Goal: Information Seeking & Learning: Learn about a topic

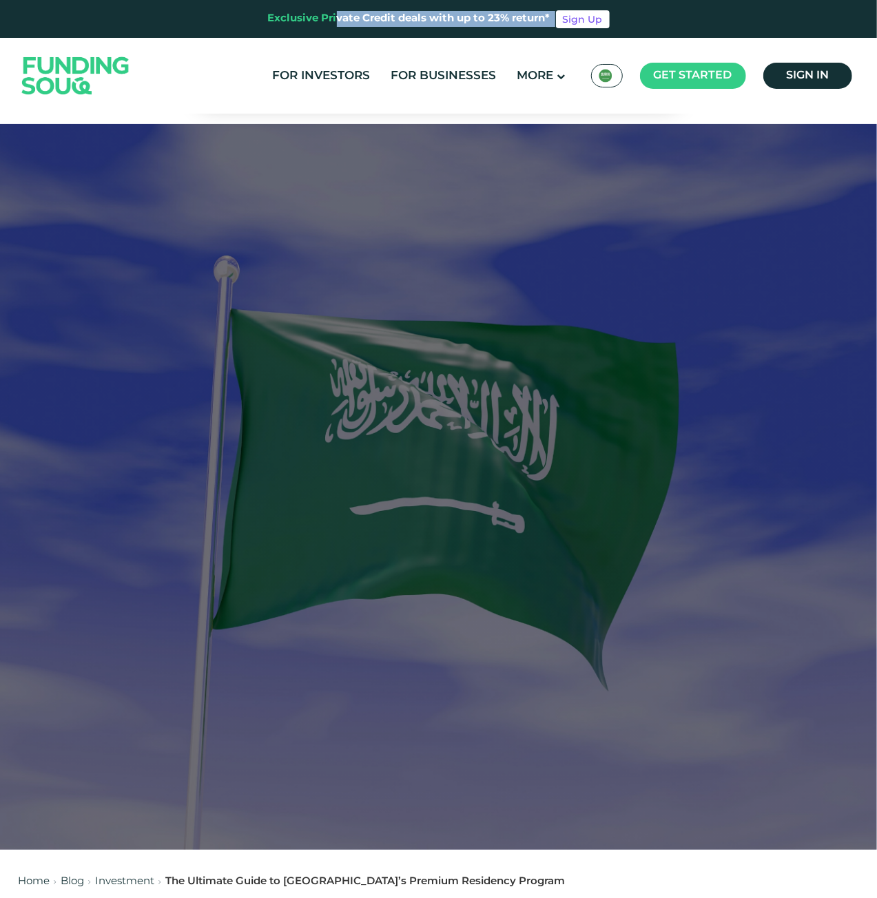
click at [417, 21] on div "Exclusive Private Credit deals with up to 23% return*" at bounding box center [409, 19] width 282 height 16
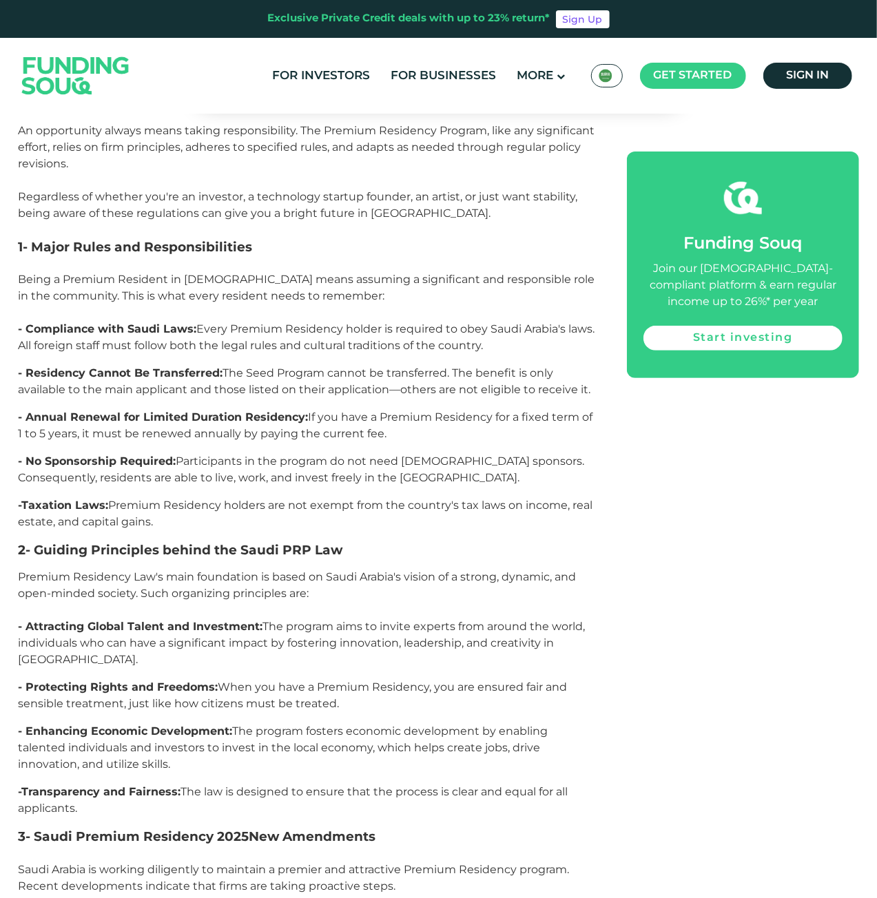
scroll to position [2824, 0]
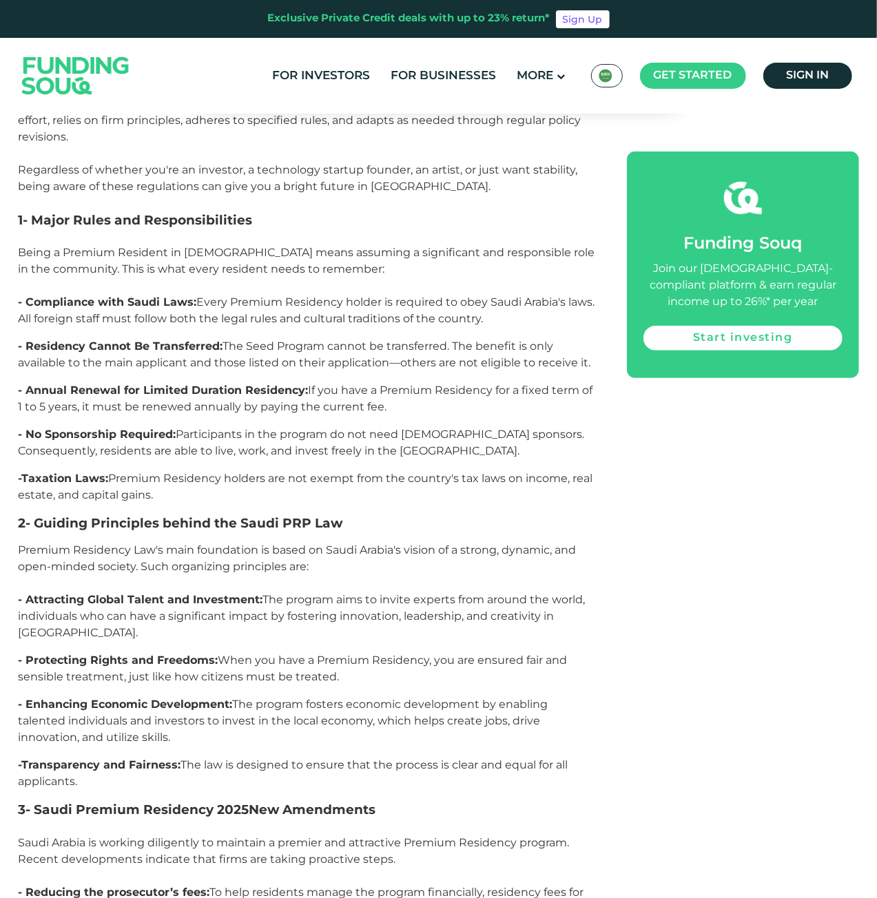
click at [180, 294] on p "- Compliance with Saudi Laws: Every Premium Residency holder is required to obe…" at bounding box center [308, 310] width 578 height 33
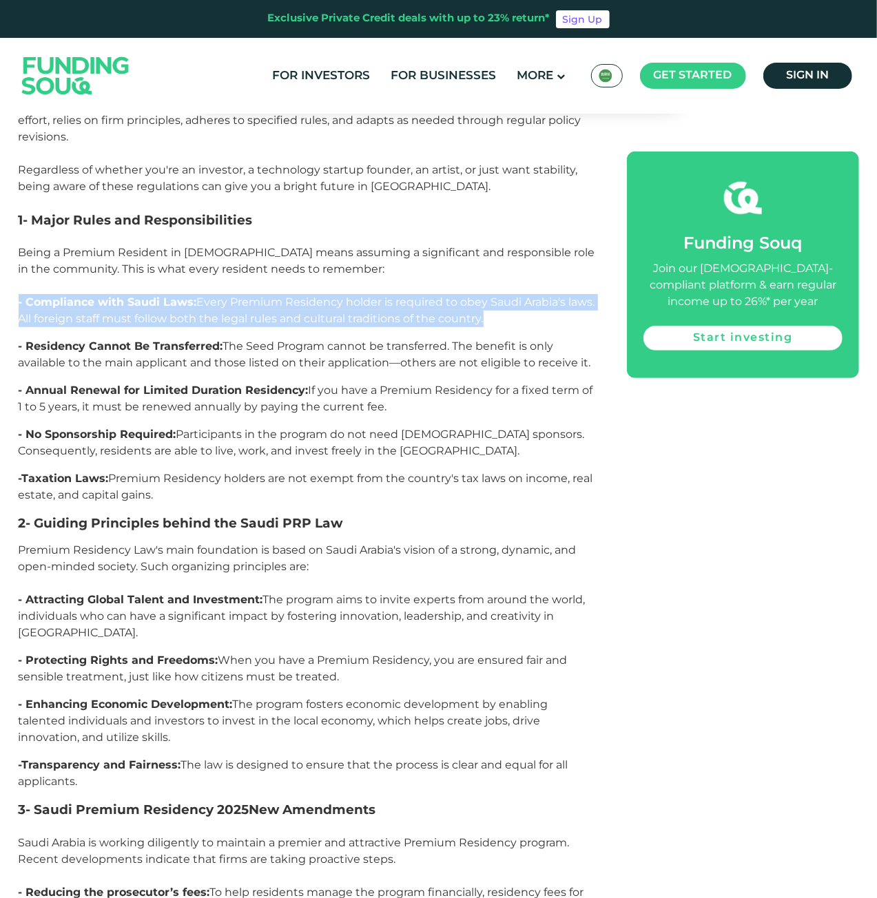
click at [180, 294] on p "- Compliance with Saudi Laws: Every Premium Residency holder is required to obe…" at bounding box center [308, 310] width 578 height 33
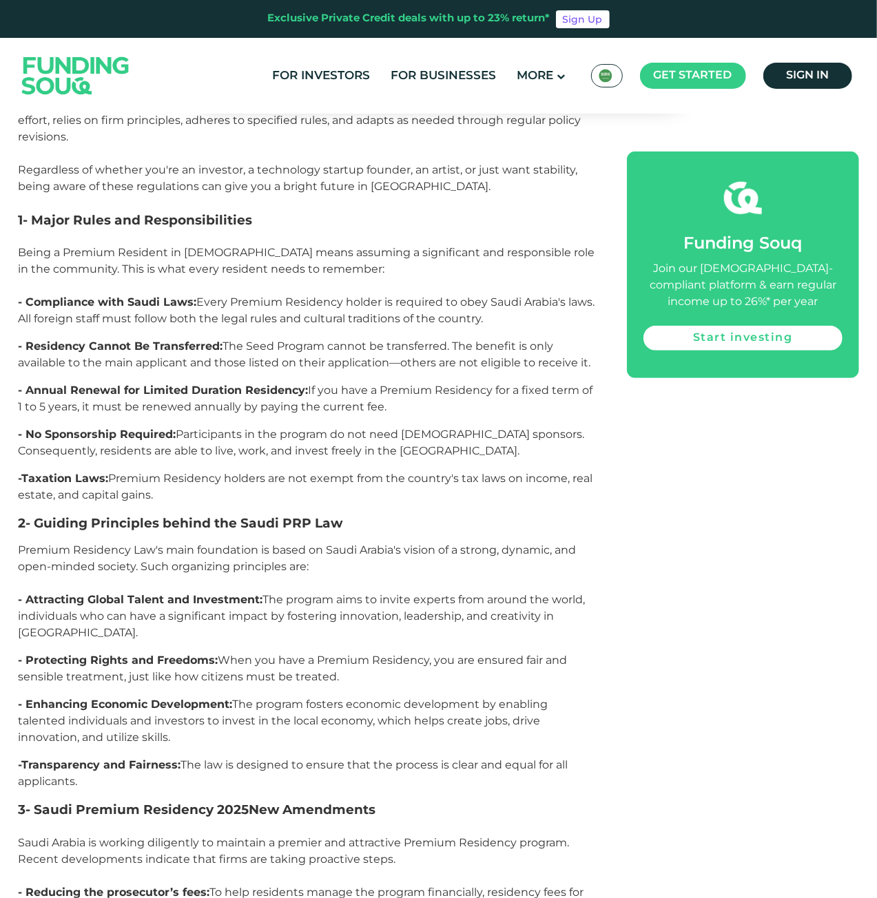
click at [193, 340] on span "- Residency Cannot Be Transferred: The Seed Program cannot be transferred. The …" at bounding box center [305, 355] width 572 height 30
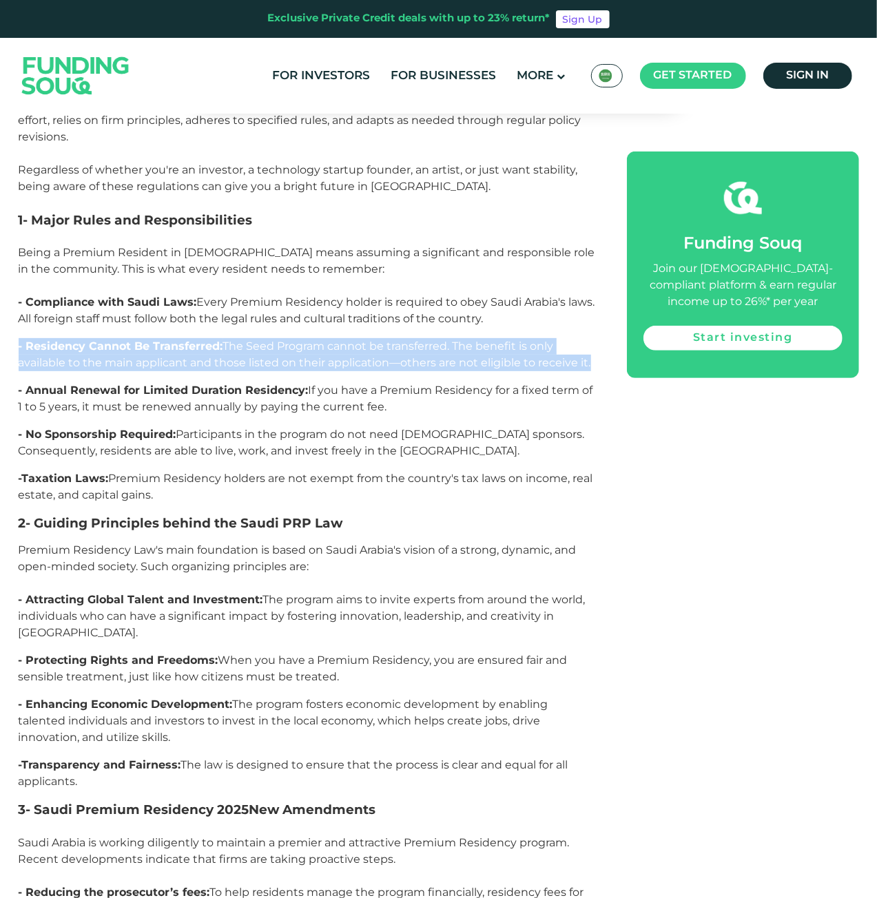
click at [193, 340] on span "- Residency Cannot Be Transferred: The Seed Program cannot be transferred. The …" at bounding box center [305, 355] width 572 height 30
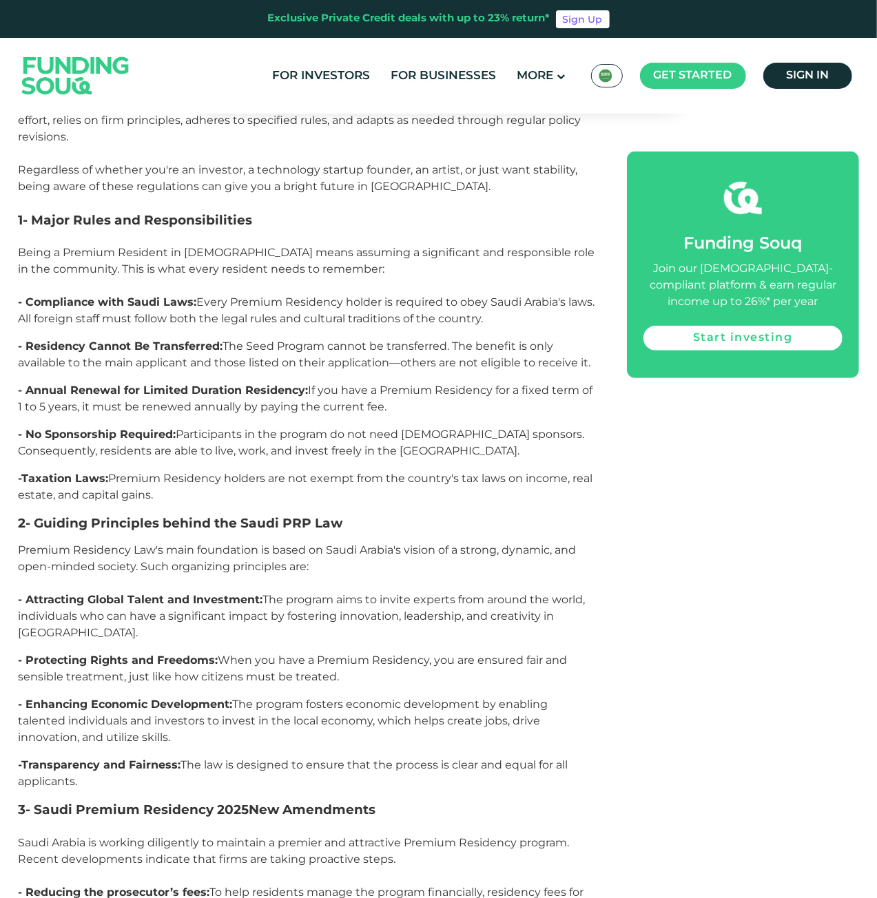
click at [237, 294] on p "- Compliance with Saudi Laws: Every Premium Residency holder is required to obe…" at bounding box center [308, 310] width 578 height 33
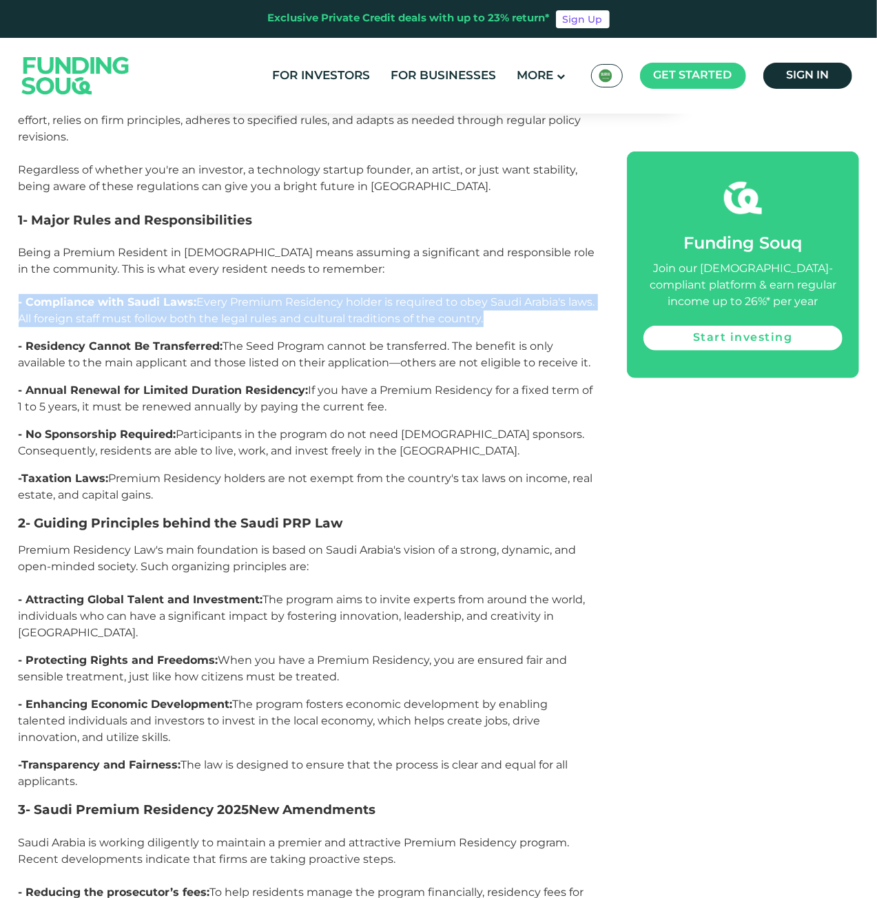
click at [237, 294] on p "- Compliance with Saudi Laws: Every Premium Residency holder is required to obe…" at bounding box center [308, 310] width 578 height 33
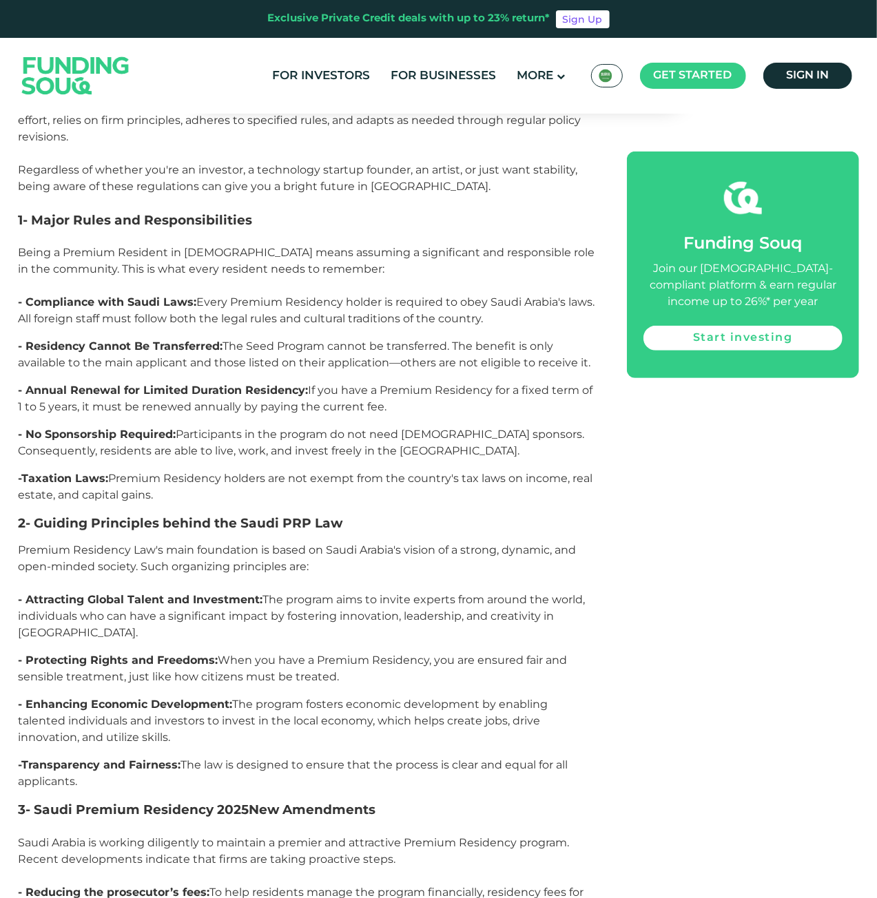
click at [252, 340] on span "- Residency Cannot Be Transferred: The Seed Program cannot be transferred. The …" at bounding box center [305, 355] width 572 height 30
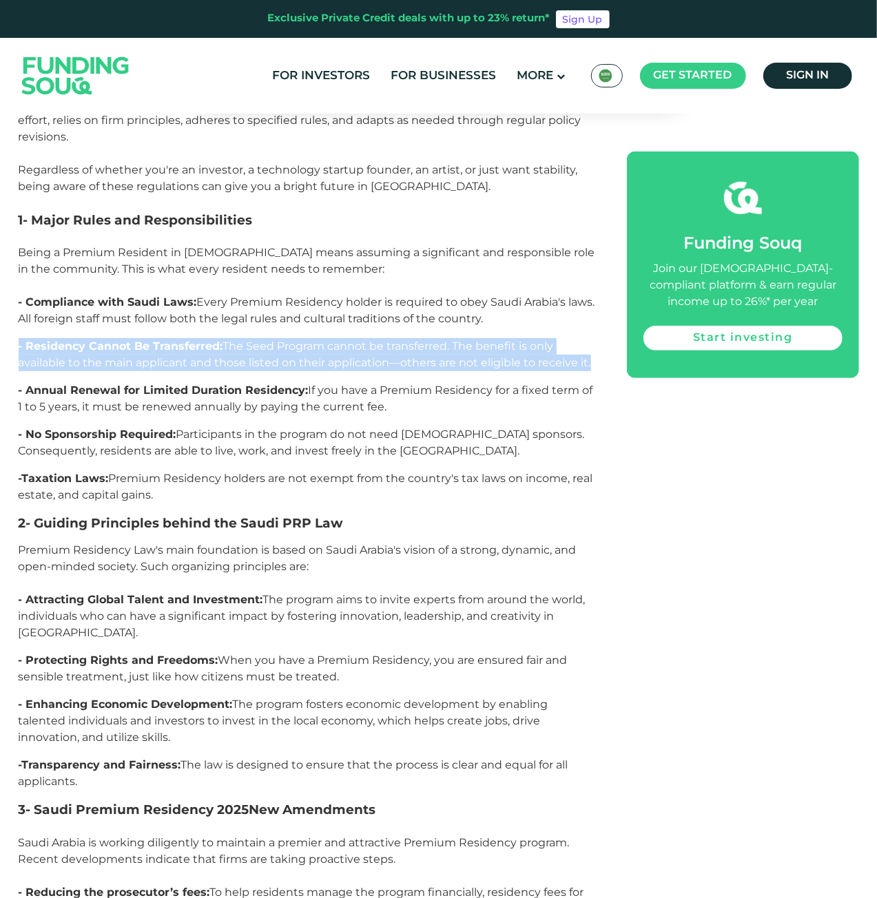
click at [252, 340] on span "- Residency Cannot Be Transferred: The Seed Program cannot be transferred. The …" at bounding box center [305, 355] width 572 height 30
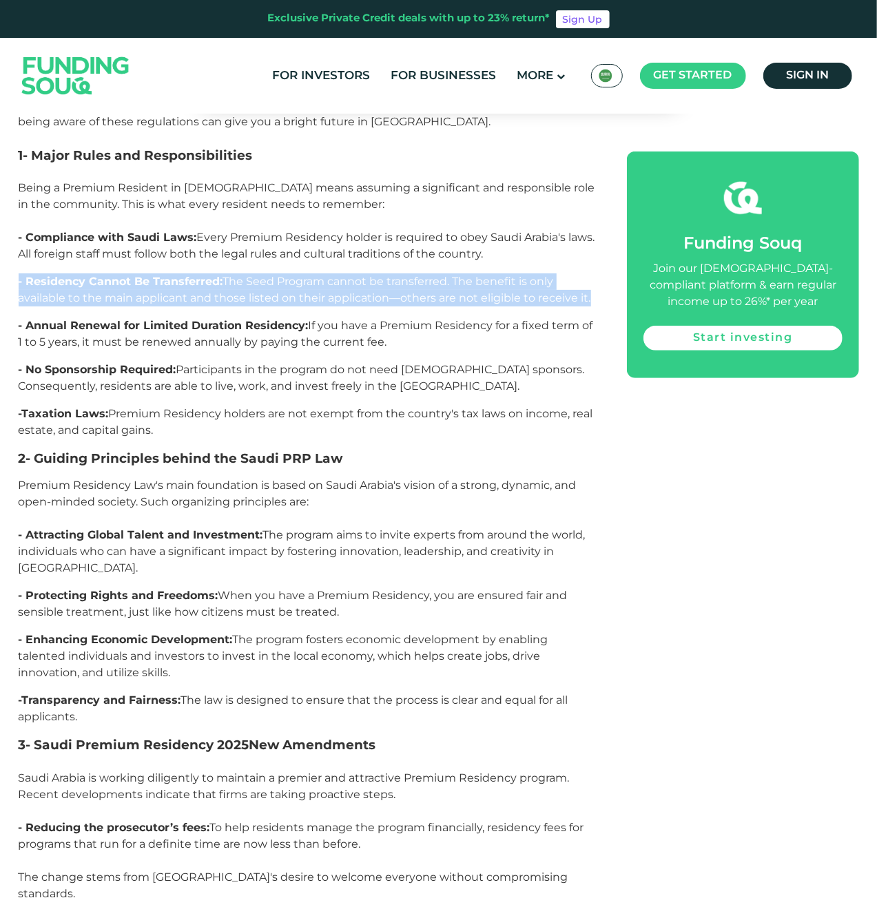
scroll to position [2893, 0]
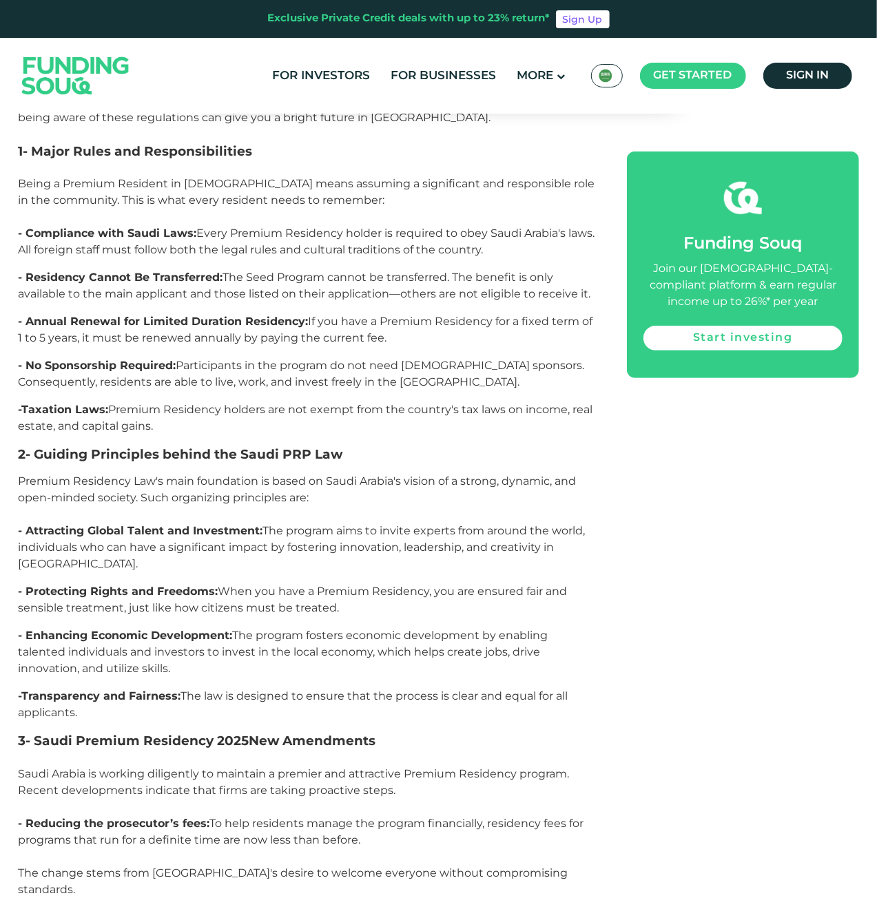
click at [256, 315] on span "- Annual Renewal for Limited Duration Residency: If you have a Premium Residenc…" at bounding box center [306, 330] width 574 height 30
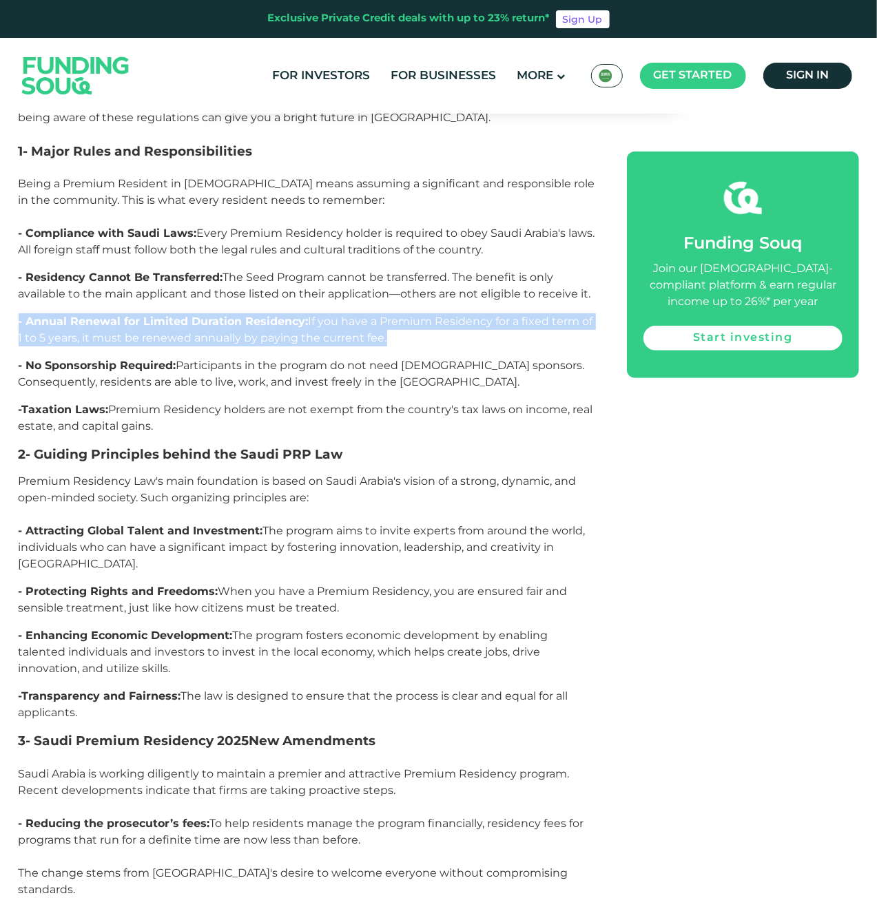
click at [256, 315] on span "- Annual Renewal for Limited Duration Residency: If you have a Premium Residenc…" at bounding box center [306, 330] width 574 height 30
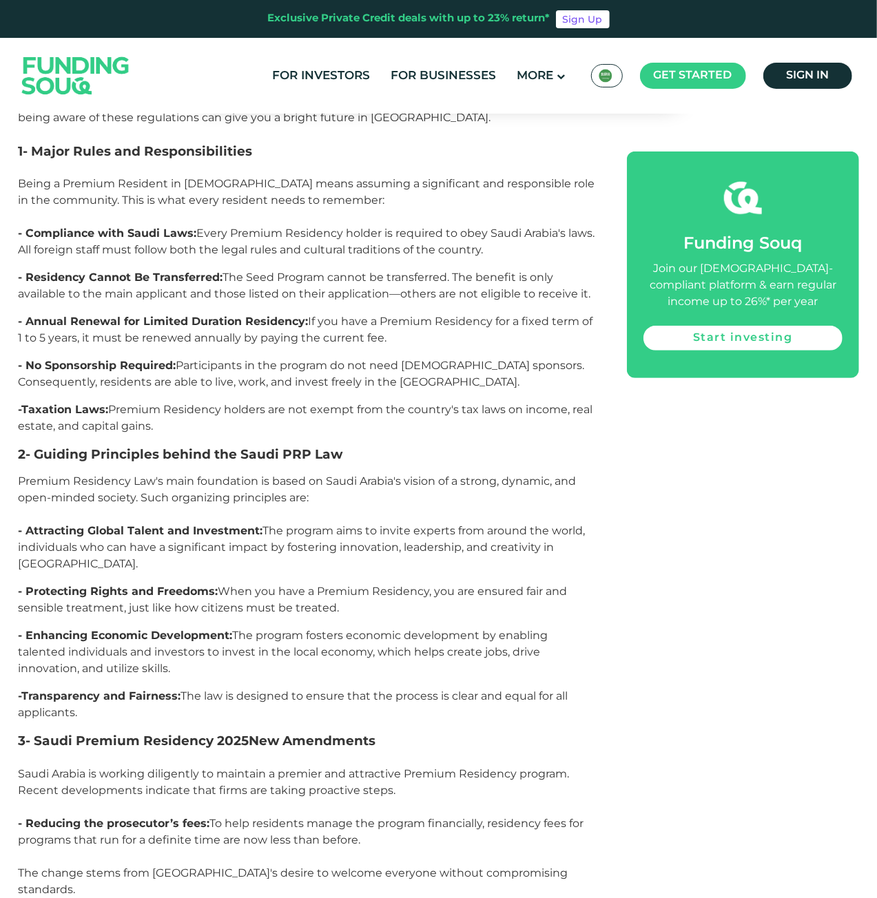
click at [278, 269] on p "- Residency Cannot Be Transferred: The Seed Program cannot be transferred. The …" at bounding box center [308, 285] width 578 height 33
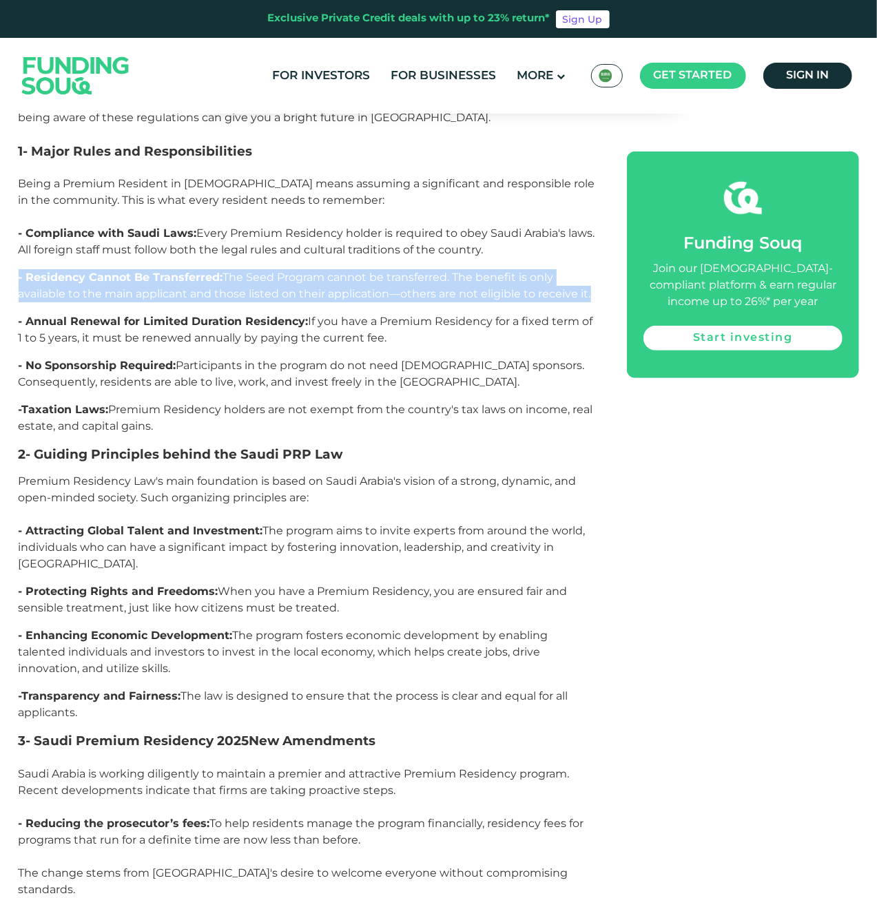
click at [278, 269] on p "- Residency Cannot Be Transferred: The Seed Program cannot be transferred. The …" at bounding box center [308, 285] width 578 height 33
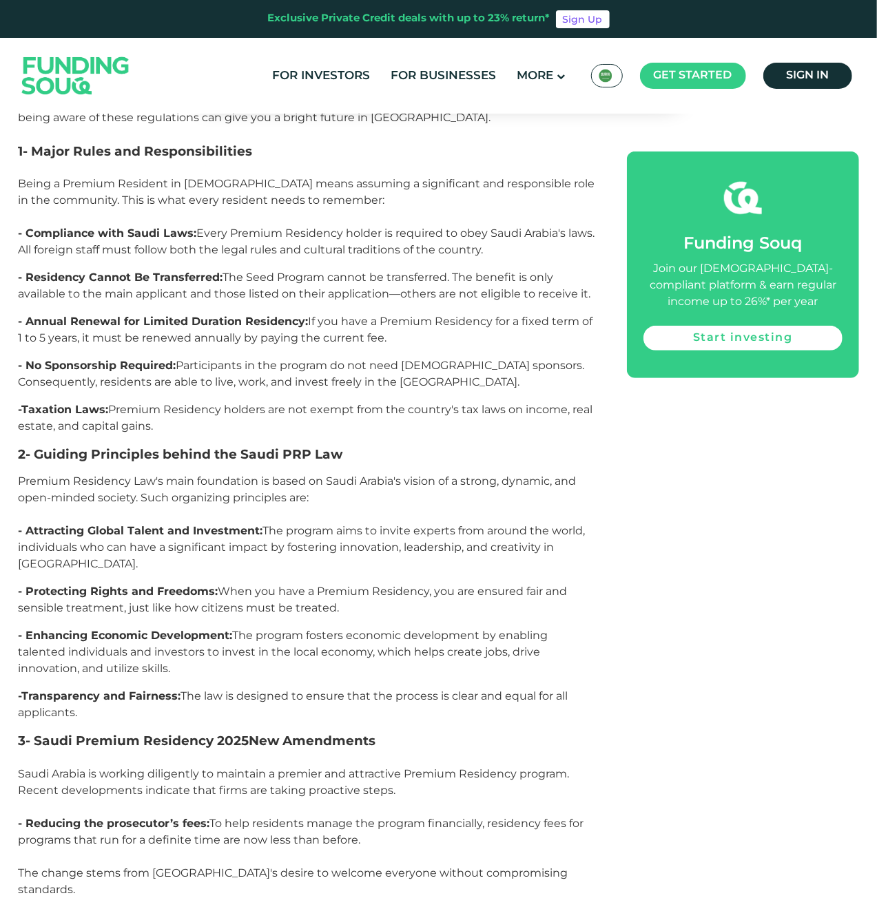
click at [278, 269] on p "- Residency Cannot Be Transferred: The Seed Program cannot be transferred. The …" at bounding box center [308, 285] width 578 height 33
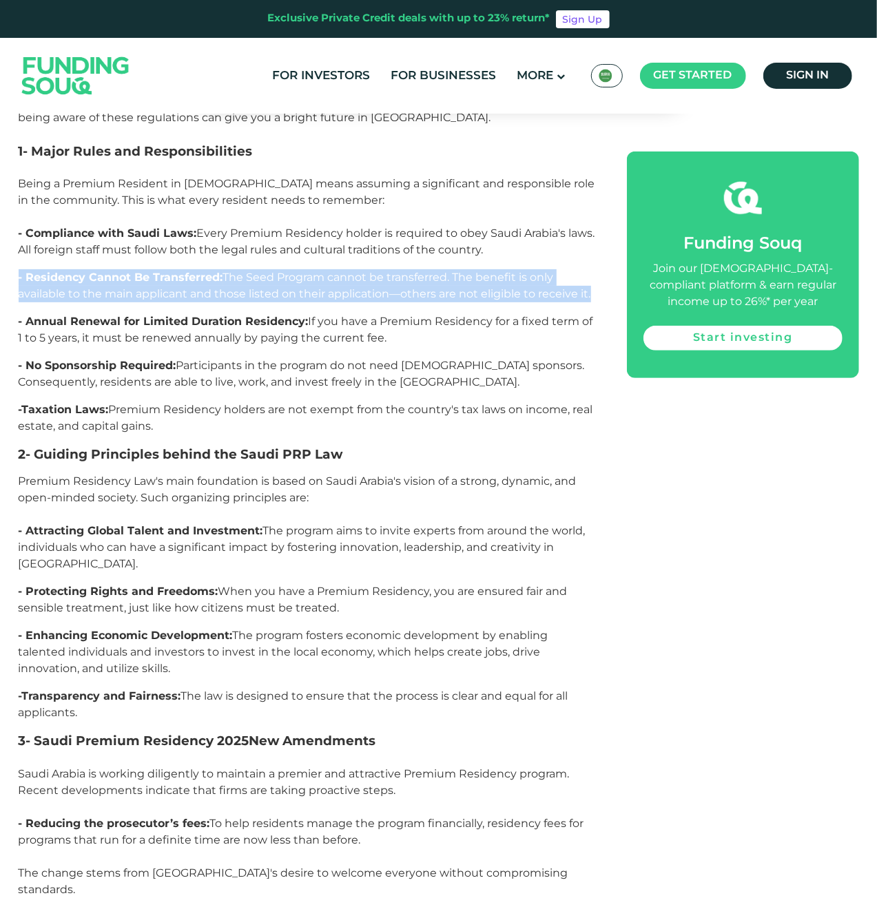
click at [278, 269] on p "- Residency Cannot Be Transferred: The Seed Program cannot be transferred. The …" at bounding box center [308, 285] width 578 height 33
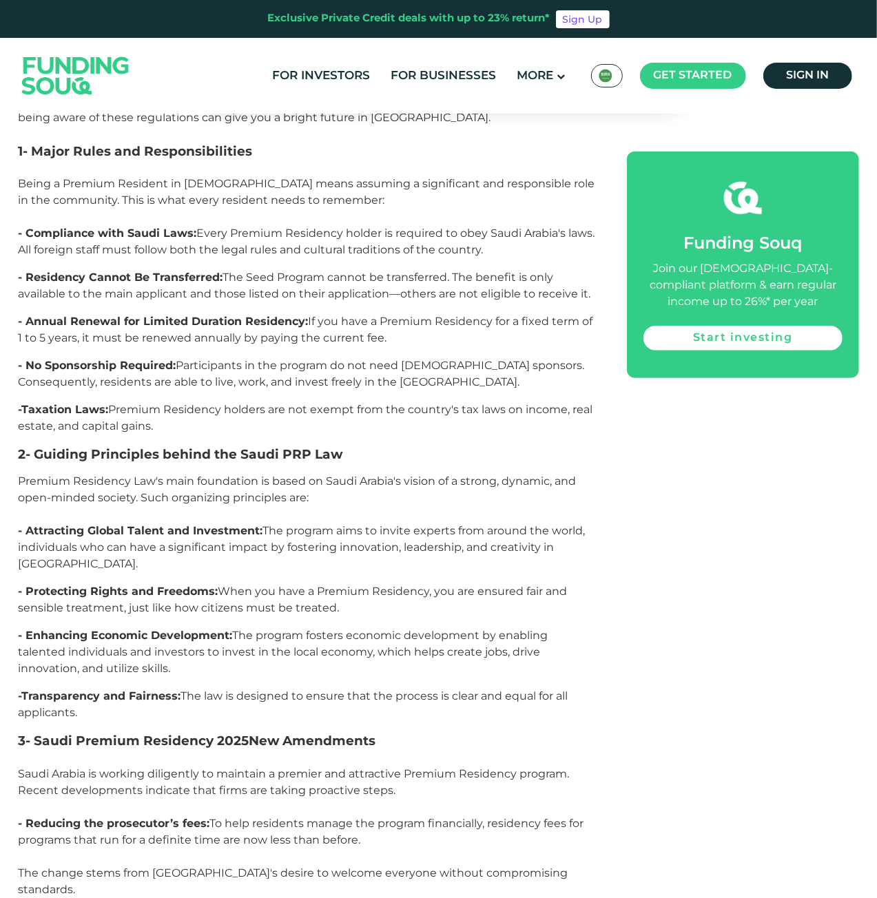
click at [275, 315] on span "- Annual Renewal for Limited Duration Residency: If you have a Premium Residenc…" at bounding box center [306, 330] width 574 height 30
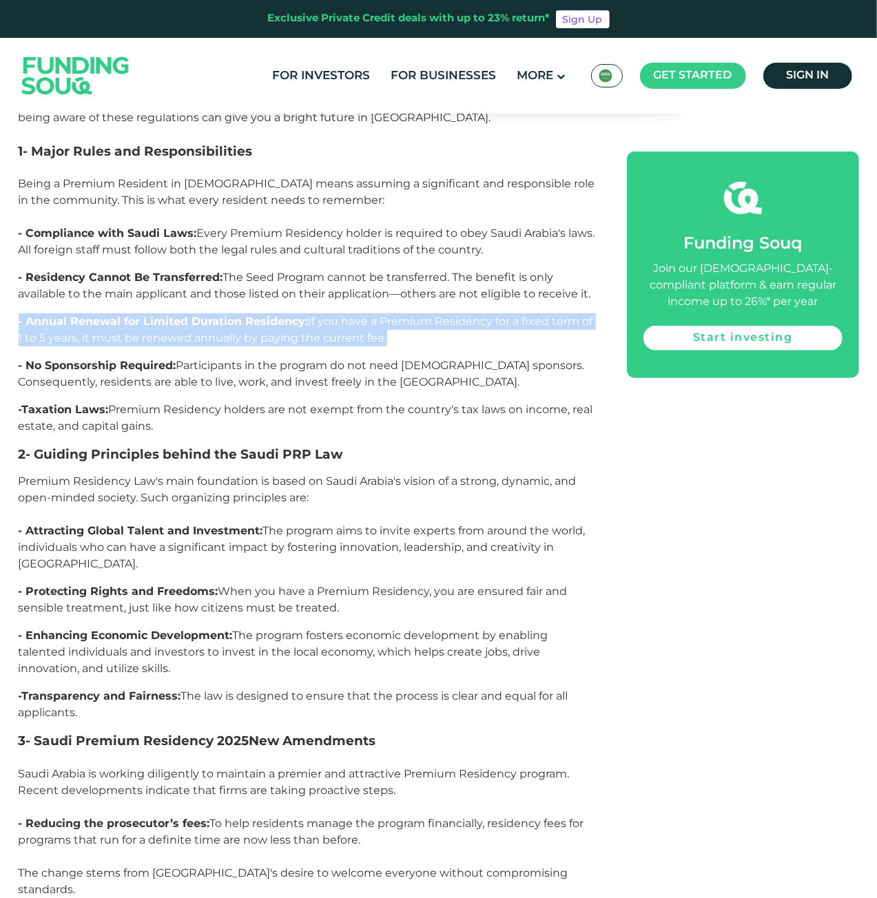
click at [275, 315] on span "- Annual Renewal for Limited Duration Residency: If you have a Premium Residenc…" at bounding box center [306, 330] width 574 height 30
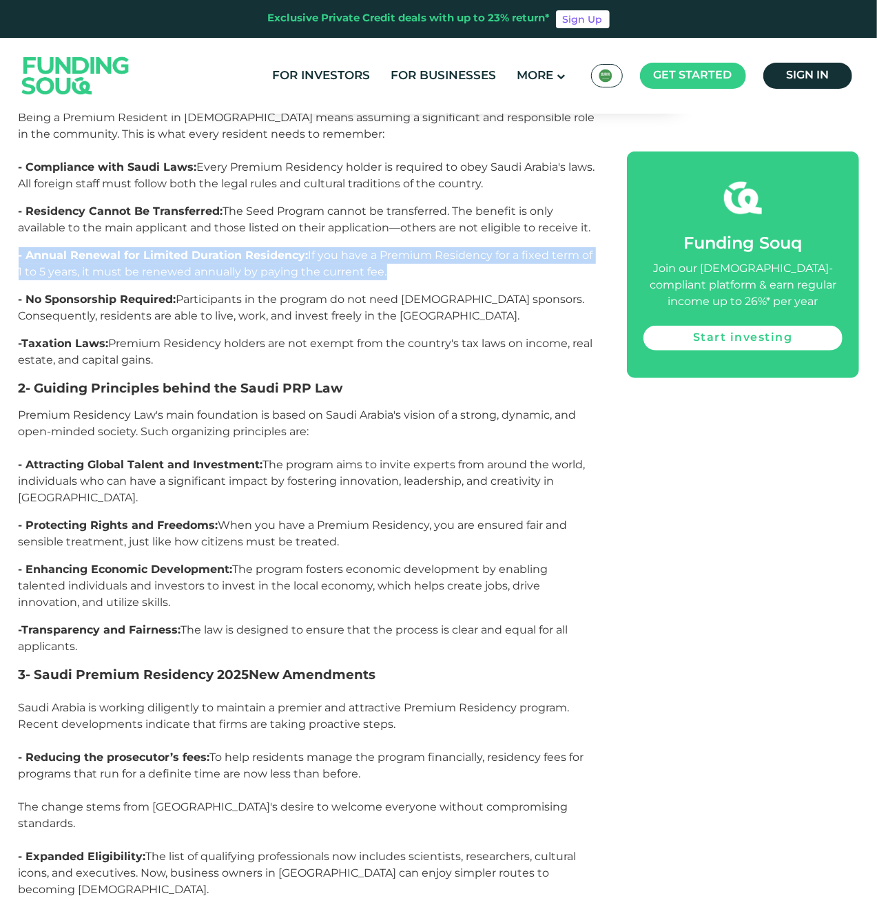
scroll to position [2962, 0]
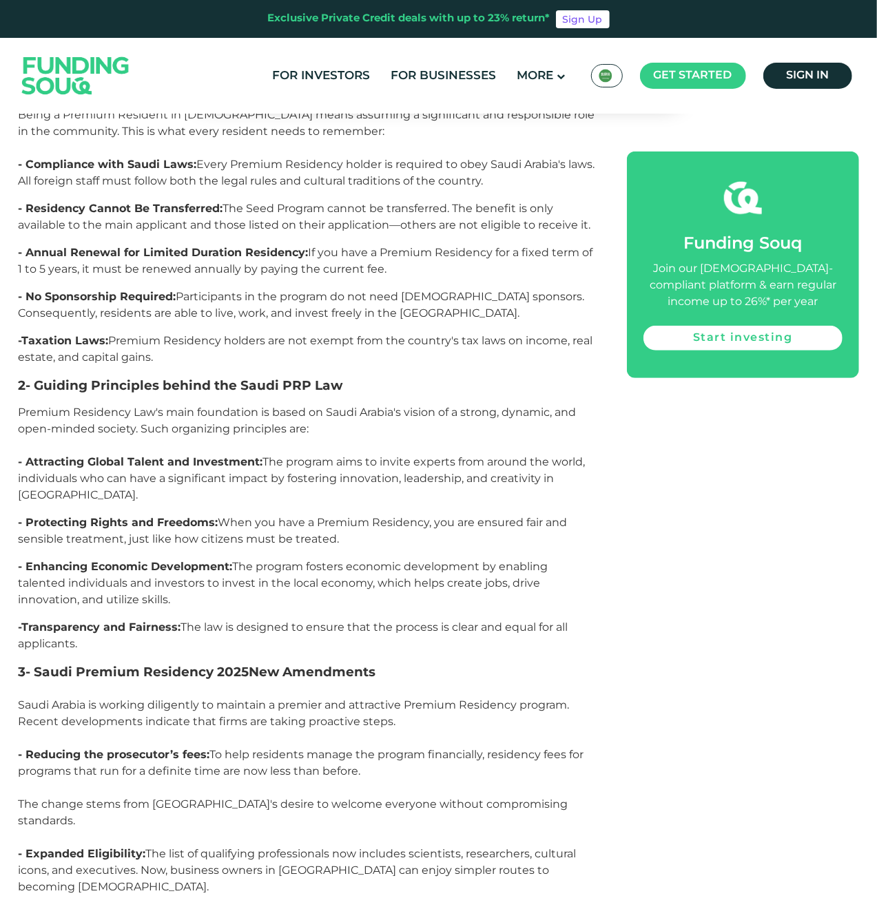
click at [274, 290] on span "- No Sponsorship Required: Participants in the program do not need [DEMOGRAPHIC…" at bounding box center [302, 305] width 566 height 30
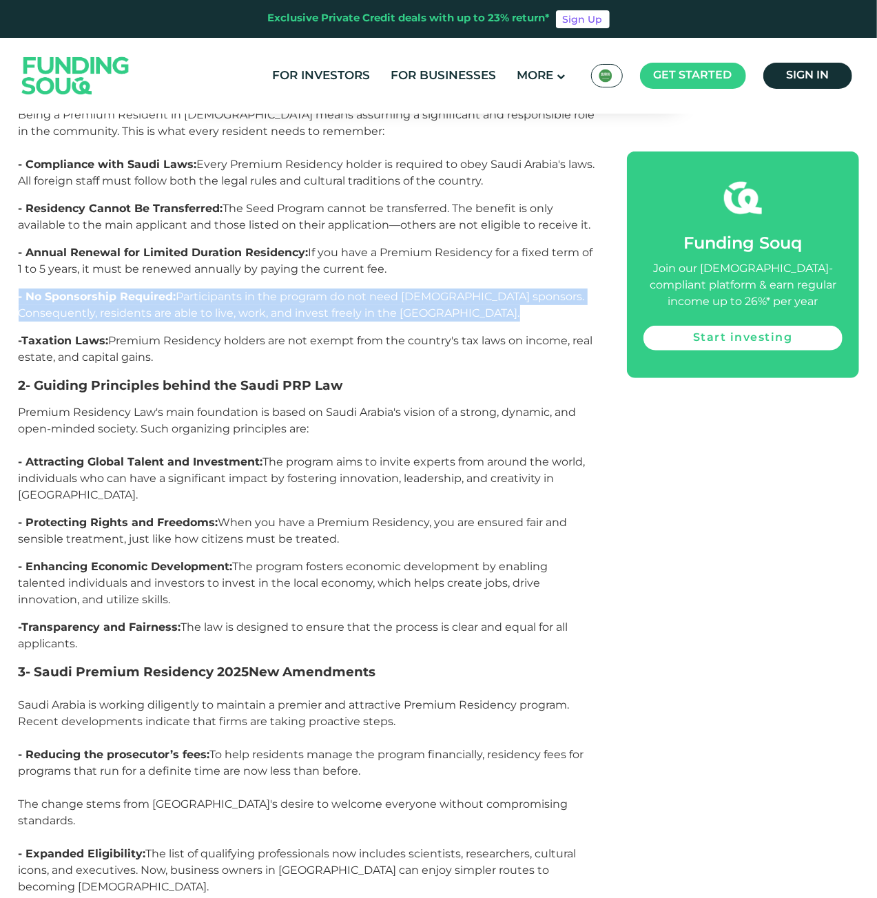
click at [274, 290] on span "- No Sponsorship Required: Participants in the program do not need [DEMOGRAPHIC…" at bounding box center [302, 305] width 566 height 30
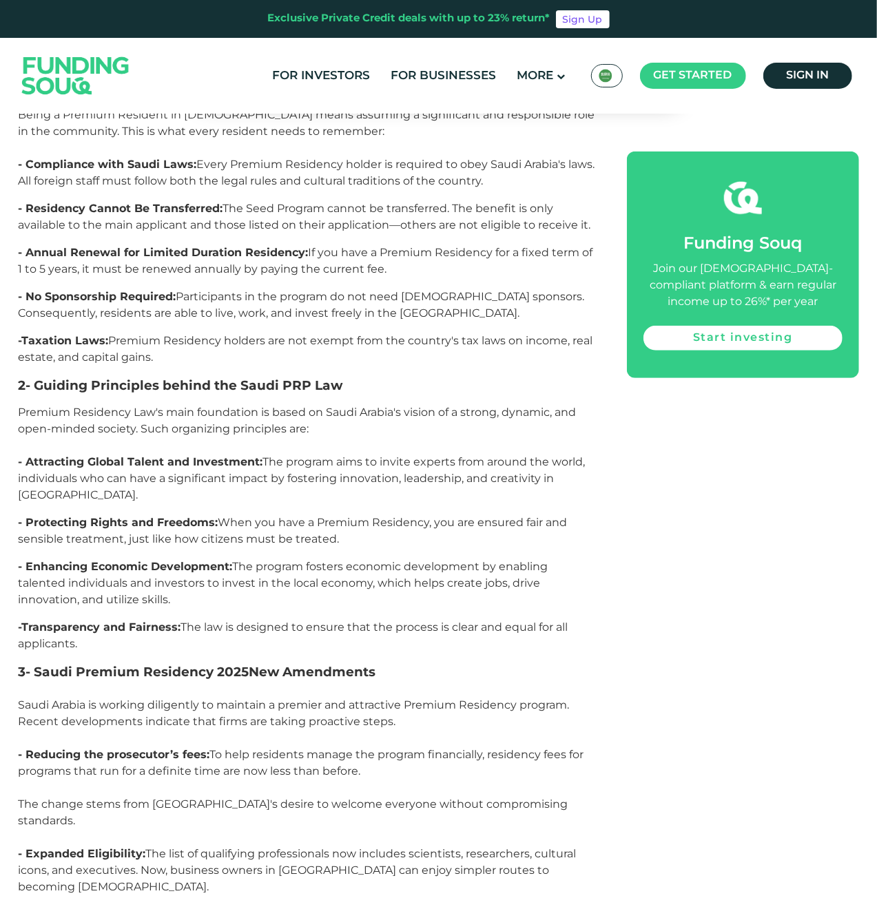
click at [278, 334] on span "-Taxation Laws: Premium Residency holders are not exempt from the country's tax…" at bounding box center [306, 349] width 574 height 30
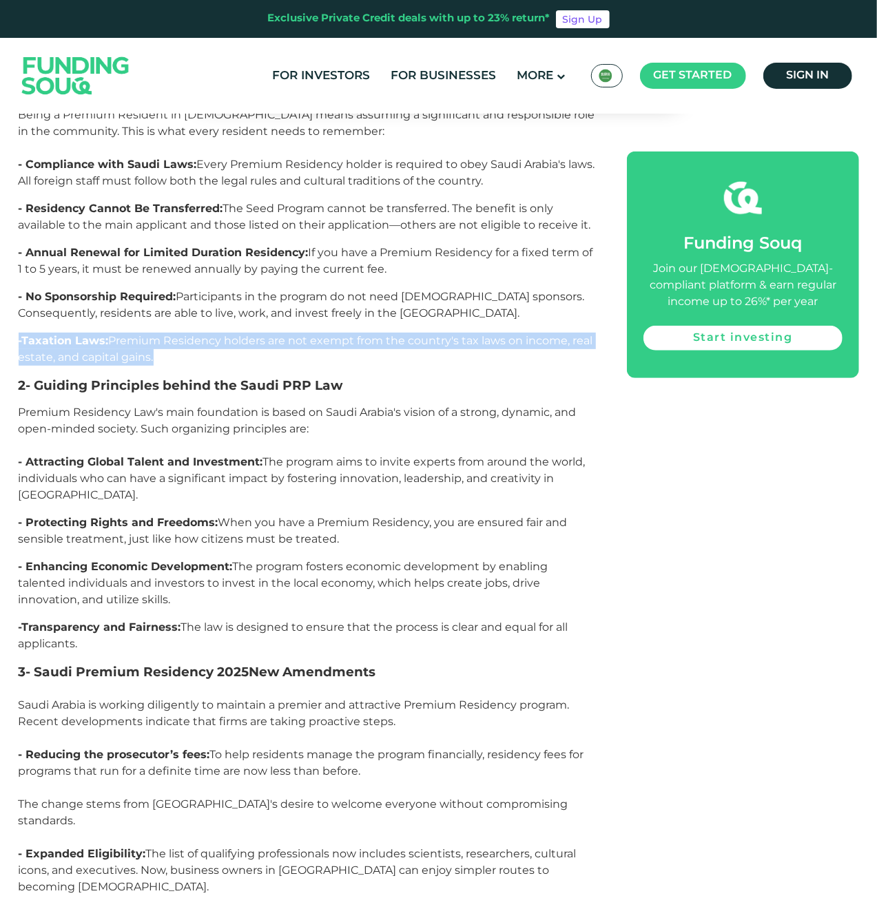
click at [278, 334] on span "-Taxation Laws: Premium Residency holders are not exempt from the country's tax…" at bounding box center [306, 349] width 574 height 30
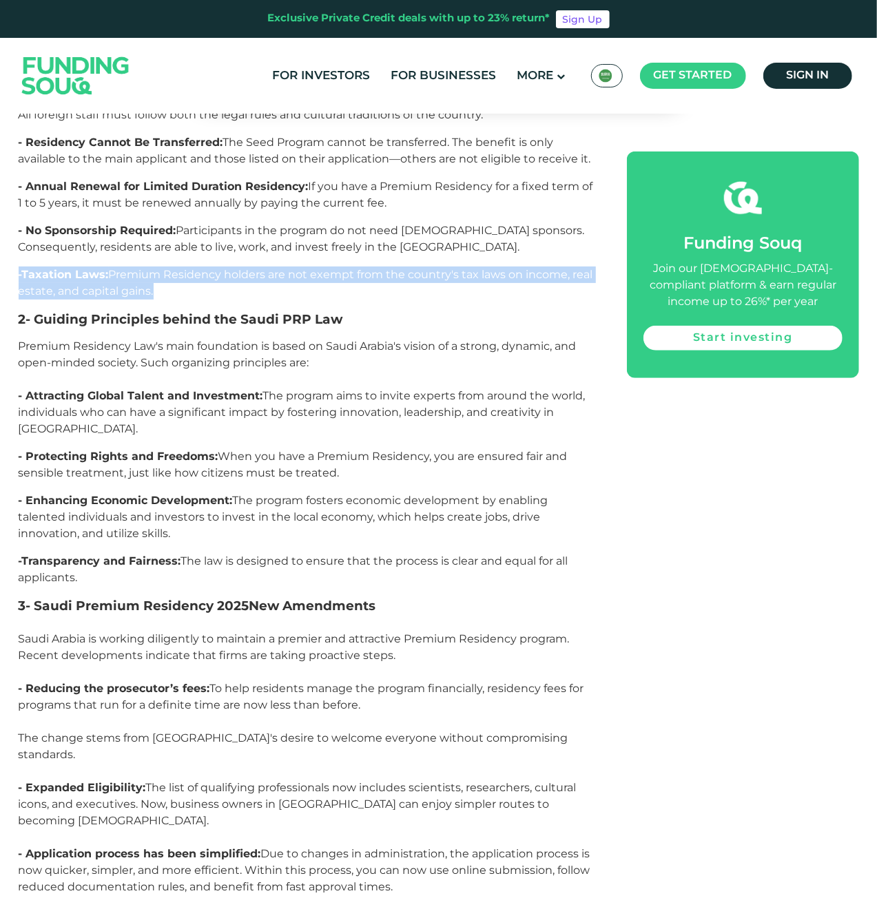
scroll to position [3030, 0]
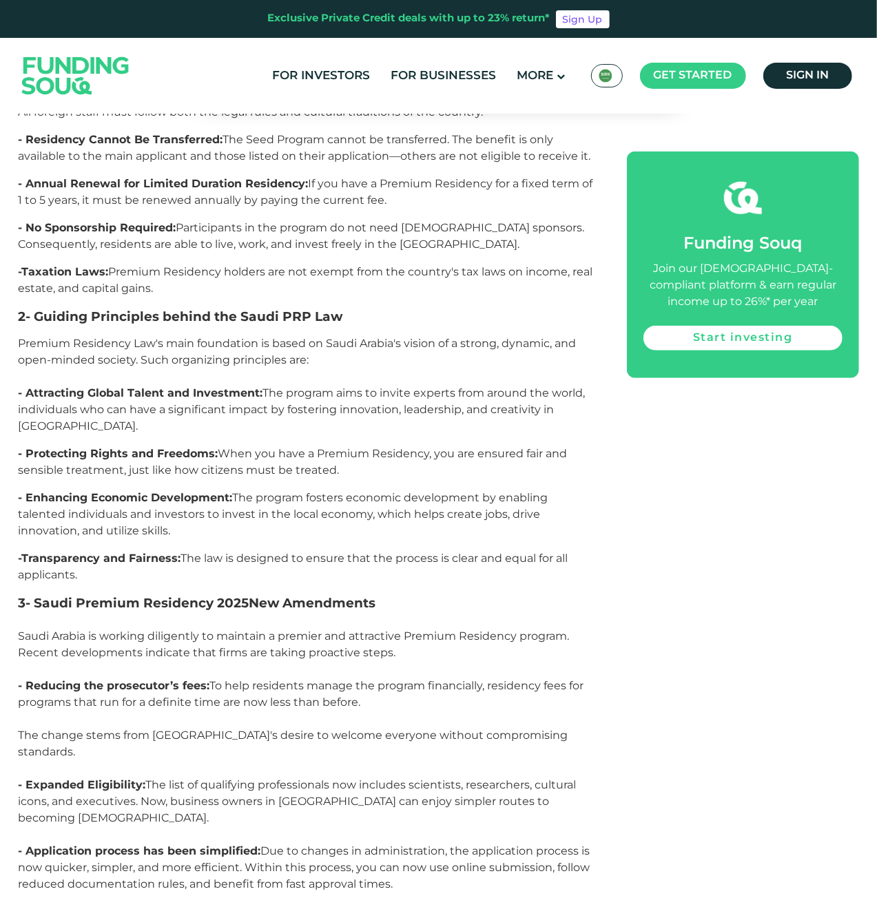
click at [284, 337] on span "Premium Residency Law's main foundation is based on Saudi Arabia's vision of a …" at bounding box center [298, 352] width 558 height 30
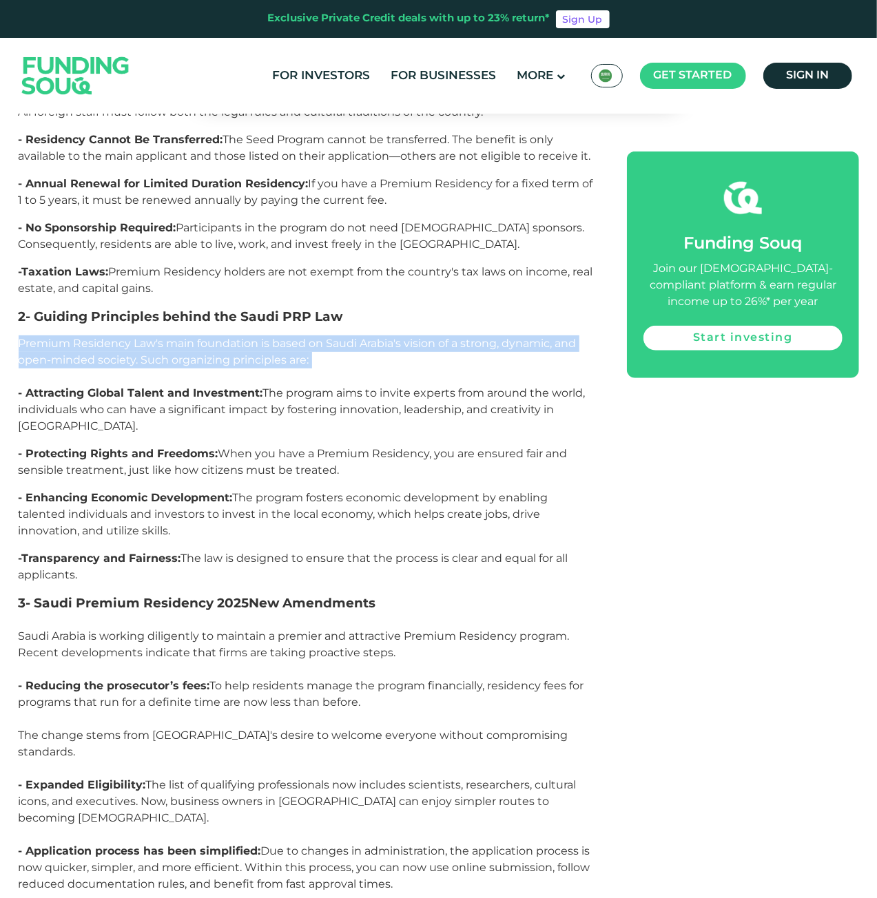
click at [284, 337] on span "Premium Residency Law's main foundation is based on Saudi Arabia's vision of a …" at bounding box center [298, 352] width 558 height 30
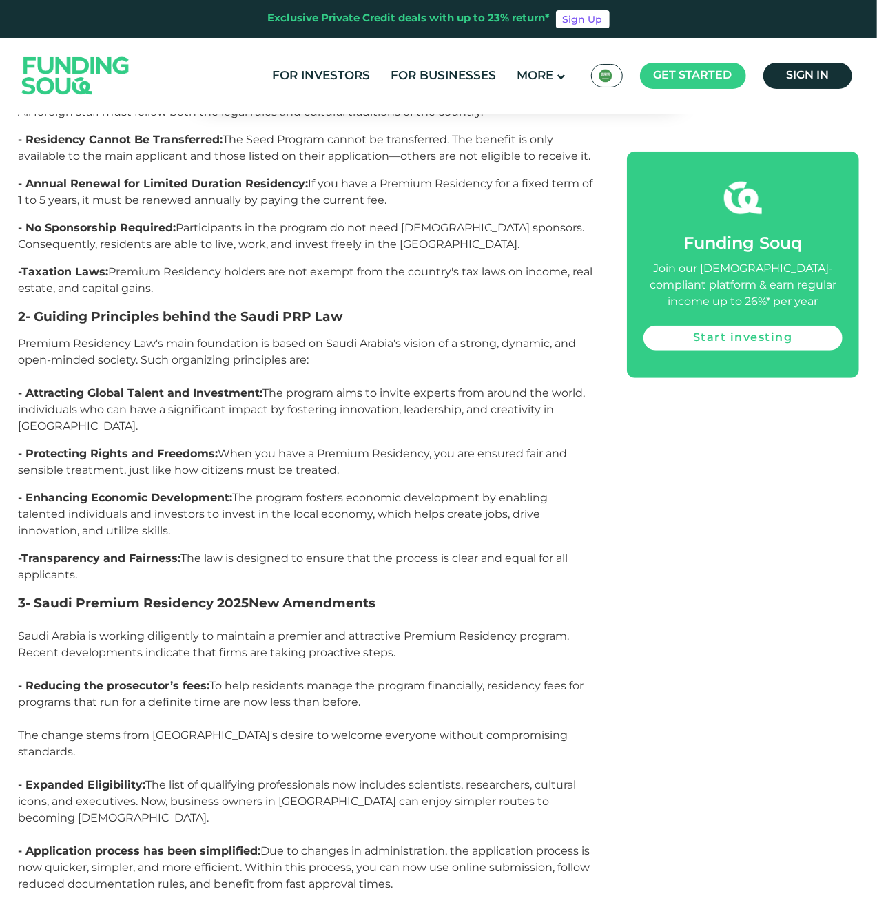
click at [331, 265] on span "-Taxation Laws: Premium Residency holders are not exempt from the country's tax…" at bounding box center [306, 280] width 574 height 30
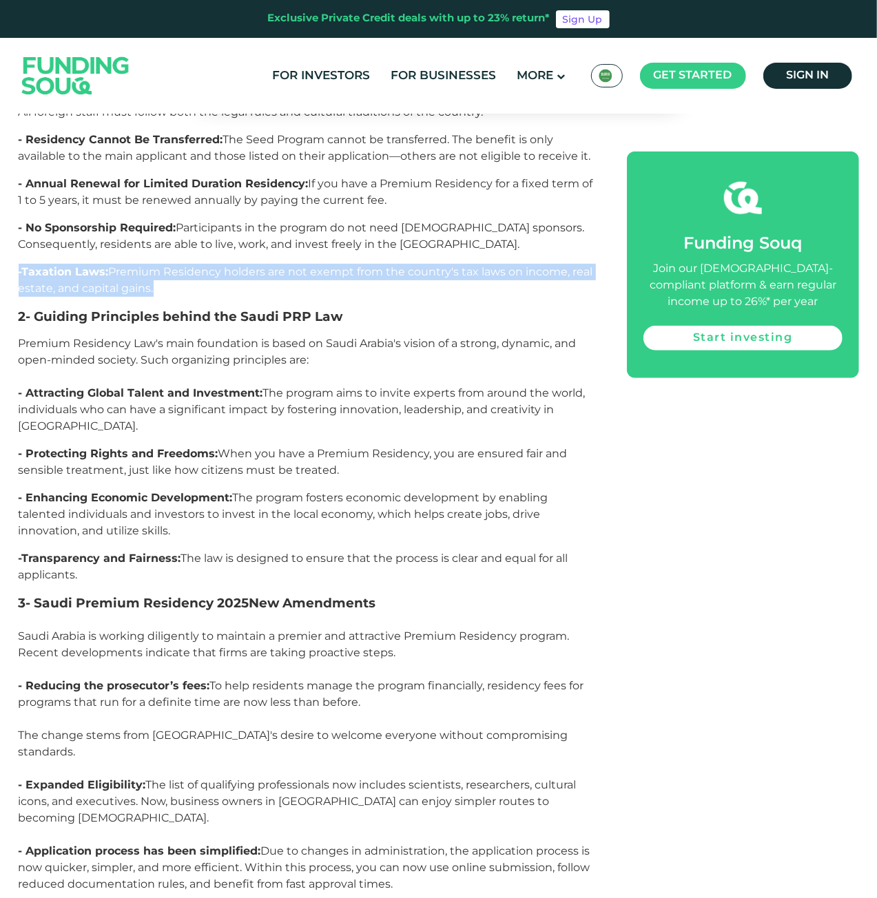
click at [331, 265] on span "-Taxation Laws: Premium Residency holders are not exempt from the country's tax…" at bounding box center [306, 280] width 574 height 30
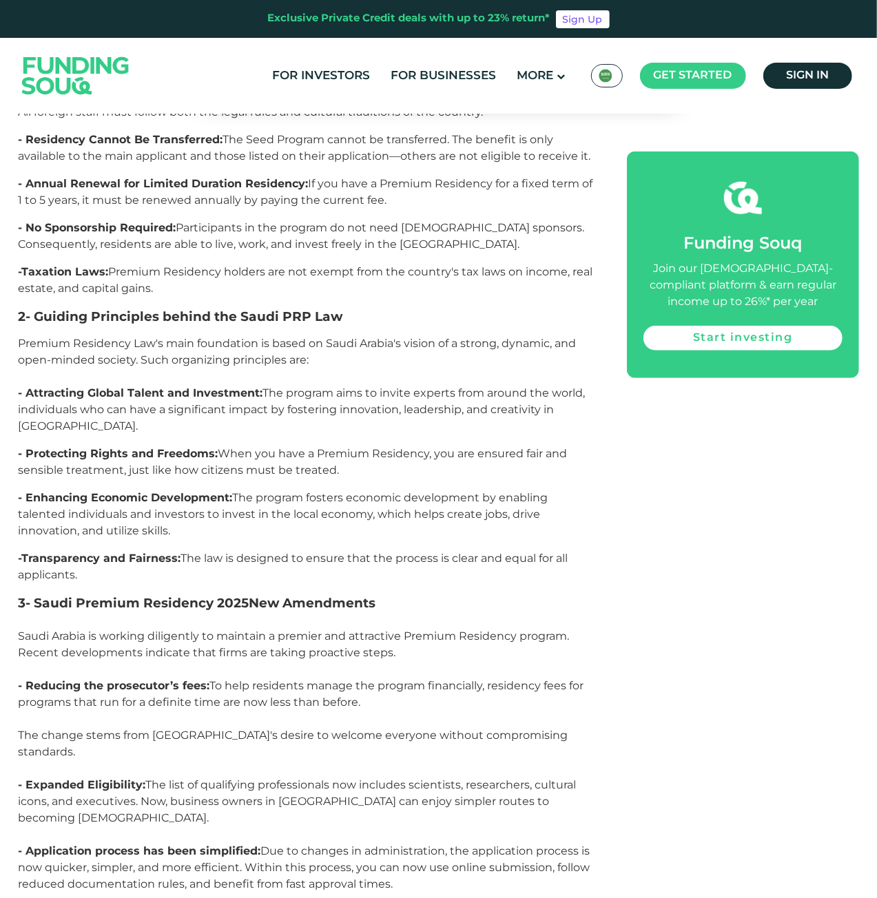
click at [313, 335] on p "Premium Residency Law's main foundation is based on Saudi Arabia's vision of a …" at bounding box center [308, 360] width 578 height 50
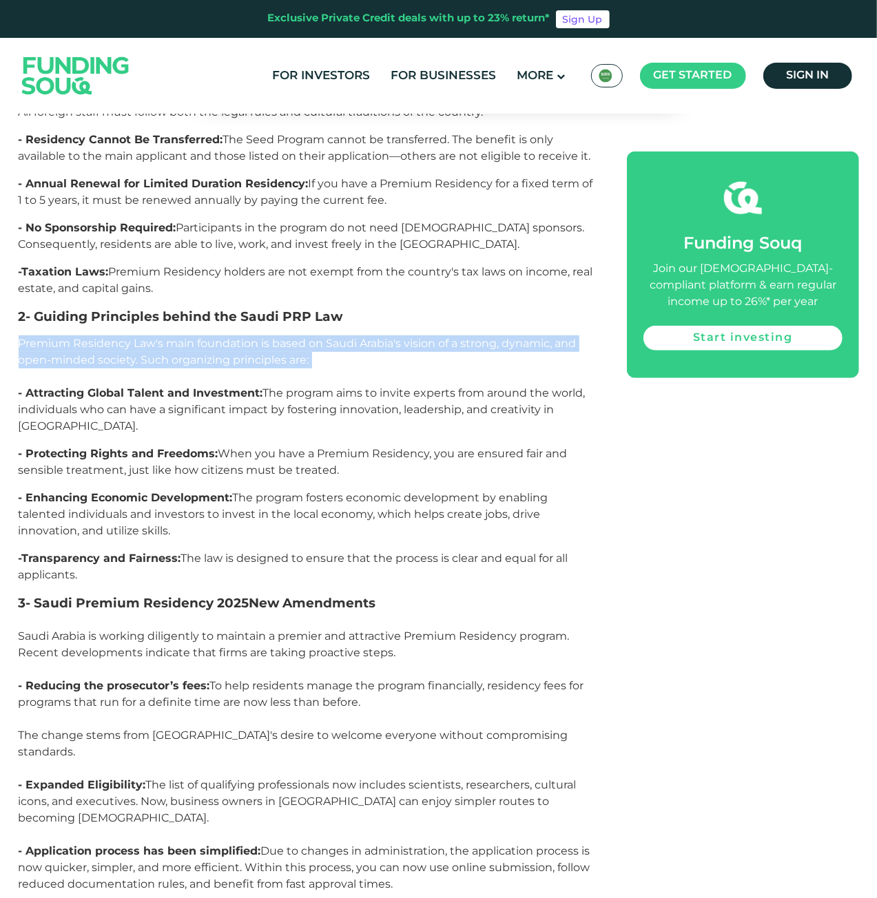
click at [313, 335] on p "Premium Residency Law's main foundation is based on Saudi Arabia's vision of a …" at bounding box center [308, 360] width 578 height 50
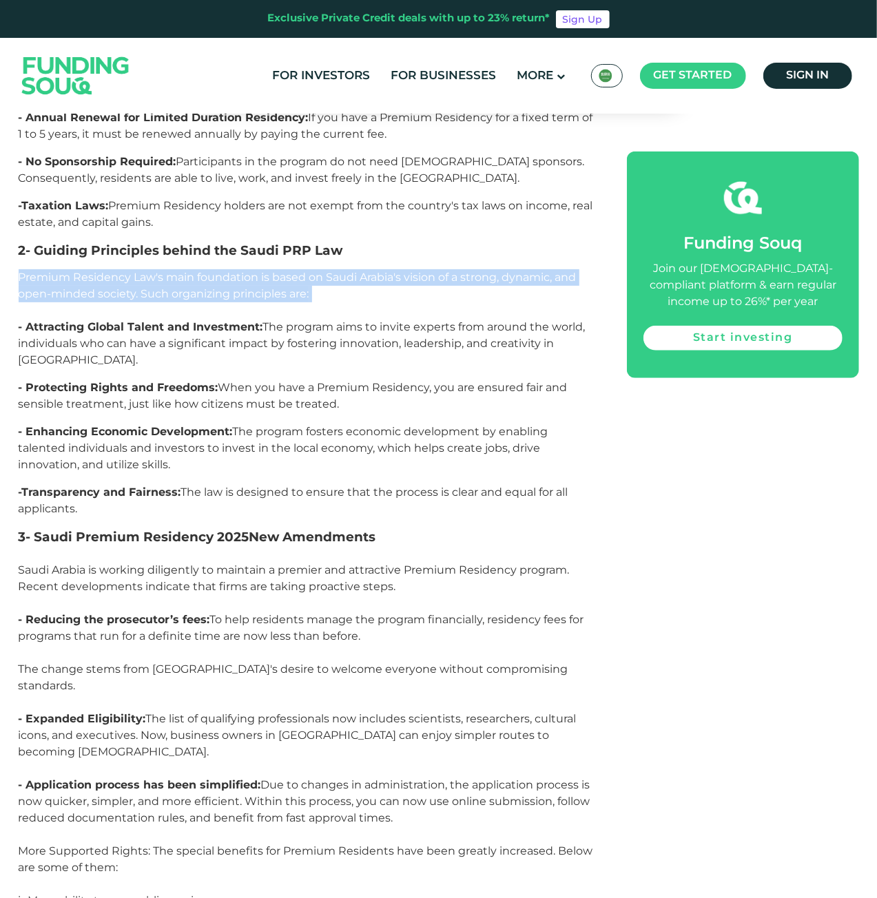
scroll to position [3099, 0]
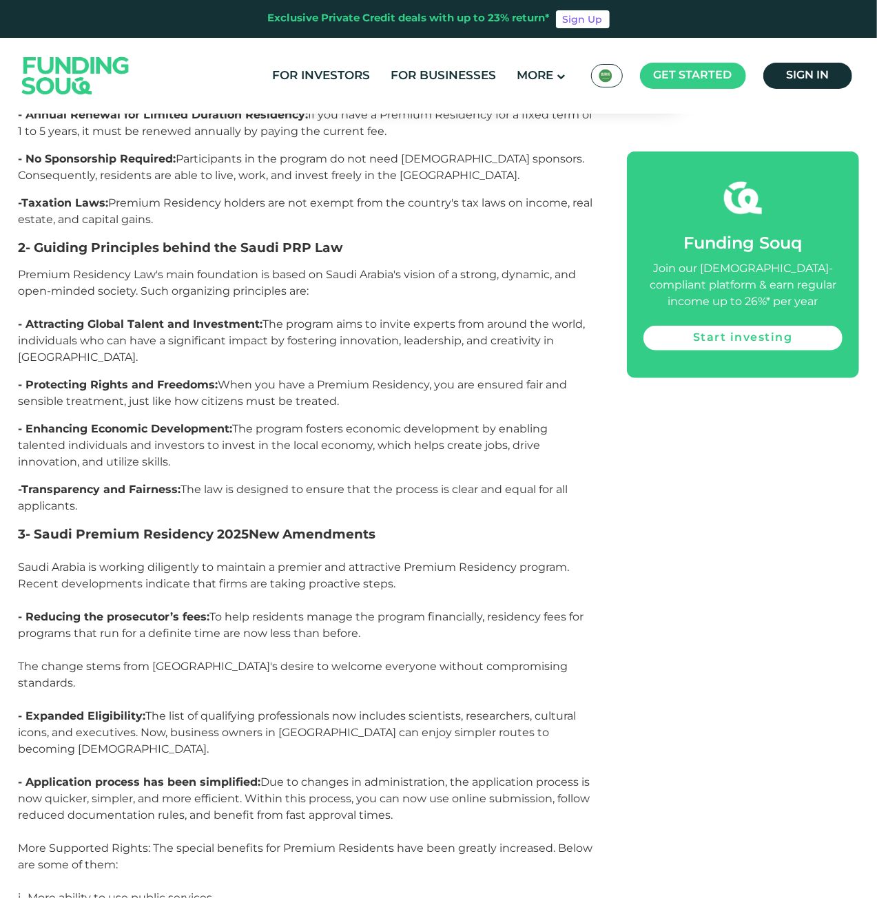
click at [321, 318] on span "- Attracting Global Talent and Investment: The program aims to invite experts f…" at bounding box center [302, 341] width 567 height 46
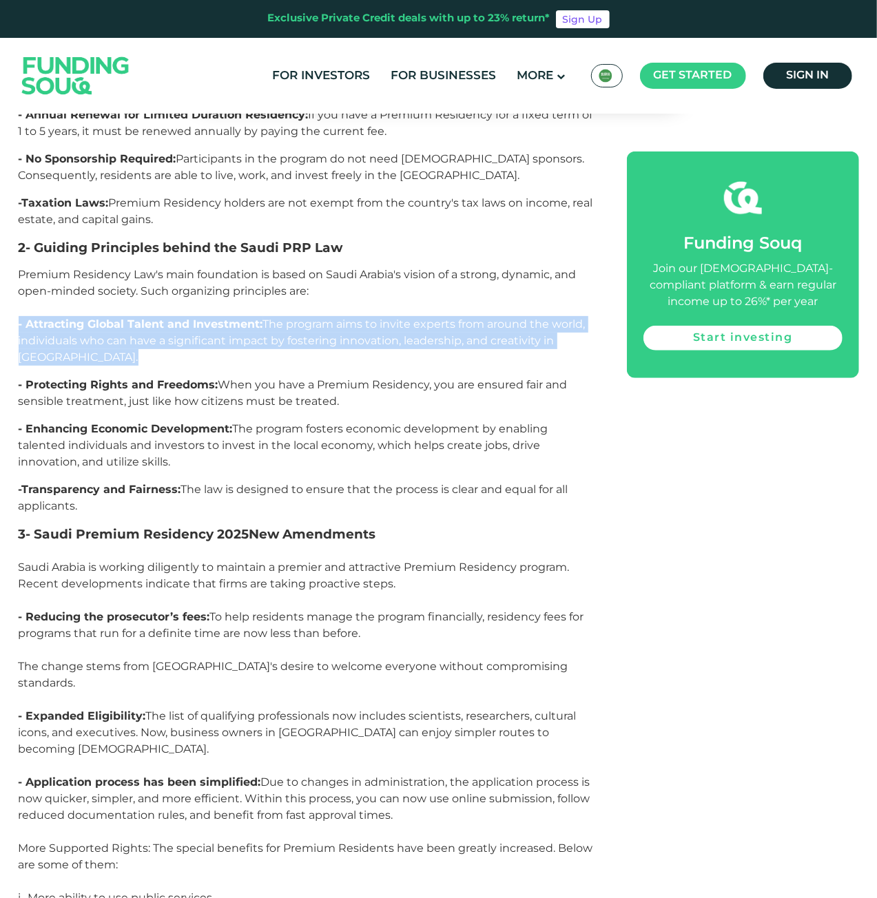
click at [321, 318] on span "- Attracting Global Talent and Investment: The program aims to invite experts f…" at bounding box center [302, 341] width 567 height 46
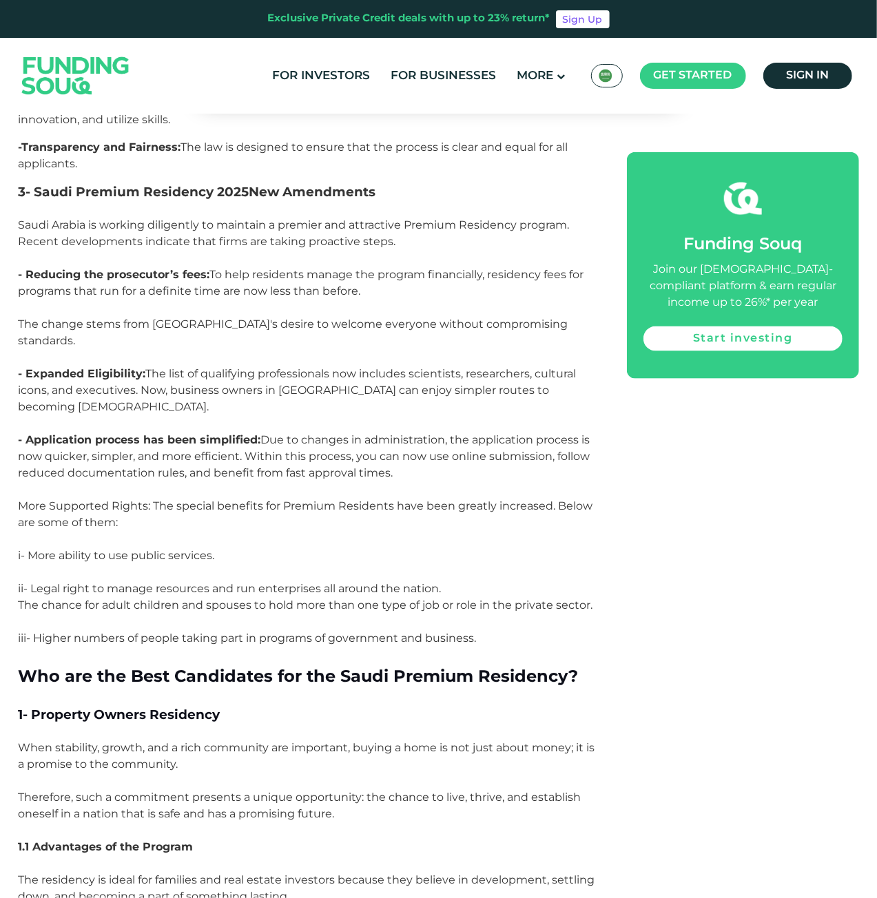
scroll to position [3444, 0]
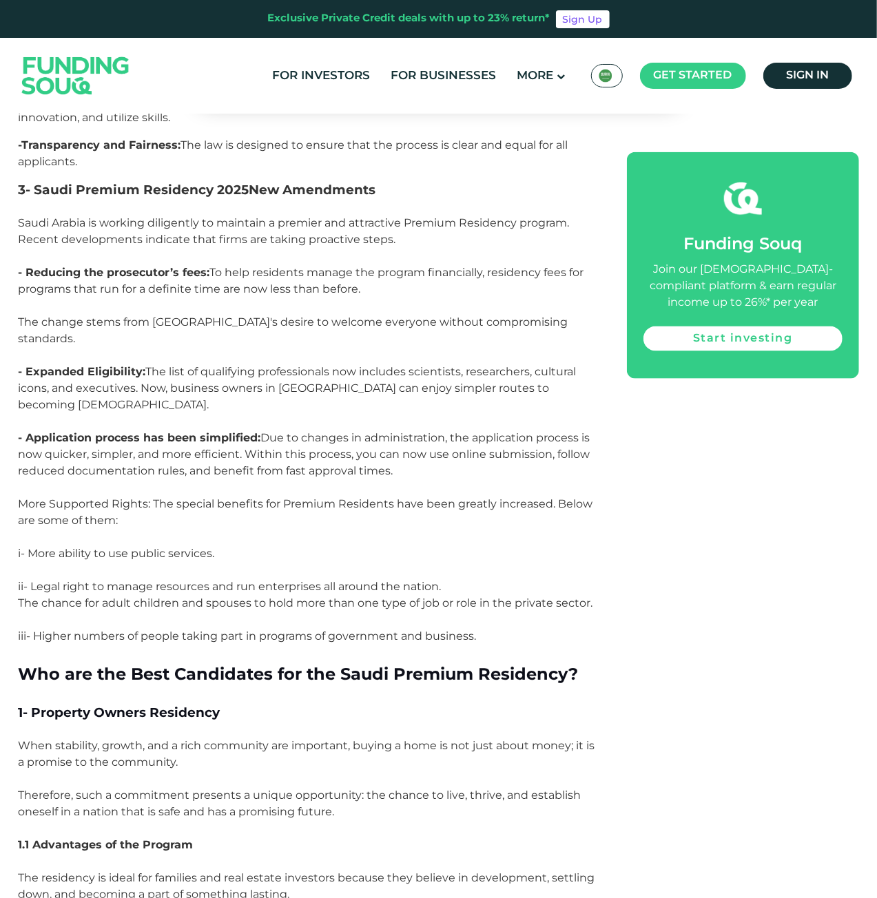
click at [318, 364] on p "- Expanded Eligibility: The list of qualifying professionals now includes scien…" at bounding box center [308, 397] width 578 height 66
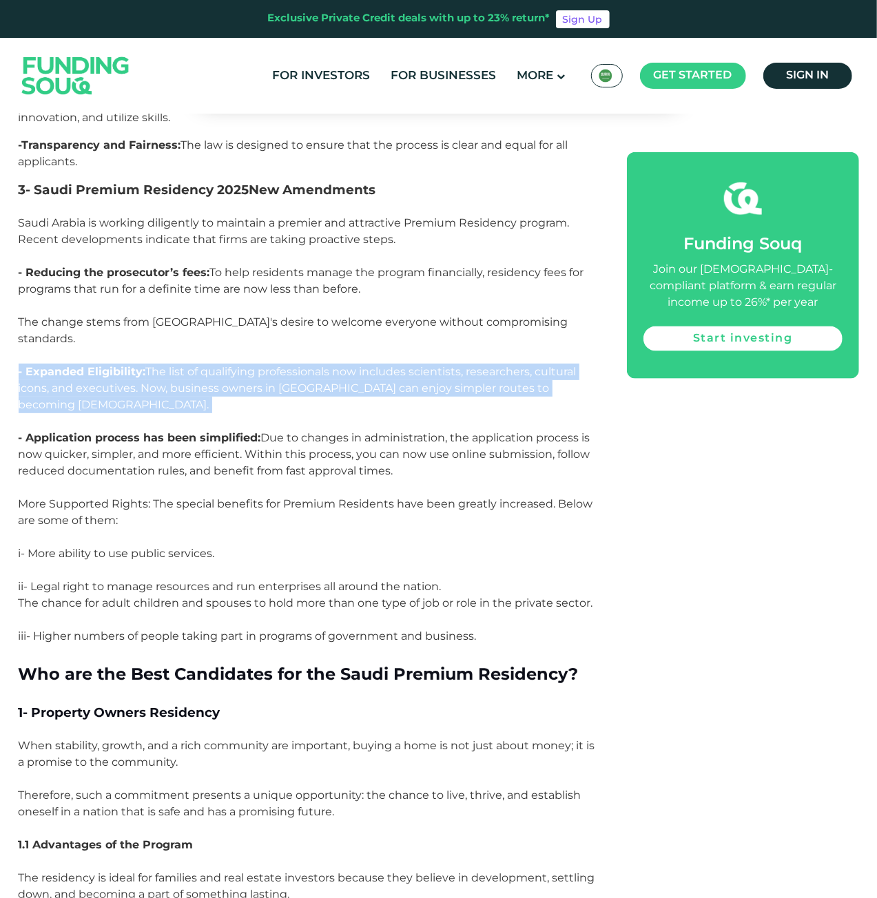
click at [318, 364] on p "- Expanded Eligibility: The list of qualifying professionals now includes scien…" at bounding box center [308, 397] width 578 height 66
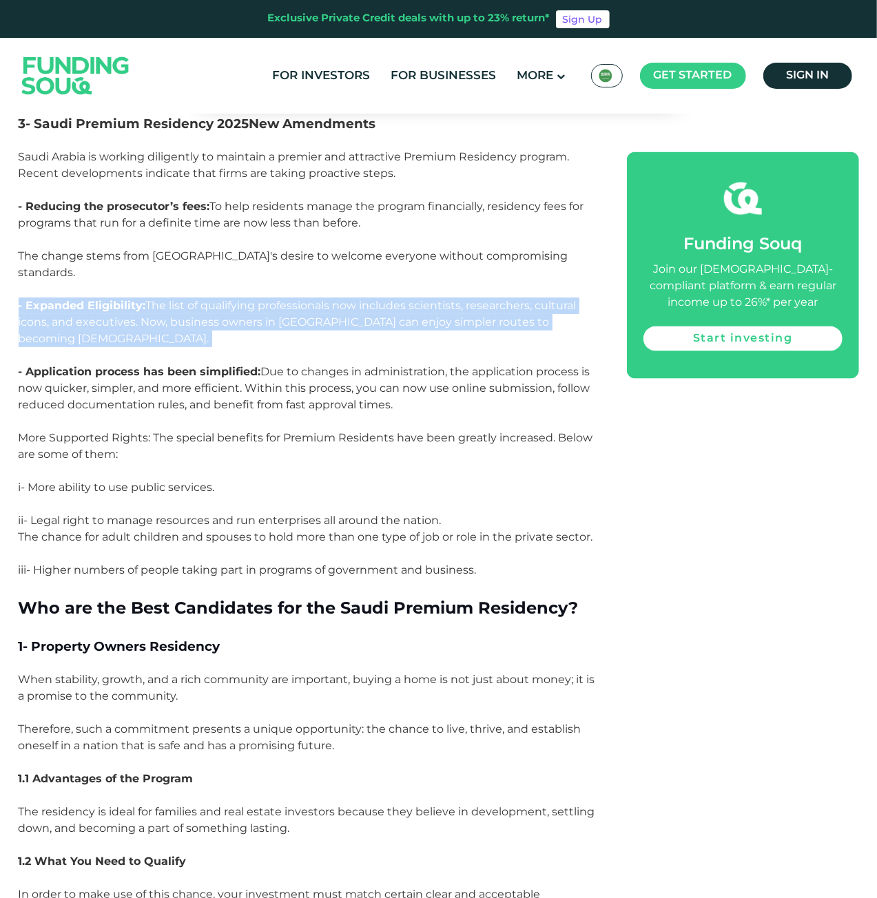
scroll to position [3512, 0]
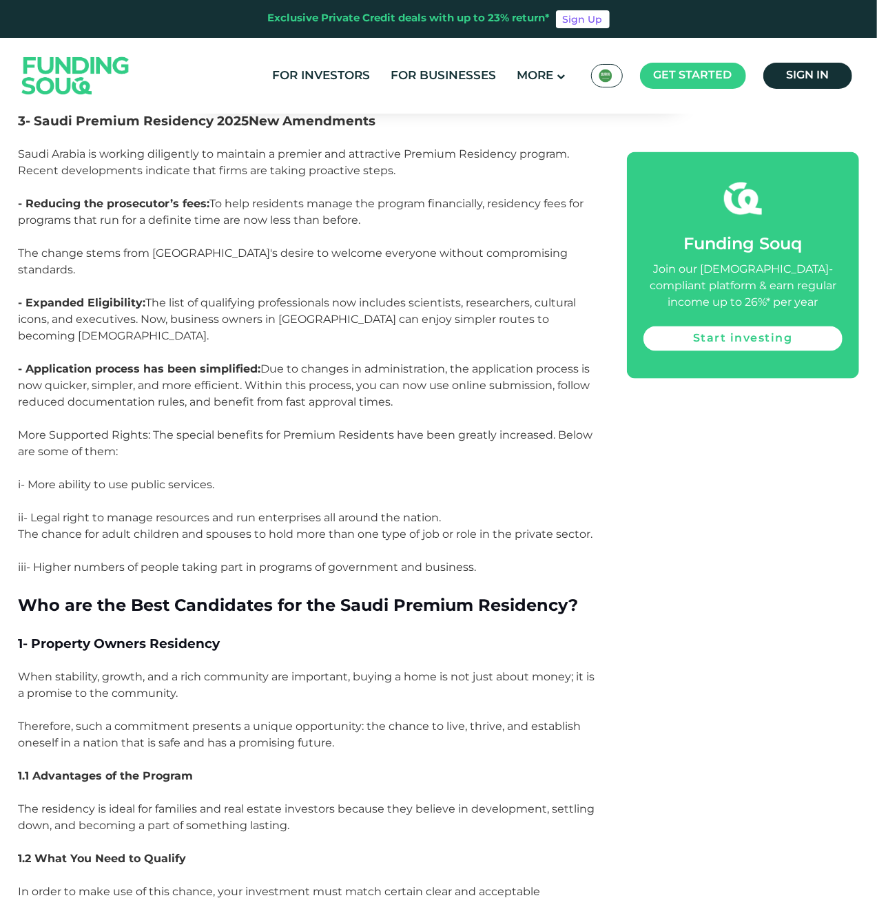
click at [254, 362] on strong "- Application process has been simplified:" at bounding box center [140, 368] width 242 height 13
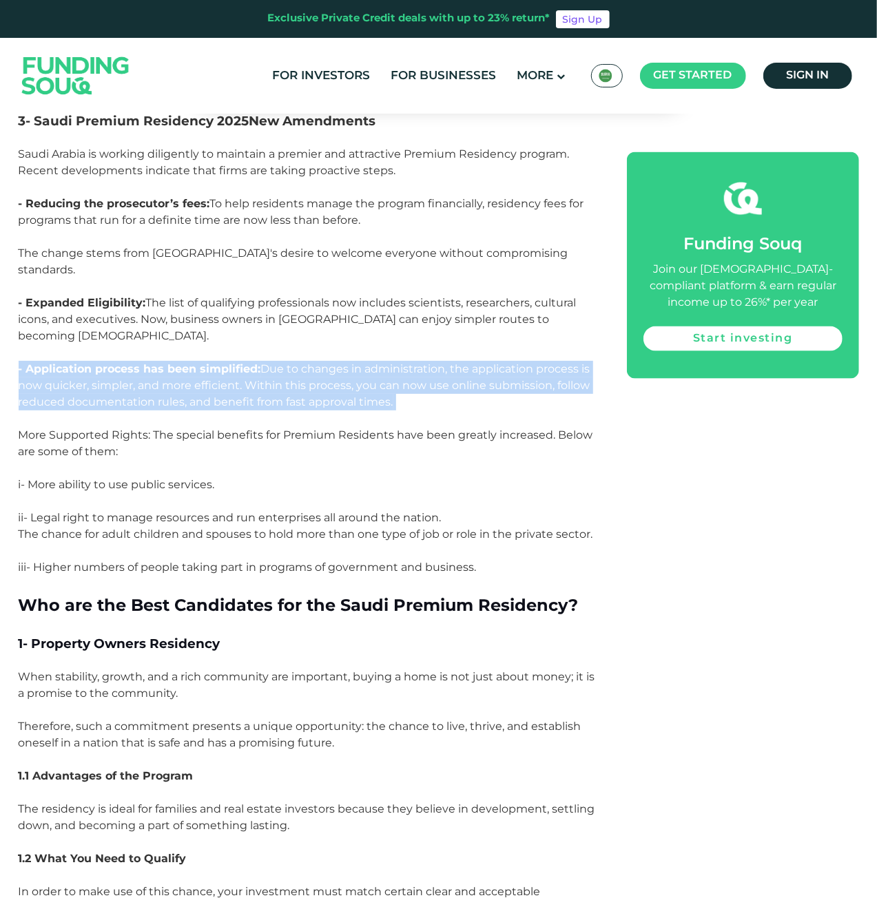
click at [254, 362] on strong "- Application process has been simplified:" at bounding box center [140, 368] width 242 height 13
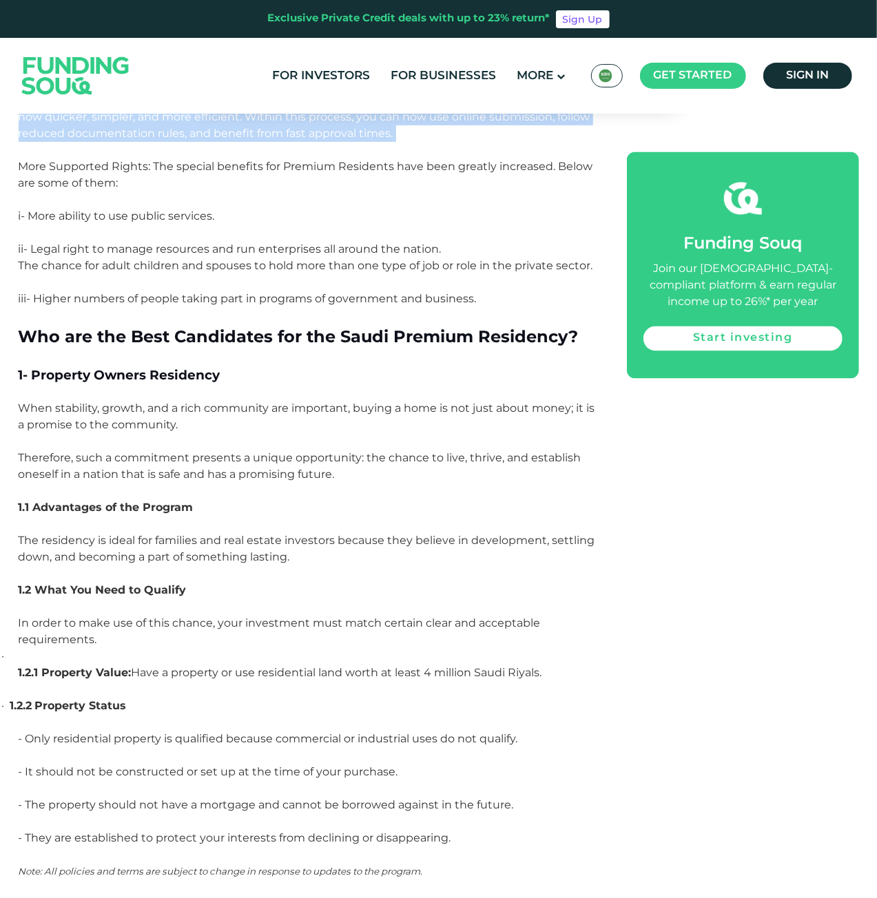
scroll to position [3788, 0]
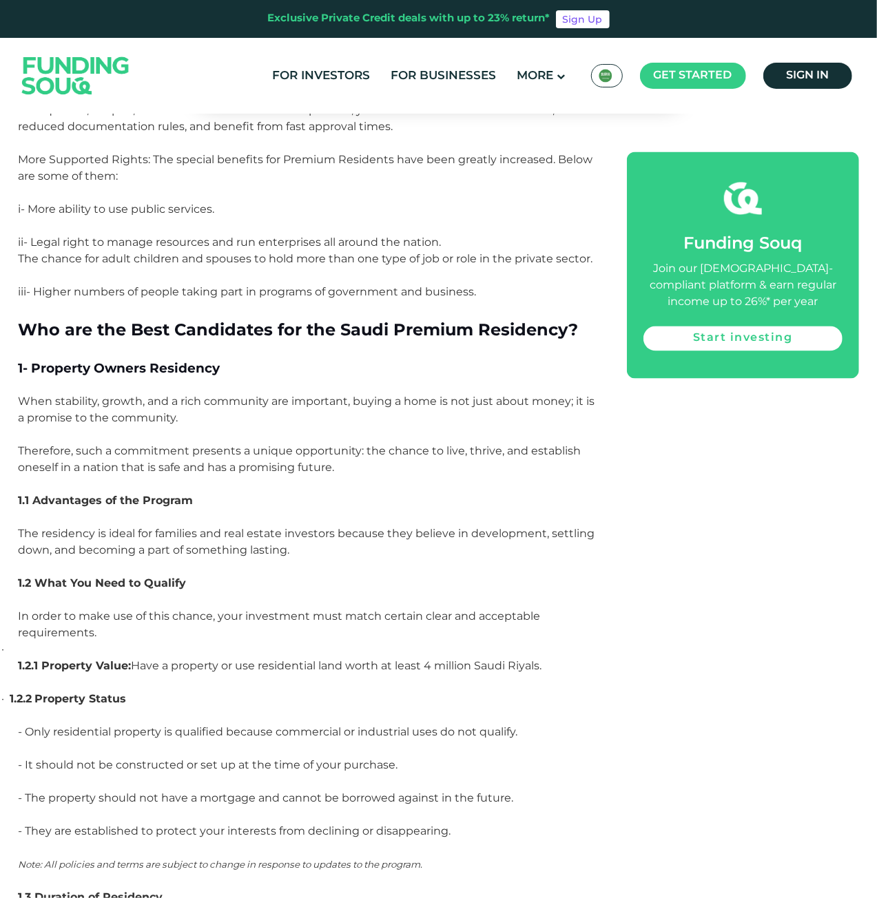
click at [223, 395] on span "When stability, growth, and a rich community are important, buying a home is no…" at bounding box center [307, 434] width 576 height 79
click at [222, 395] on span "When stability, growth, and a rich community are important, buying a home is no…" at bounding box center [307, 434] width 576 height 79
click at [225, 395] on span "When stability, growth, and a rich community are important, buying a home is no…" at bounding box center [307, 434] width 576 height 79
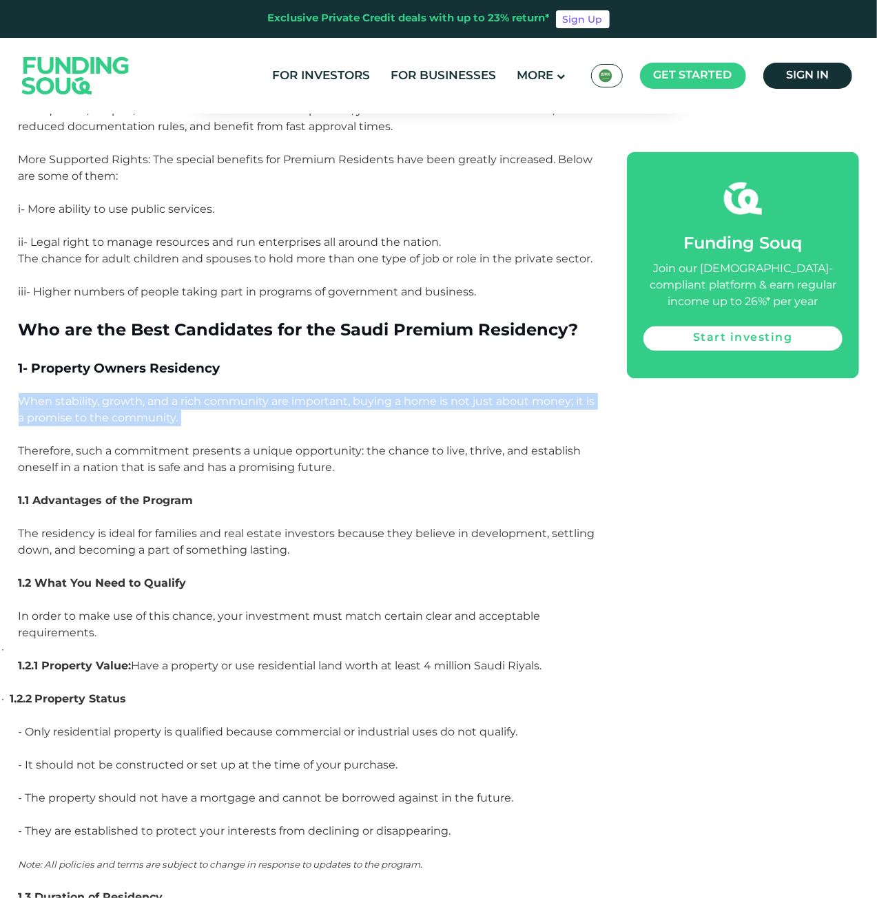
click at [226, 395] on span "When stability, growth, and a rich community are important, buying a home is no…" at bounding box center [307, 434] width 576 height 79
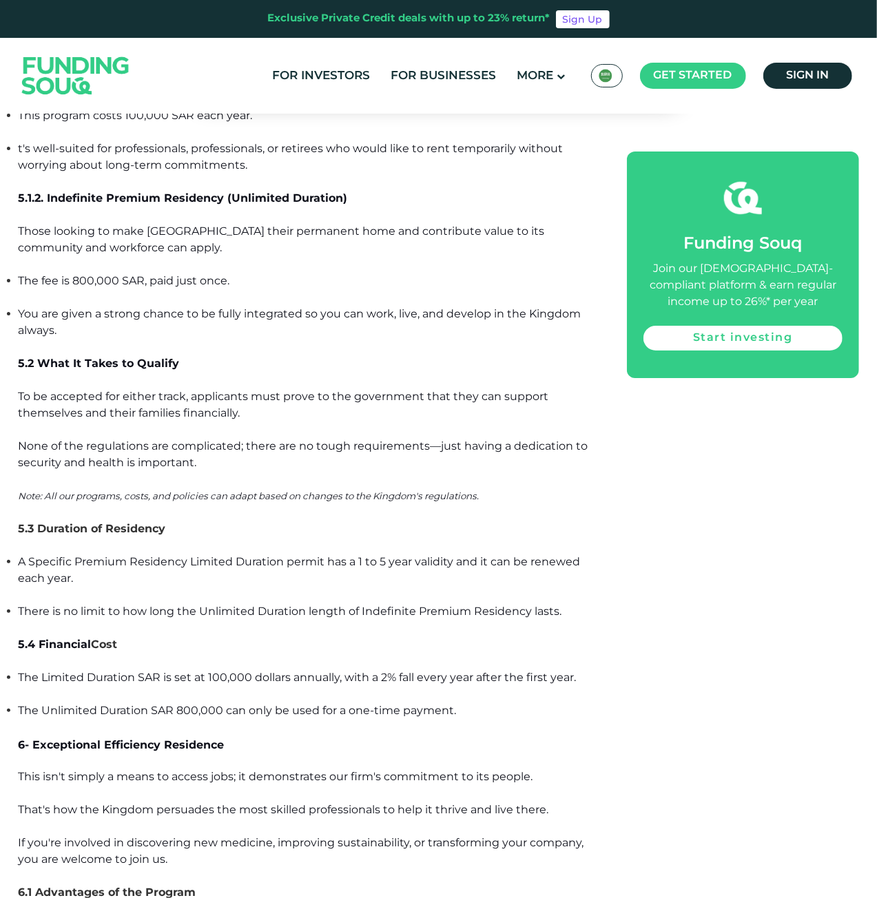
scroll to position [7783, 0]
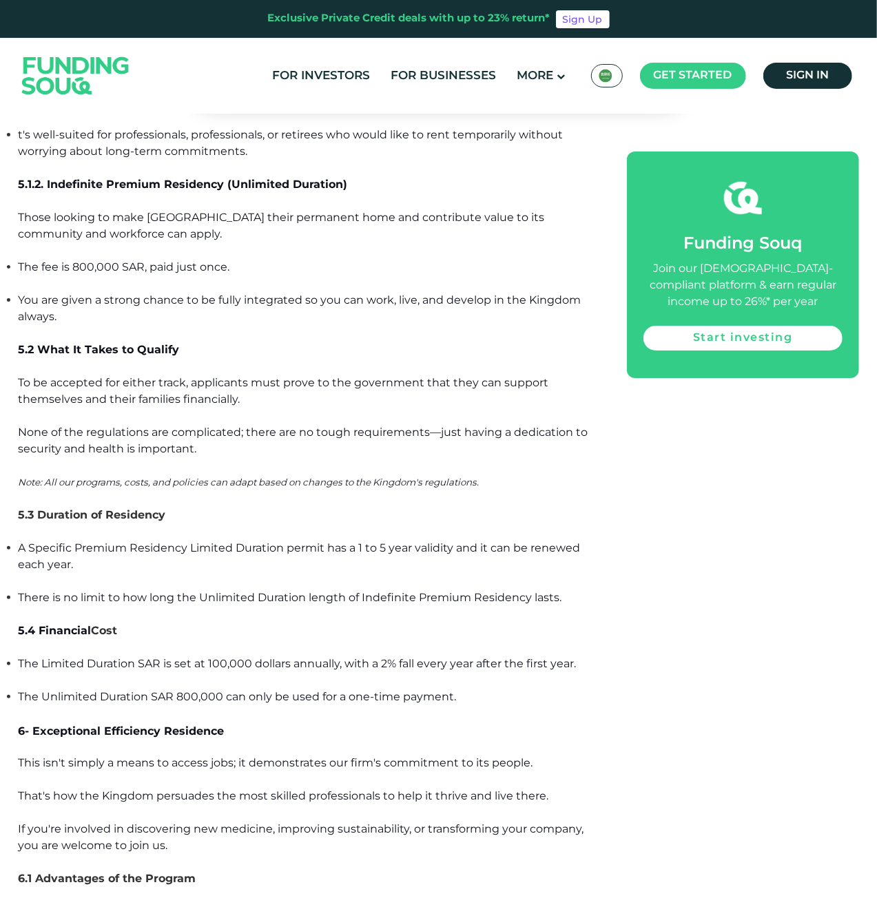
click at [155, 292] on li "You are given a strong chance to be fully integrated so you can work, live, and…" at bounding box center [308, 308] width 578 height 33
click at [245, 376] on span "To be accepted for either track, applicants must prove to the government that t…" at bounding box center [304, 415] width 570 height 79
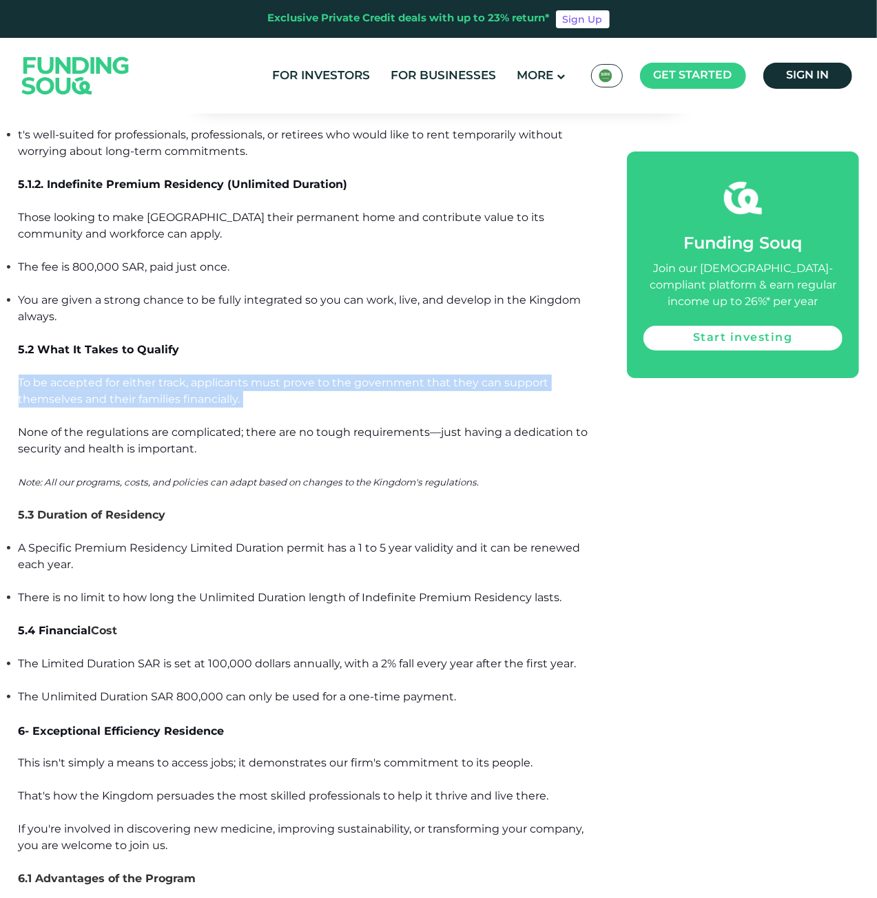
click at [245, 376] on span "To be accepted for either track, applicants must prove to the government that t…" at bounding box center [304, 415] width 570 height 79
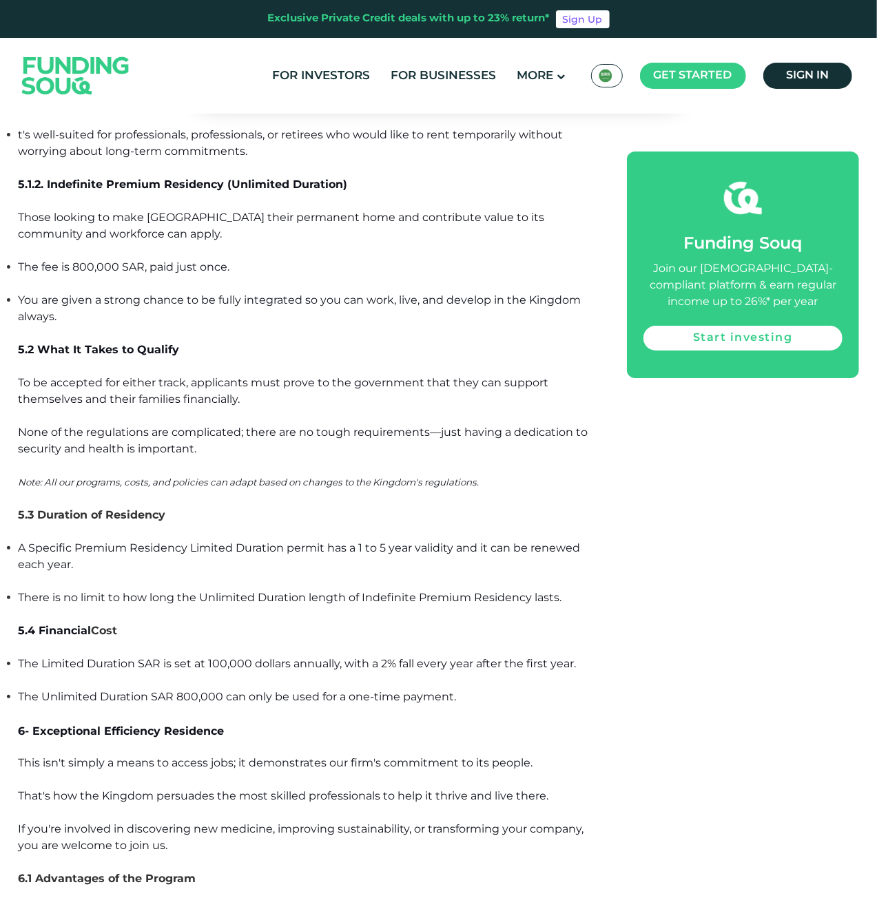
click at [257, 399] on p "To be accepted for either track, applicants must prove to the government that t…" at bounding box center [308, 424] width 578 height 99
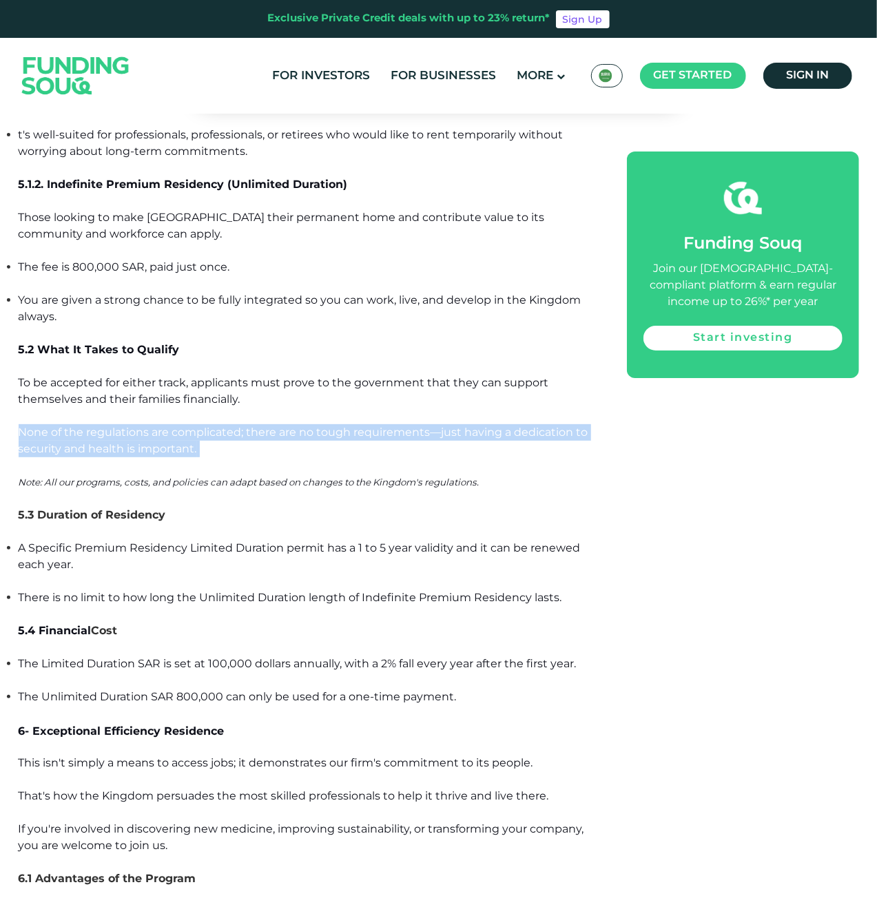
click at [257, 399] on p "To be accepted for either track, applicants must prove to the government that t…" at bounding box center [308, 424] width 578 height 99
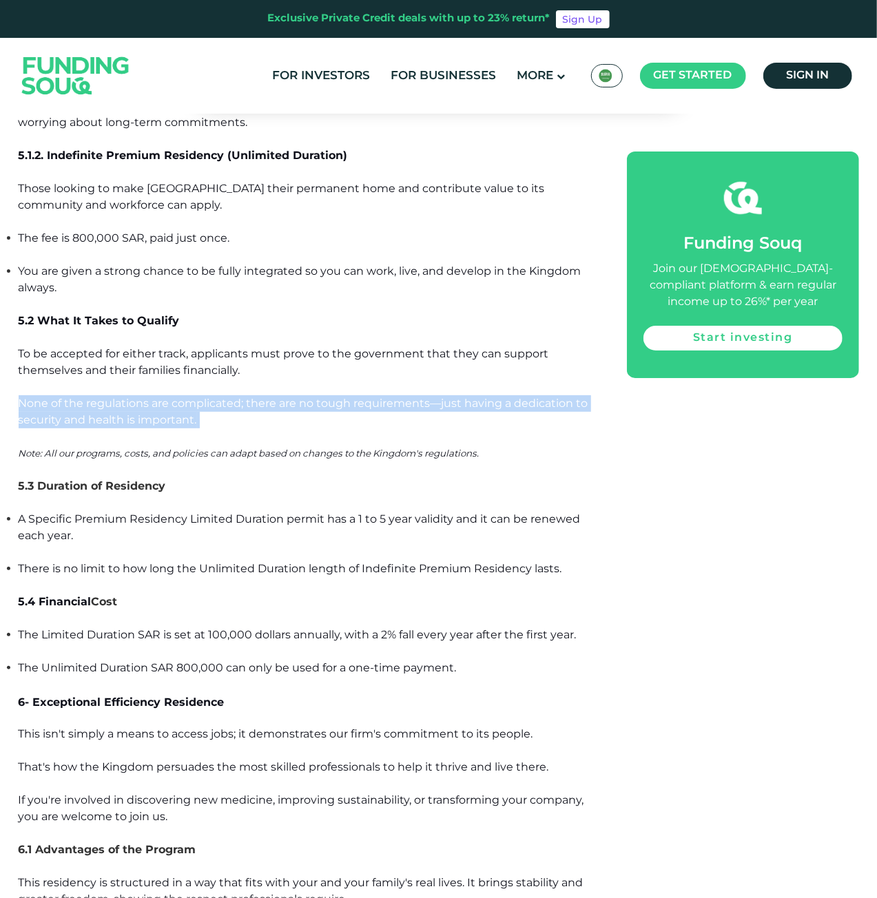
scroll to position [7851, 0]
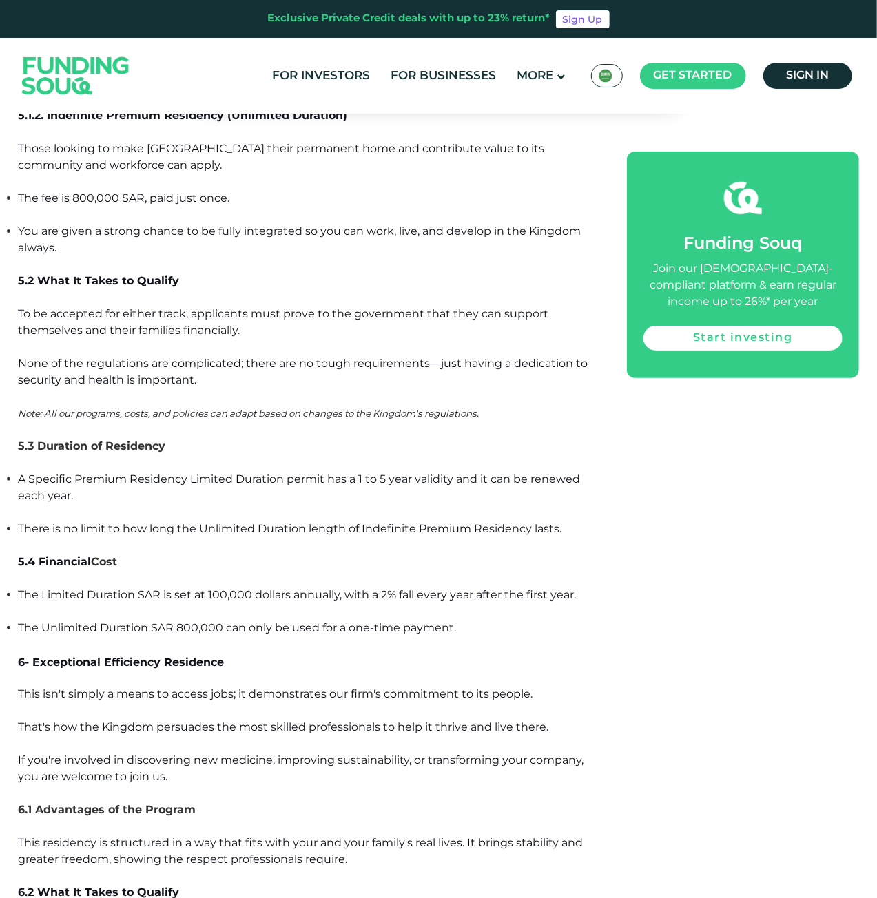
click at [324, 306] on p "To be accepted for either track, applicants must prove to the government that t…" at bounding box center [308, 355] width 578 height 99
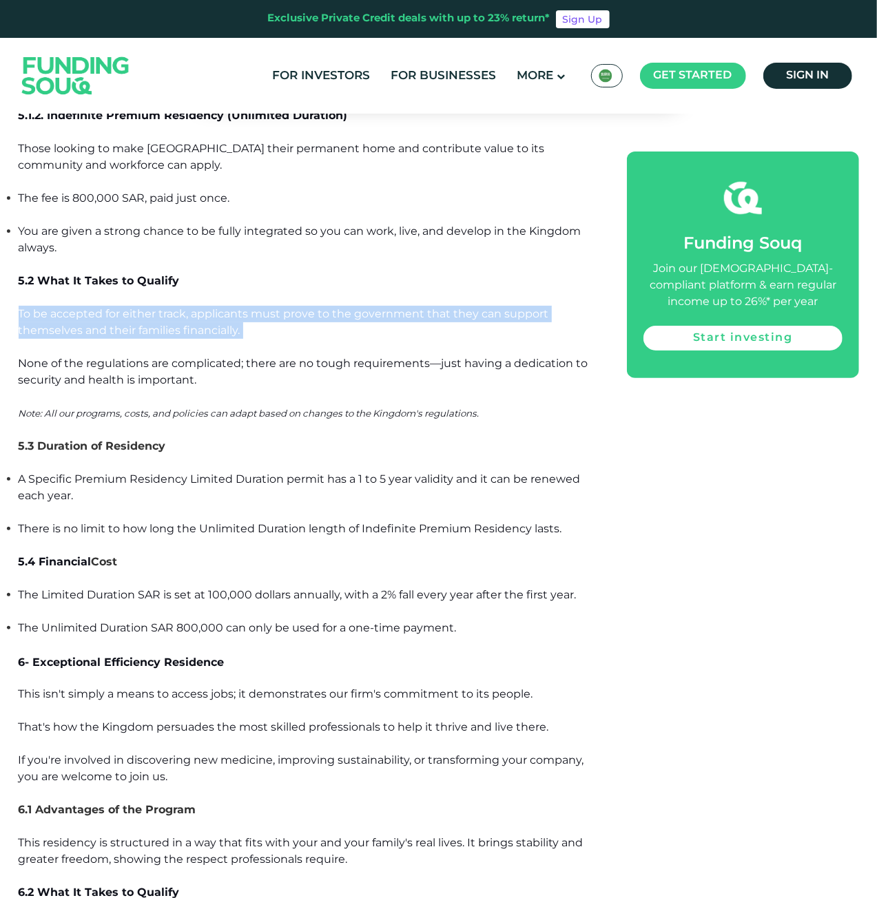
click at [324, 306] on p "To be accepted for either track, applicants must prove to the government that t…" at bounding box center [308, 355] width 578 height 99
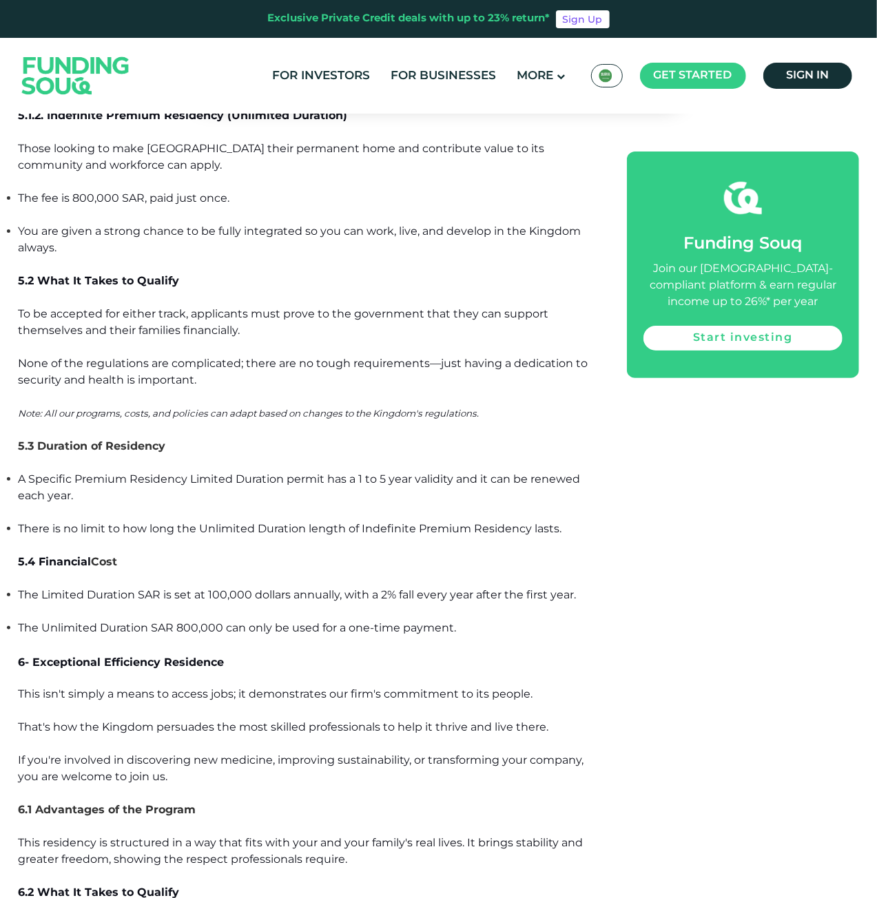
click at [324, 313] on span "To be accepted for either track, applicants must prove to the government that t…" at bounding box center [304, 346] width 570 height 79
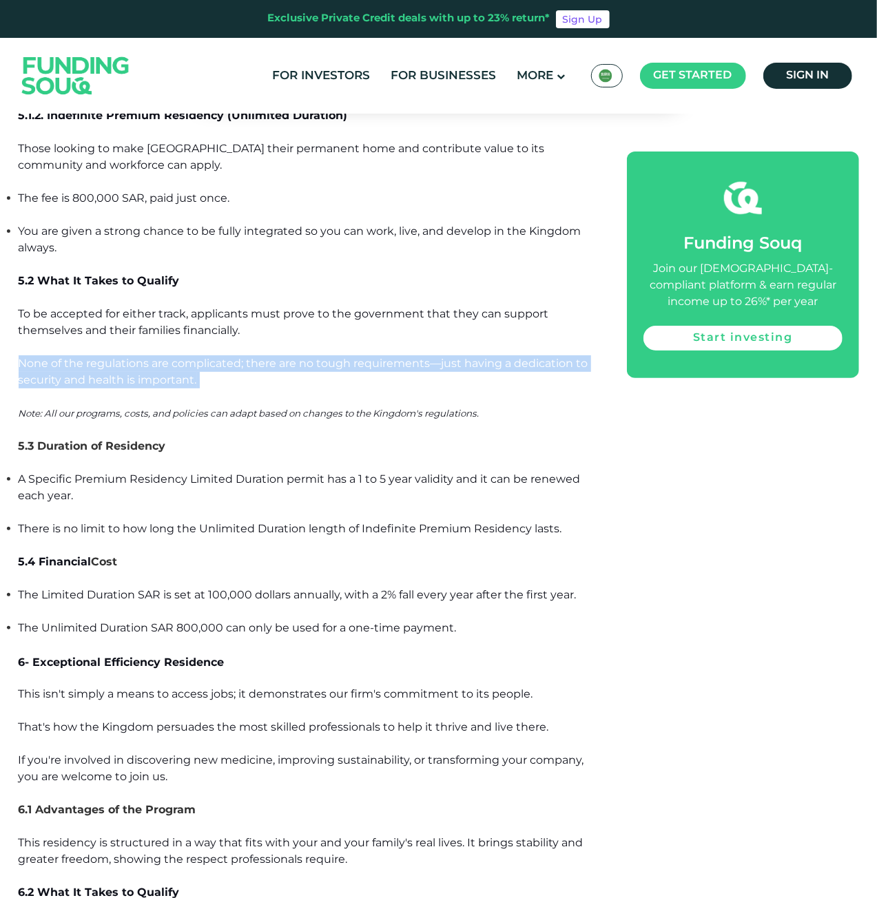
click at [324, 313] on span "To be accepted for either track, applicants must prove to the government that t…" at bounding box center [304, 346] width 570 height 79
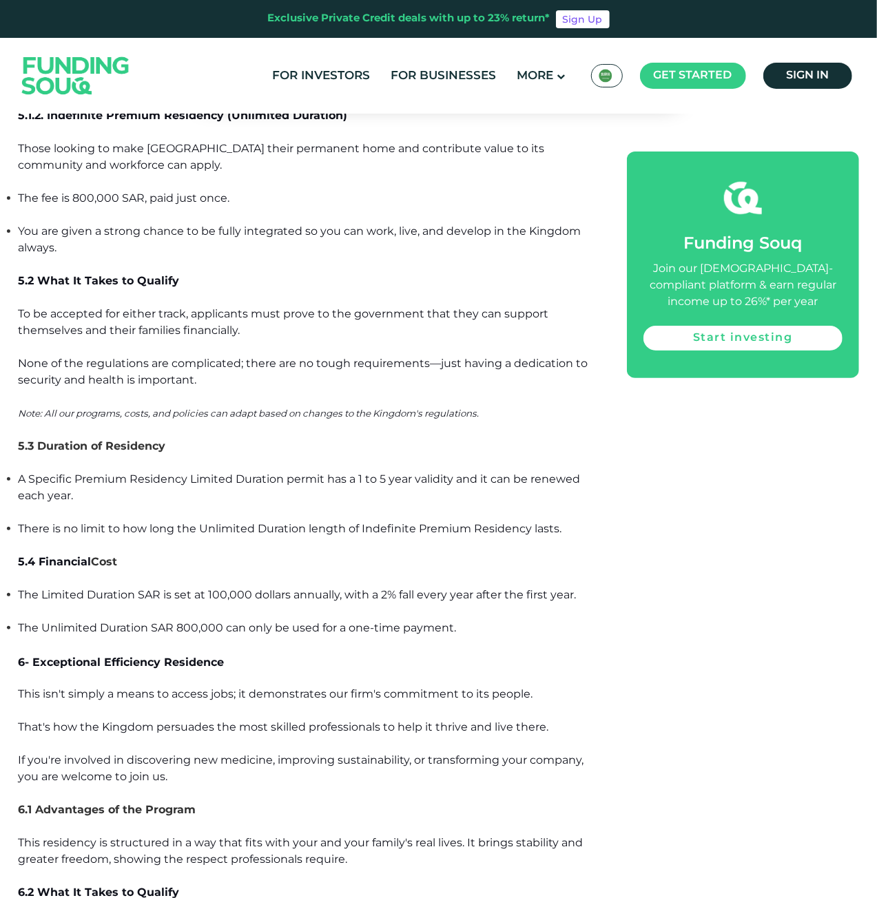
click at [330, 405] on p "Note: All our programs, costs, and policies can adapt based on changes to the K…" at bounding box center [308, 413] width 578 height 17
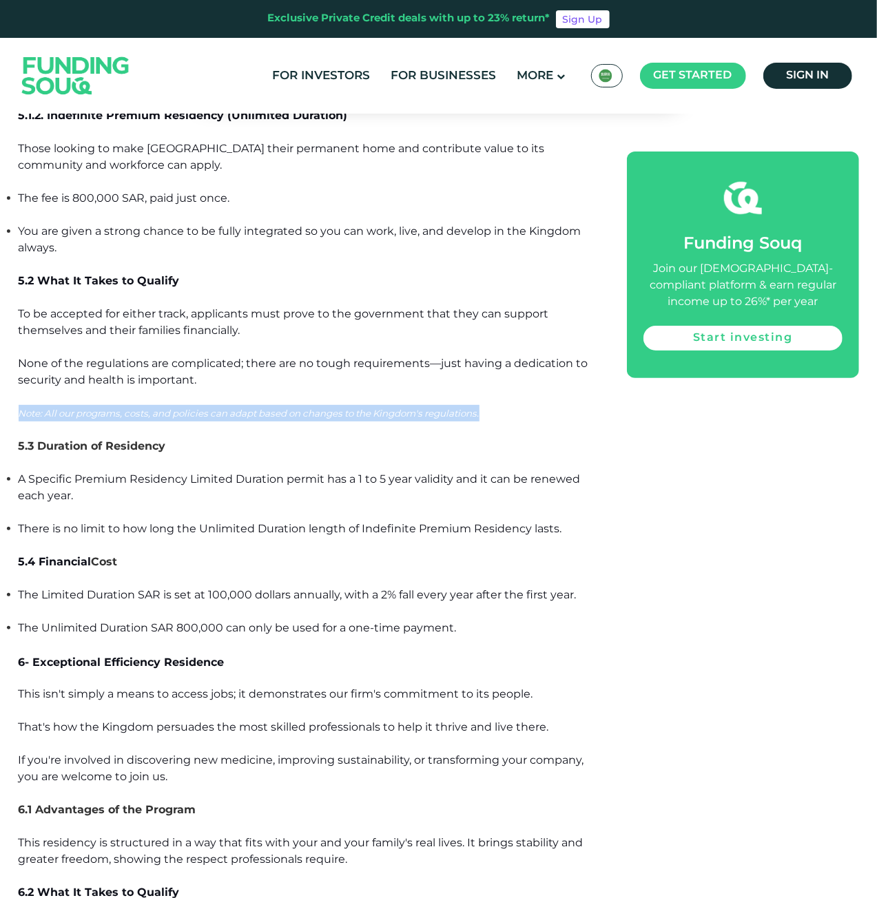
click at [330, 405] on p "Note: All our programs, costs, and policies can adapt based on changes to the K…" at bounding box center [308, 413] width 578 height 17
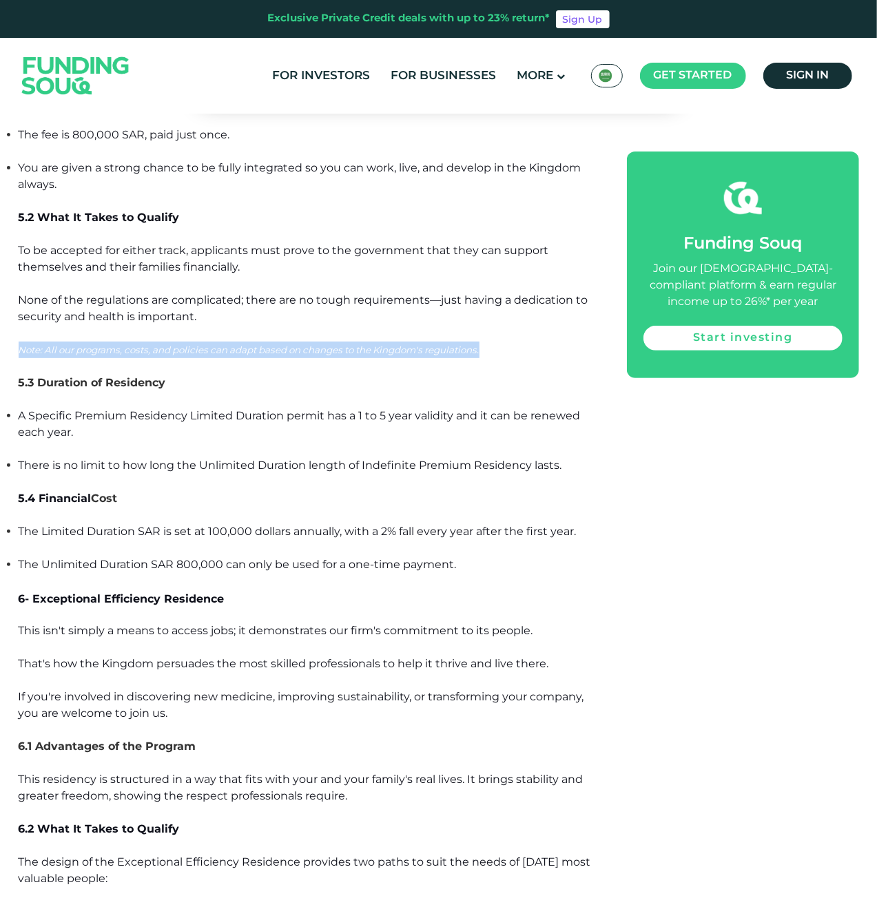
scroll to position [7920, 0]
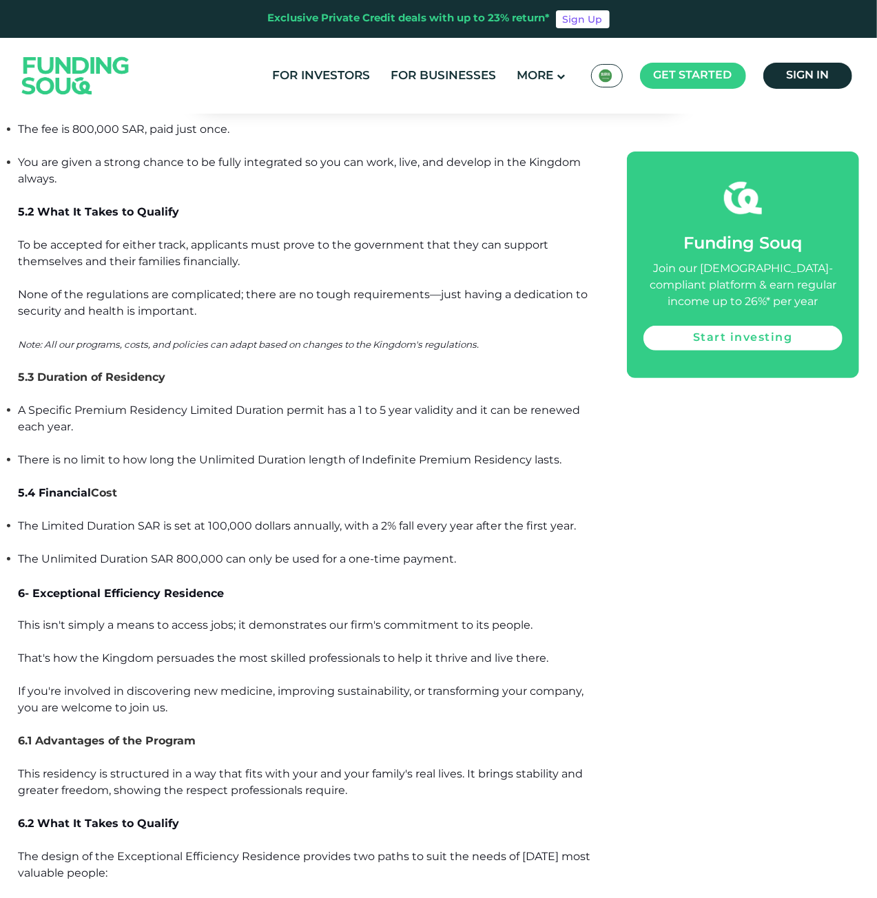
click at [264, 404] on span "A Specific Premium Residency Limited Duration permit has a 1 to 5 year validity…" at bounding box center [300, 419] width 562 height 30
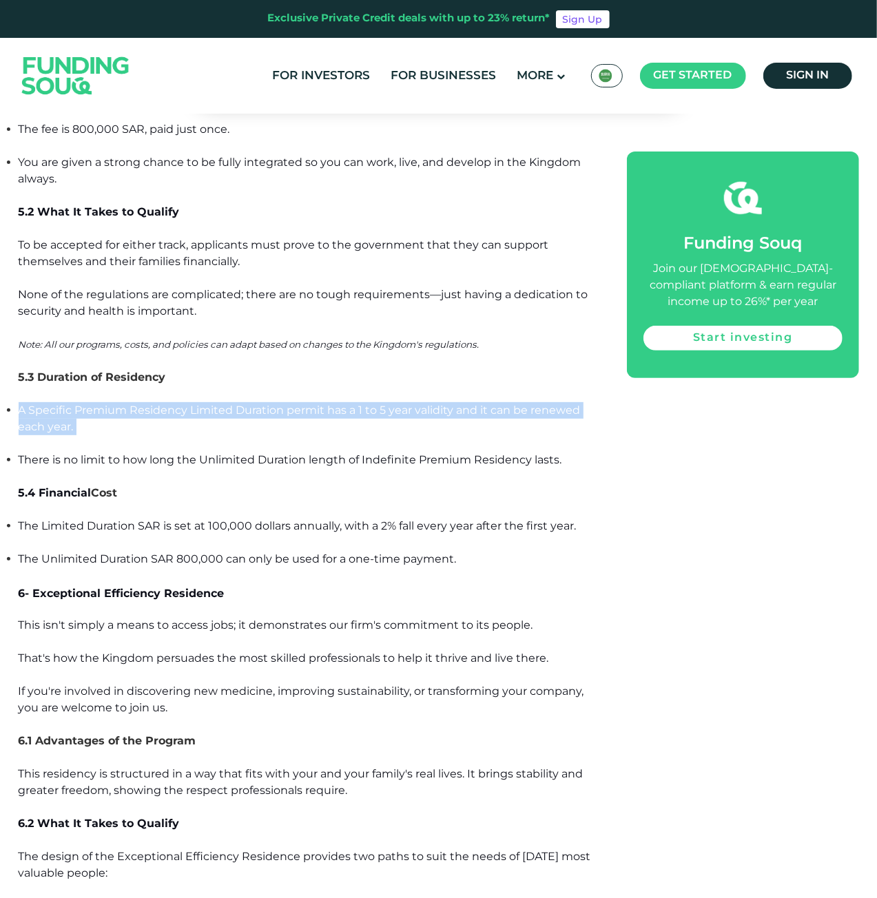
click at [264, 404] on span "A Specific Premium Residency Limited Duration permit has a 1 to 5 year validity…" at bounding box center [300, 419] width 562 height 30
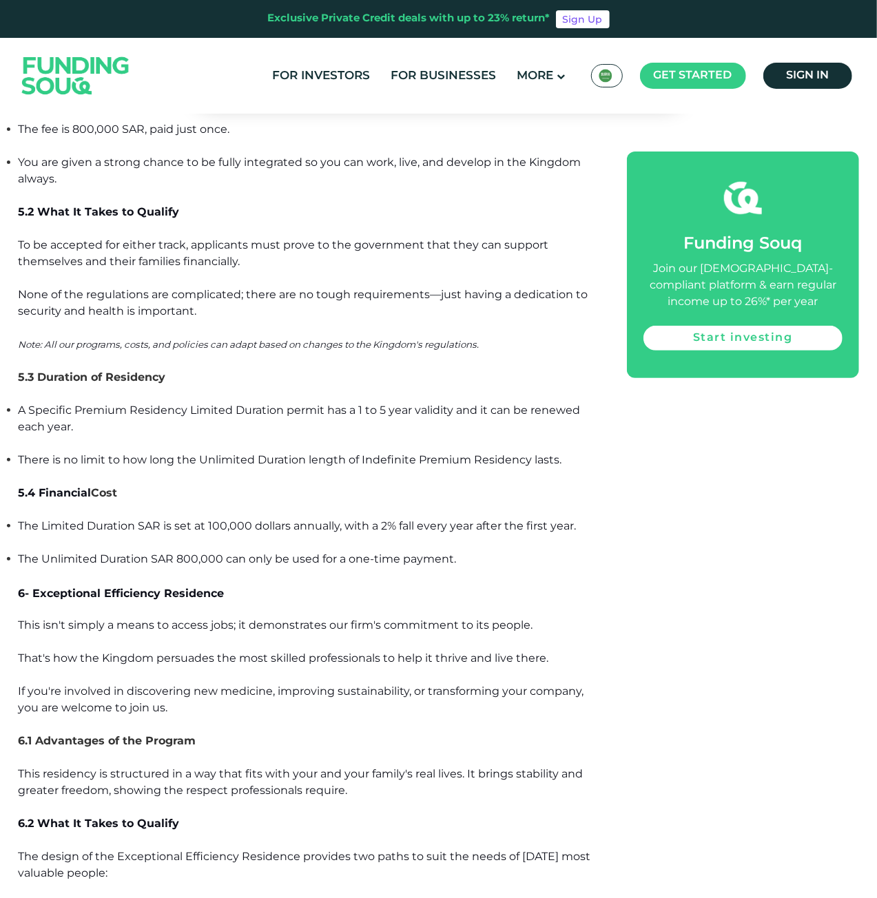
click at [264, 404] on span "A Specific Premium Residency Limited Duration permit has a 1 to 5 year validity…" at bounding box center [300, 419] width 562 height 30
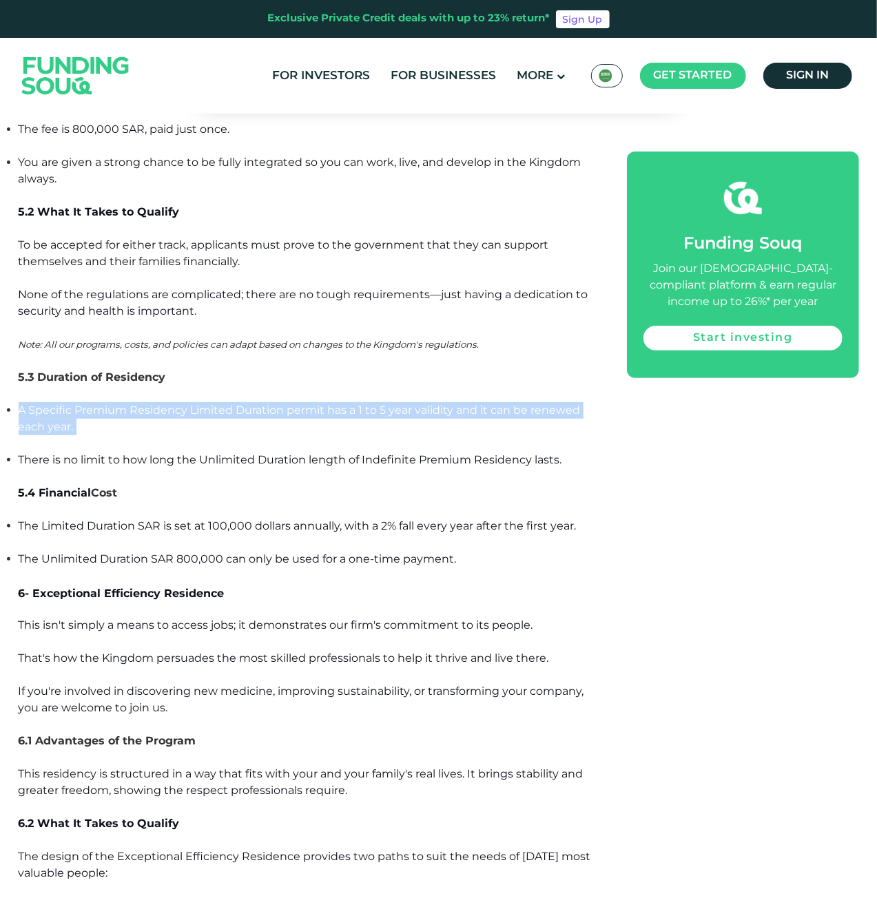
click at [264, 404] on span "A Specific Premium Residency Limited Duration permit has a 1 to 5 year validity…" at bounding box center [300, 419] width 562 height 30
click at [266, 404] on span "A Specific Premium Residency Limited Duration permit has a 1 to 5 year validity…" at bounding box center [300, 419] width 562 height 30
click at [270, 404] on span "A Specific Premium Residency Limited Duration permit has a 1 to 5 year validity…" at bounding box center [300, 419] width 562 height 30
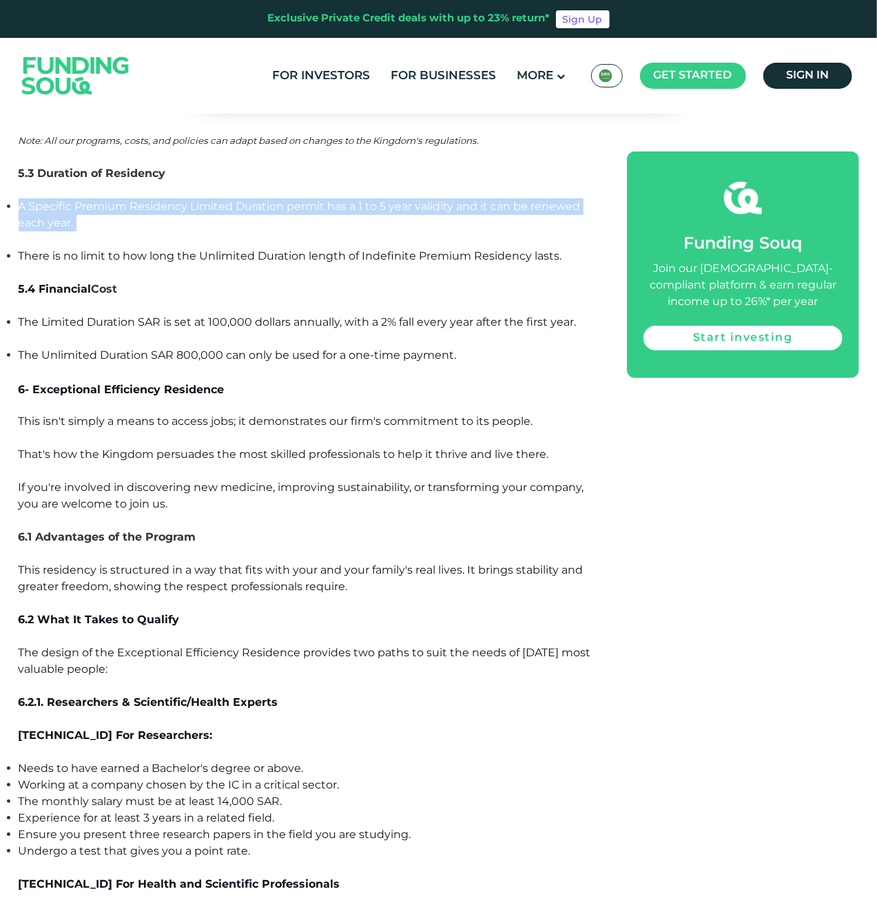
scroll to position [8127, 0]
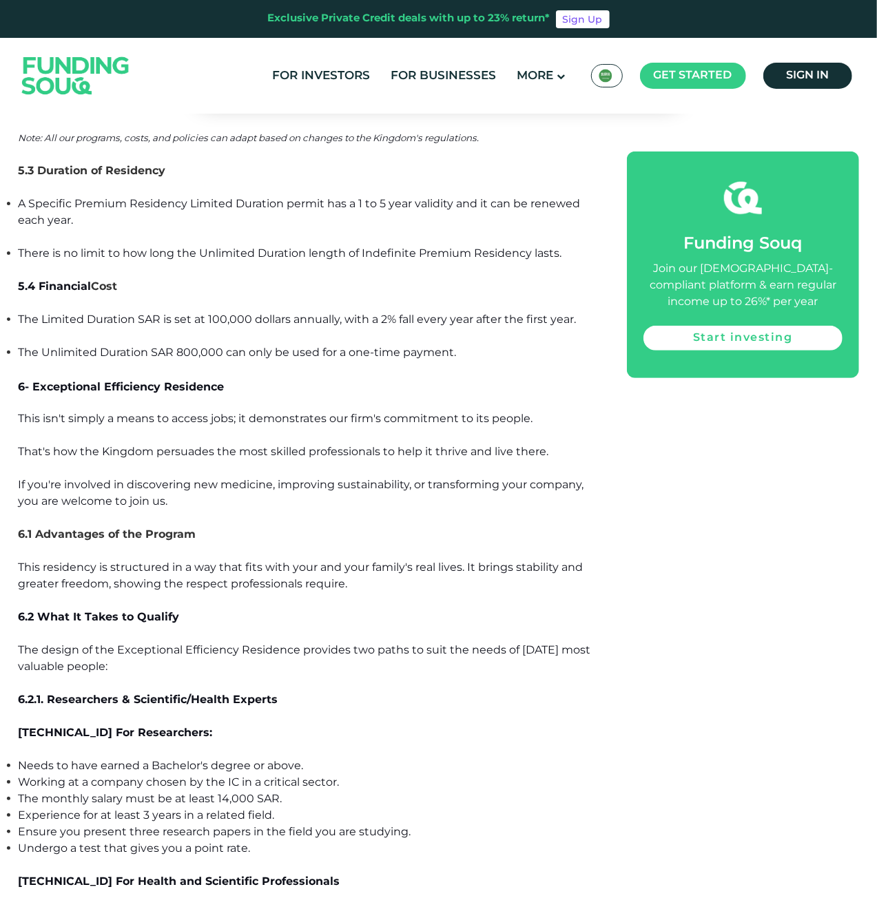
click at [233, 412] on span "This isn't simply a means to access jobs; it demonstrates our firm's commitment…" at bounding box center [301, 460] width 565 height 96
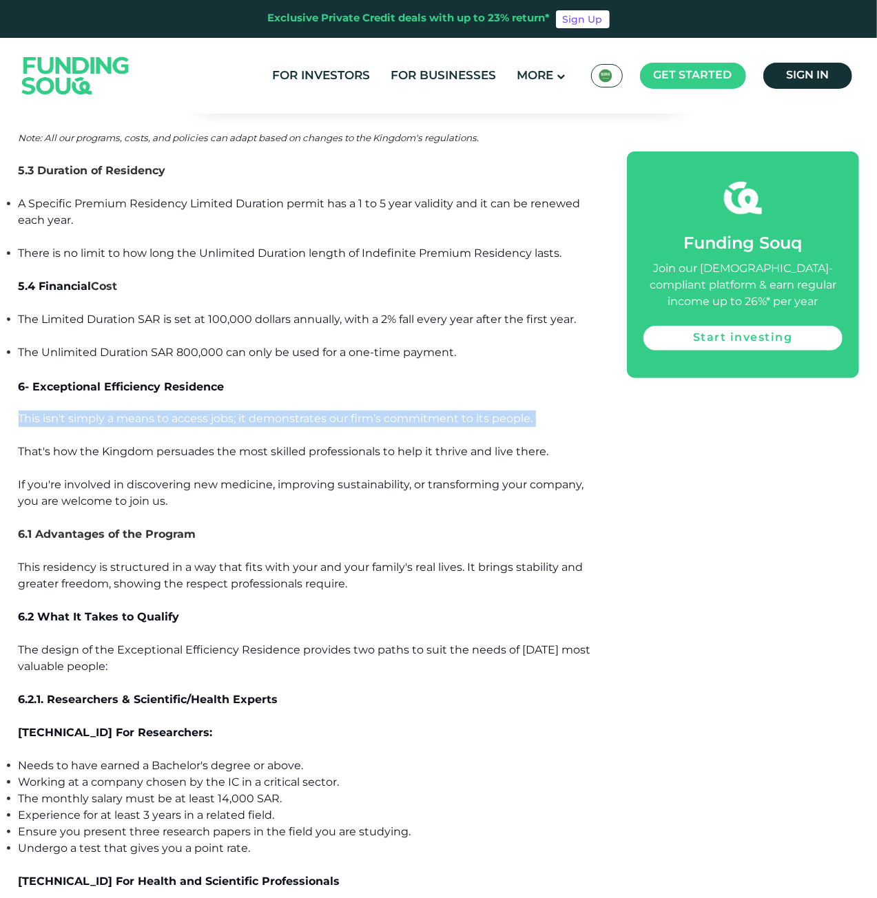
click at [233, 412] on span "This isn't simply a means to access jobs; it demonstrates our firm's commitment…" at bounding box center [301, 460] width 565 height 96
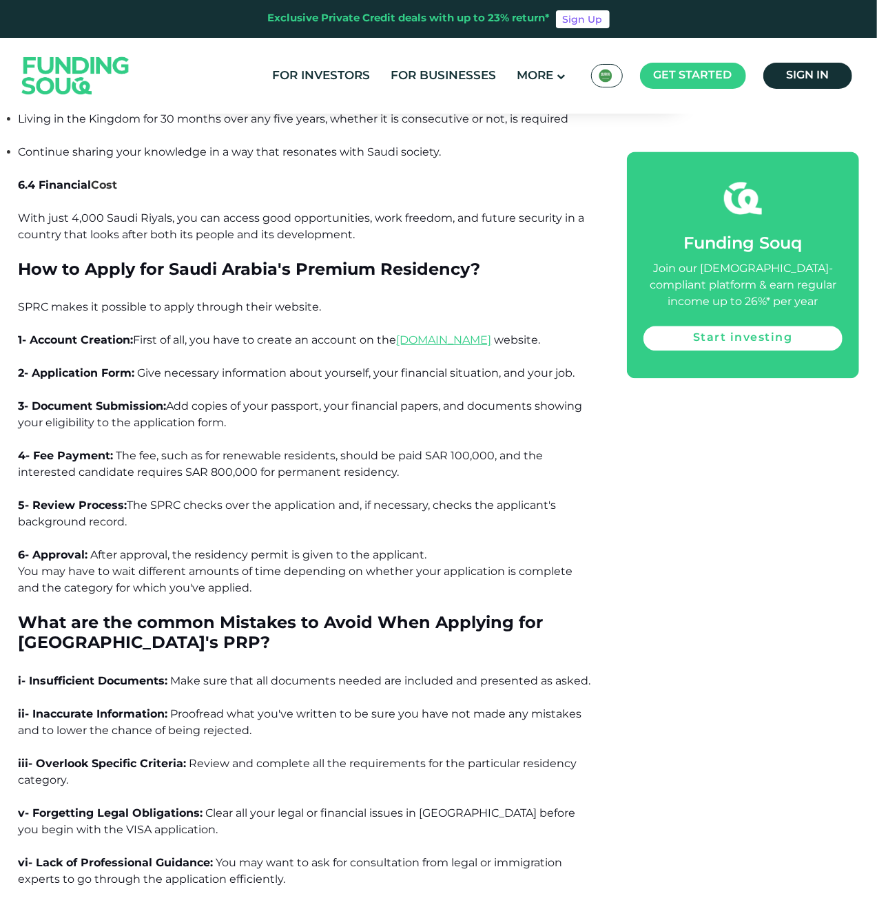
scroll to position [9367, 0]
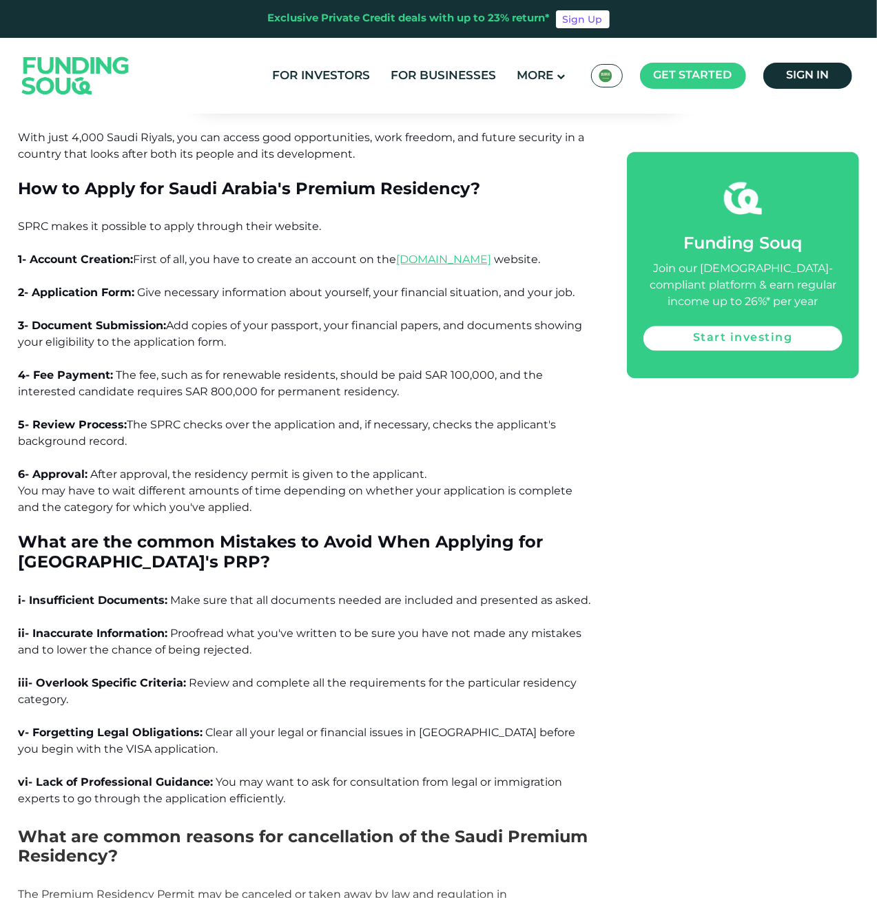
click at [204, 368] on span "The fee, such as for renewable residents, should be paid SAR 100,000, and the i…" at bounding box center [281, 383] width 525 height 30
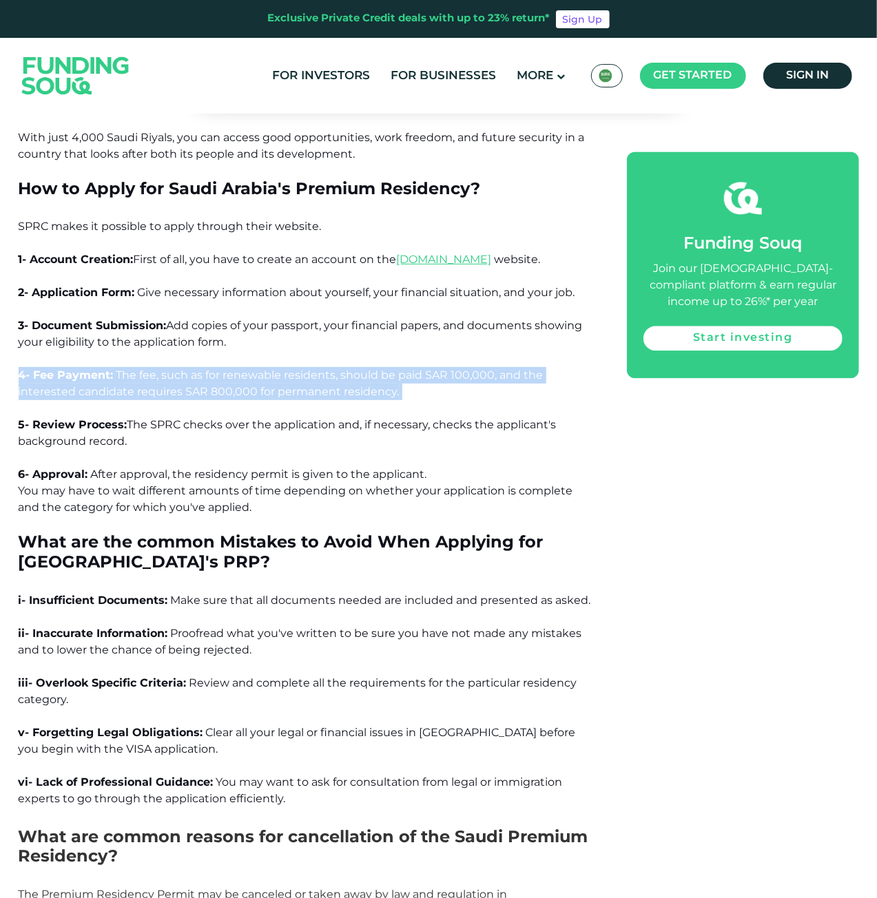
click at [204, 368] on span "The fee, such as for renewable residents, should be paid SAR 100,000, and the i…" at bounding box center [281, 383] width 525 height 30
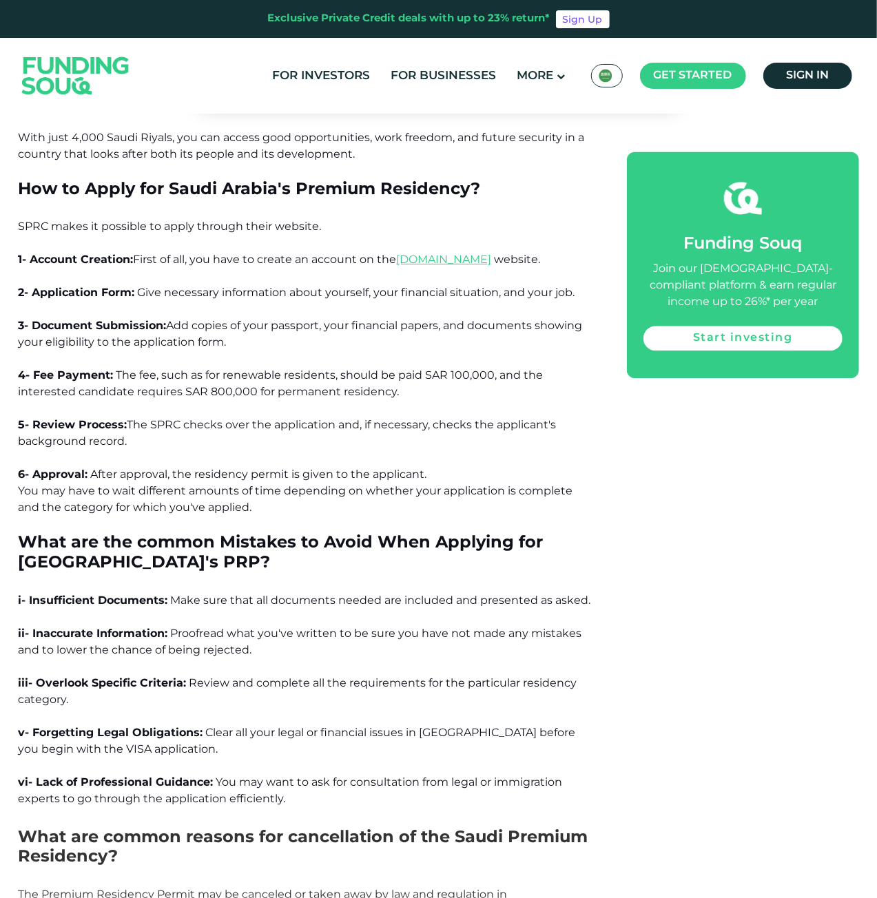
click at [211, 418] on span "The SPRC checks over the application and, if necessary, checks the applicant's …" at bounding box center [288, 433] width 538 height 30
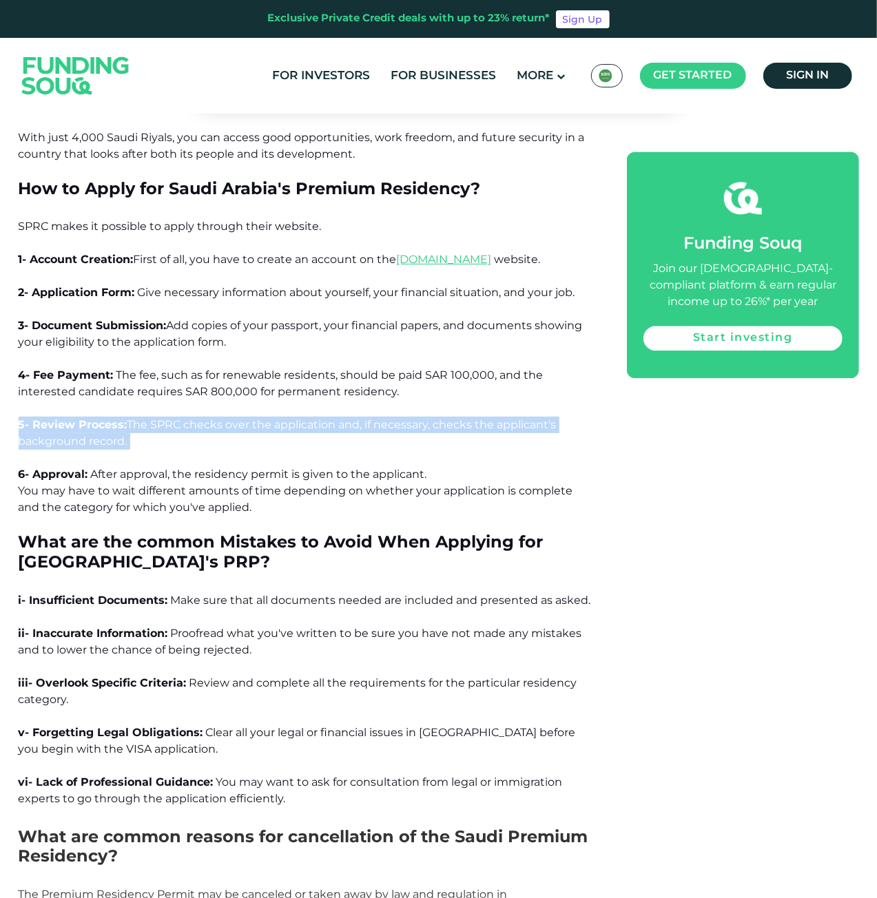
click at [211, 418] on span "The SPRC checks over the application and, if necessary, checks the applicant's …" at bounding box center [288, 433] width 538 height 30
click at [216, 417] on p "5- Review Process: The SPRC checks over the application and, if necessary, chec…" at bounding box center [308, 442] width 578 height 50
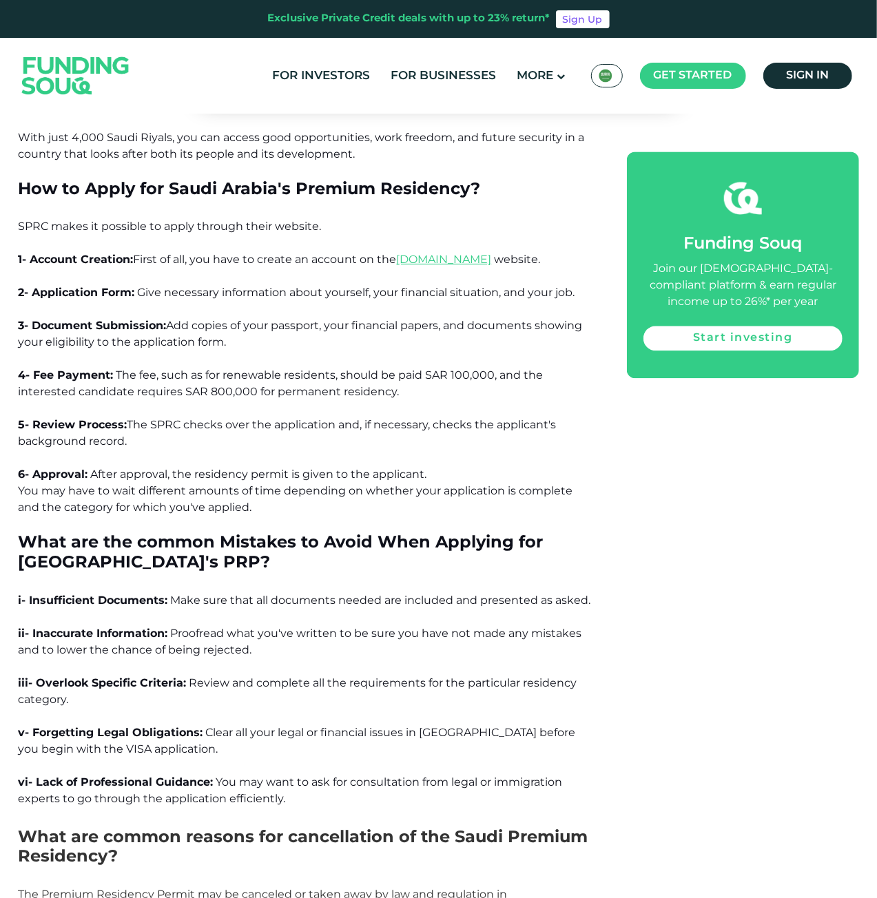
click at [216, 417] on p "5- Review Process: The SPRC checks over the application and, if necessary, chec…" at bounding box center [308, 442] width 578 height 50
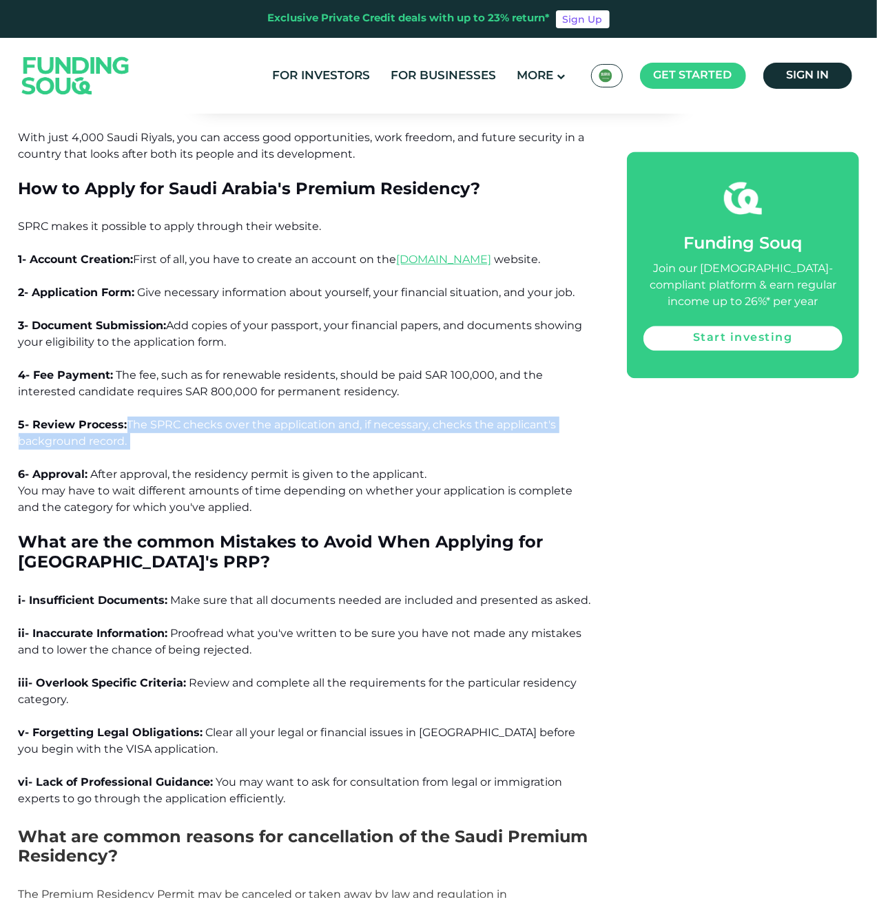
click at [216, 417] on p "5- Review Process: The SPRC checks over the application and, if necessary, chec…" at bounding box center [308, 442] width 578 height 50
click at [229, 418] on span "The SPRC checks over the application and, if necessary, checks the applicant's …" at bounding box center [288, 433] width 538 height 30
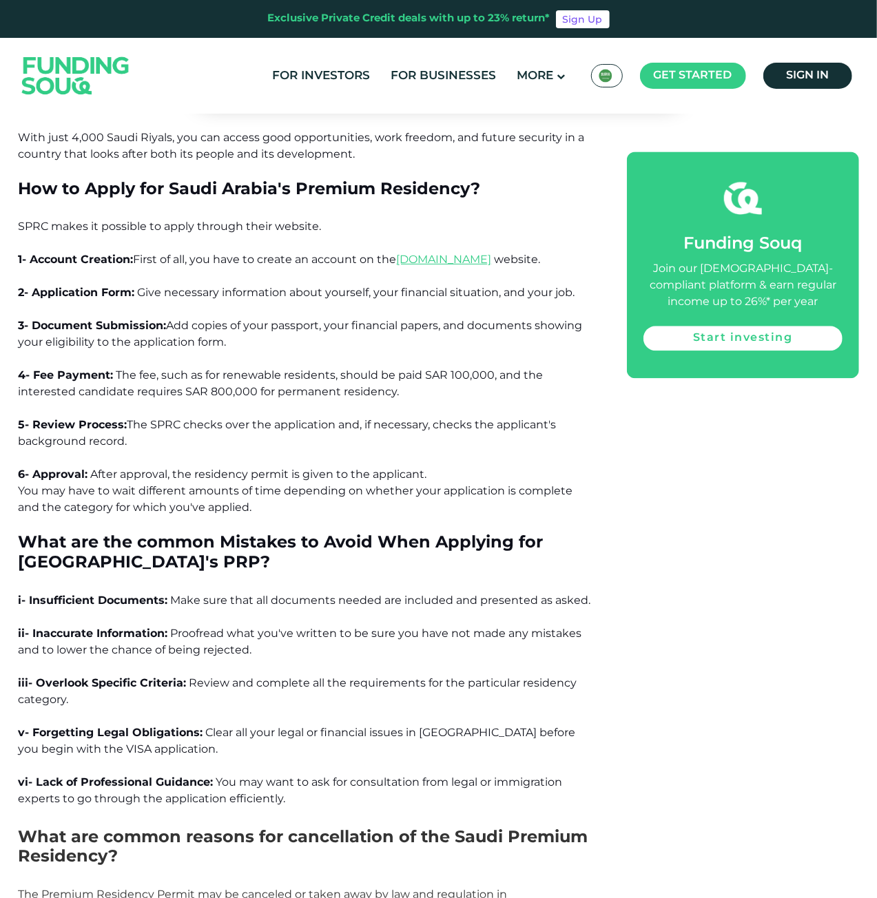
click at [229, 418] on span "The SPRC checks over the application and, if necessary, checks the applicant's …" at bounding box center [288, 433] width 538 height 30
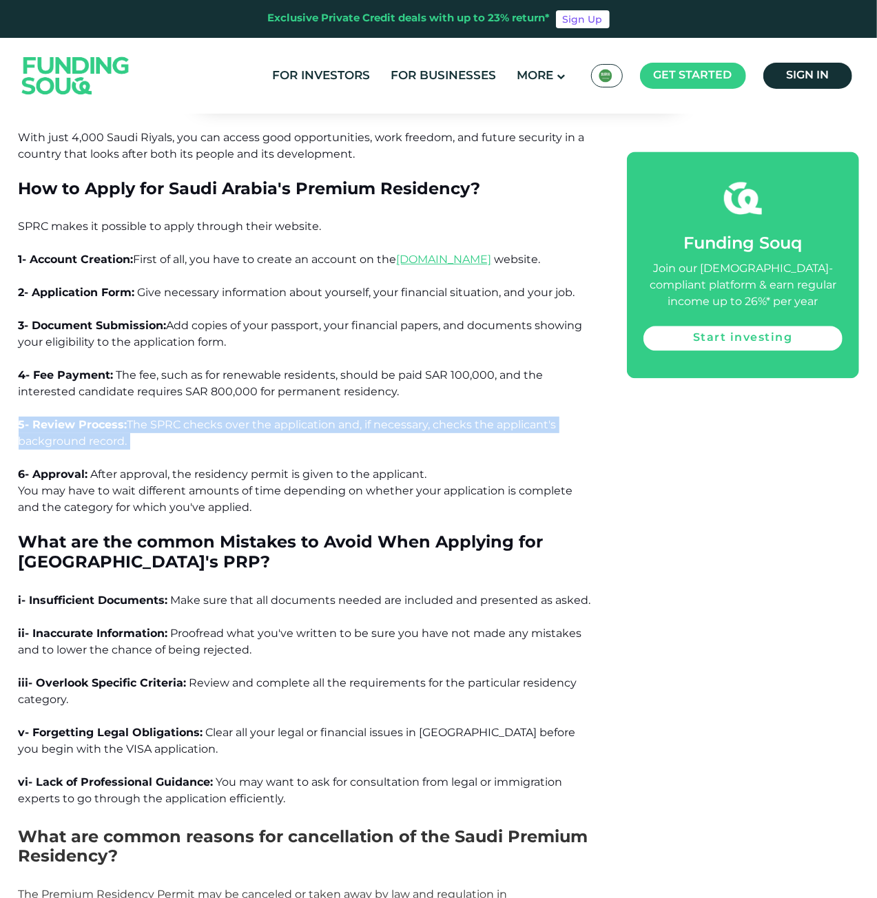
click at [229, 418] on span "The SPRC checks over the application and, if necessary, checks the applicant's …" at bounding box center [288, 433] width 538 height 30
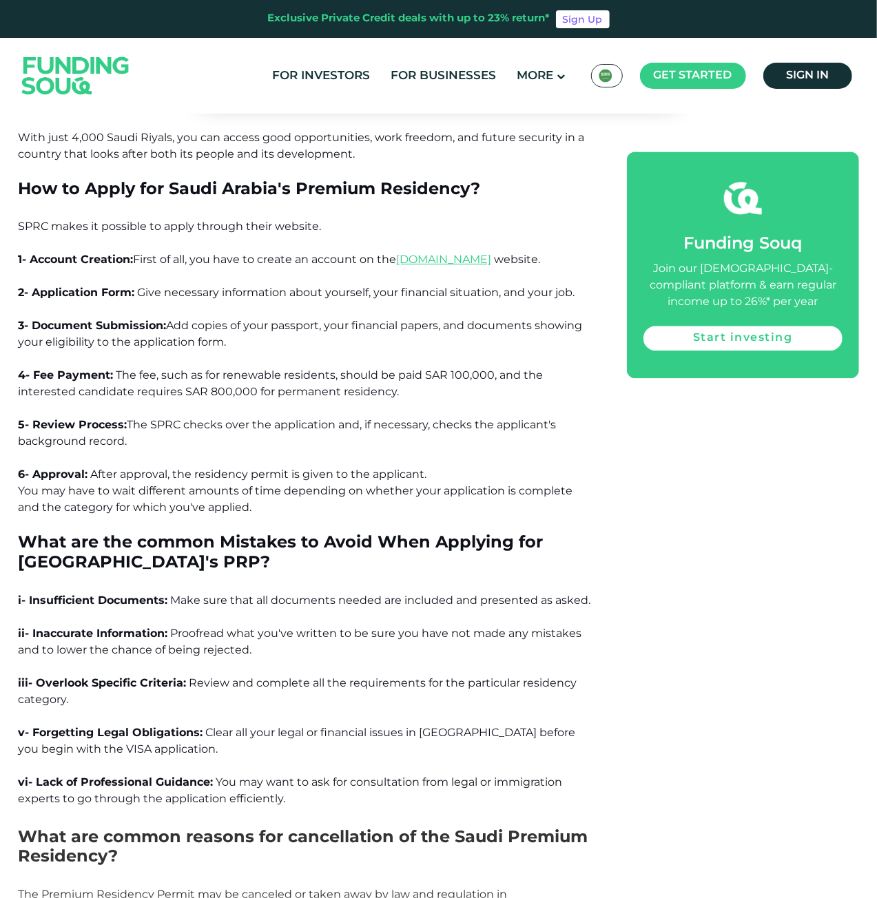
click at [236, 368] on span "The fee, such as for renewable residents, should be paid SAR 100,000, and the i…" at bounding box center [281, 383] width 525 height 30
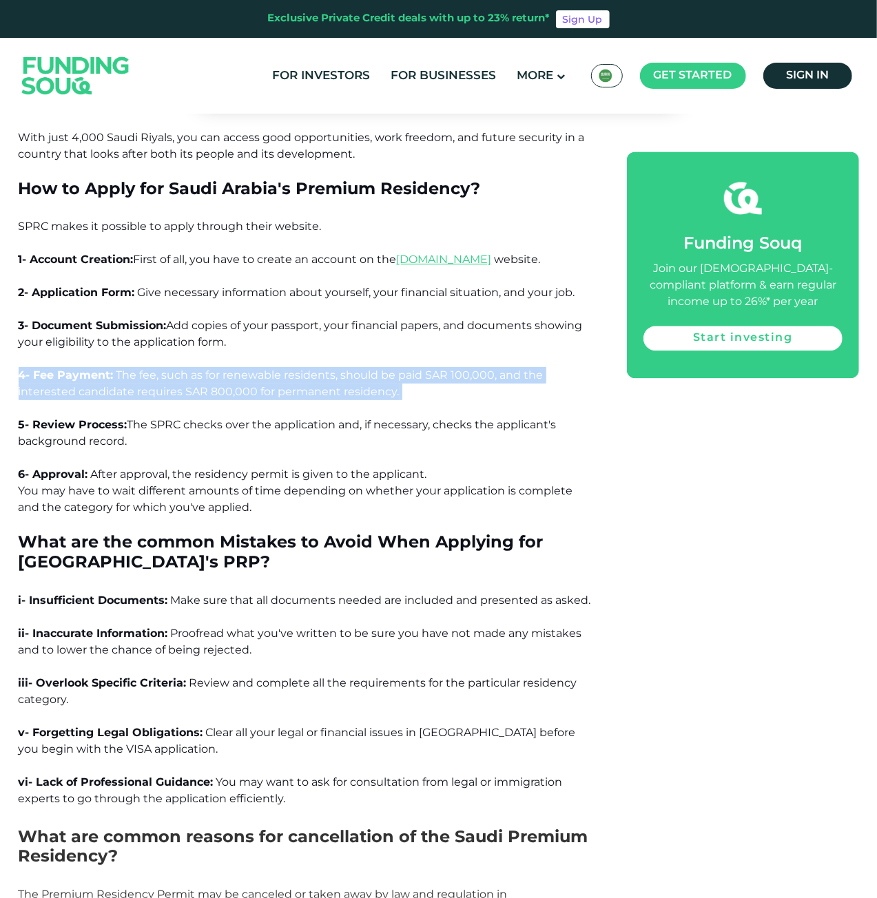
click at [236, 368] on span "The fee, such as for renewable residents, should be paid SAR 100,000, and the i…" at bounding box center [281, 383] width 525 height 30
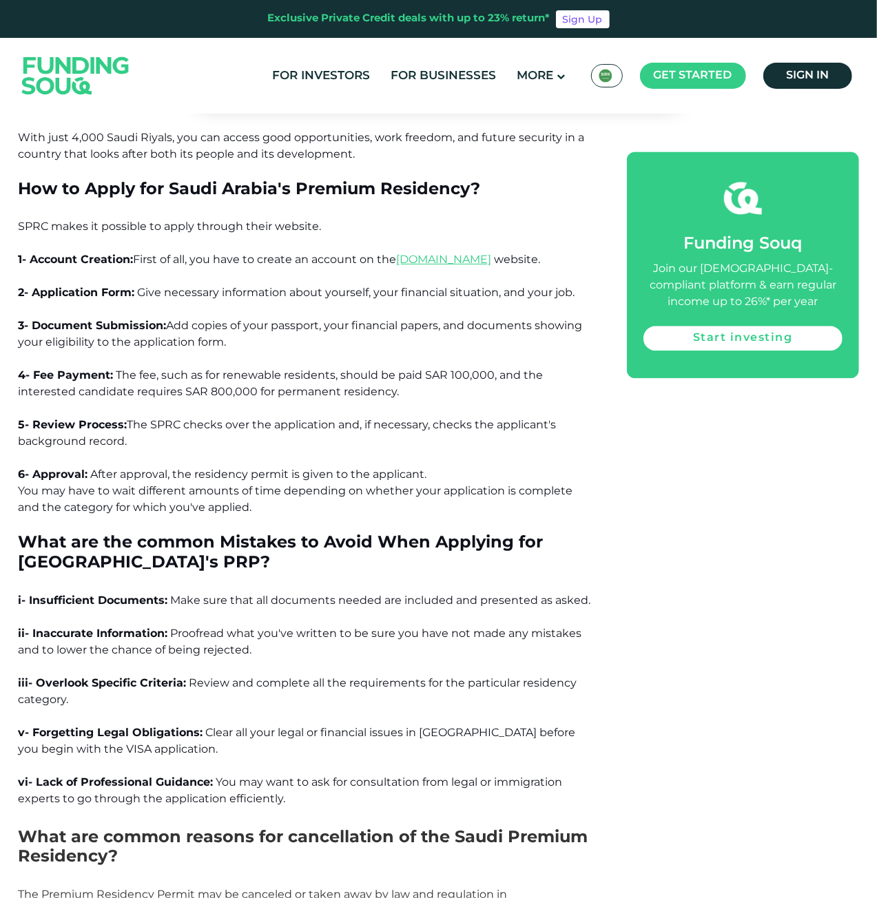
drag, startPoint x: 202, startPoint y: 415, endPoint x: 200, endPoint y: 408, distance: 7.2
click at [202, 466] on p "6- Approval: After approval, the residency permit is given to the applicant." at bounding box center [308, 474] width 578 height 17
click at [200, 417] on p "5- Review Process: The SPRC checks over the application and, if necessary, chec…" at bounding box center [308, 442] width 578 height 50
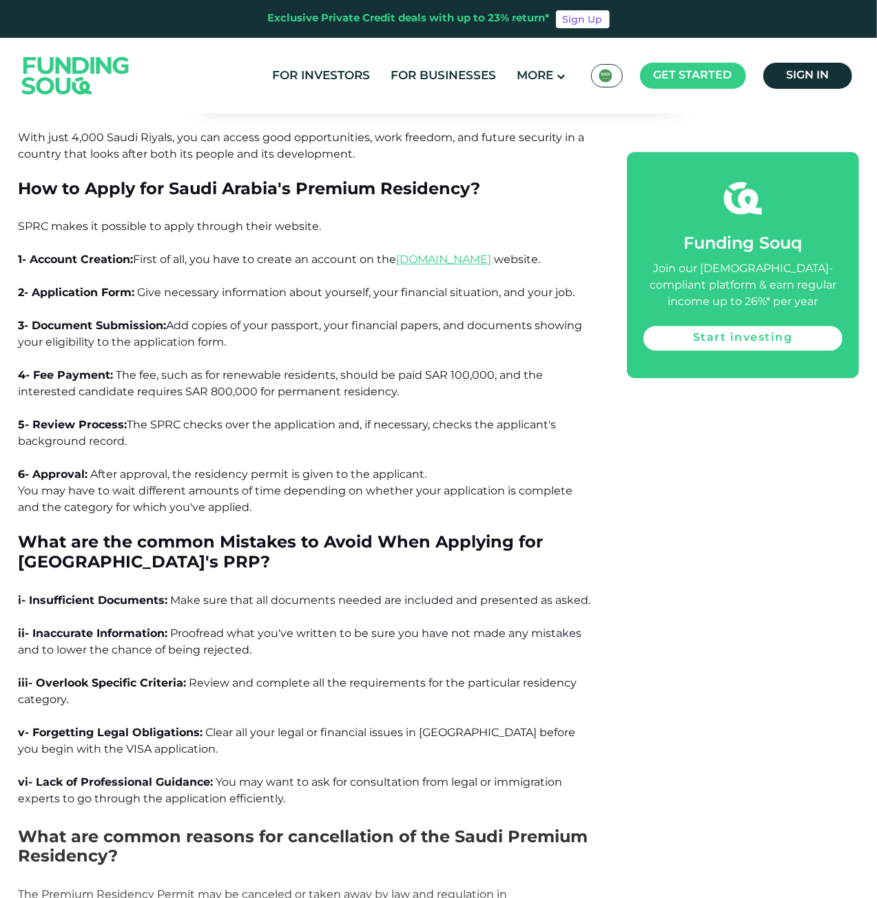
click at [200, 468] on span "After approval, the residency permit is given to the applicant." at bounding box center [259, 474] width 336 height 13
click at [201, 468] on span "After approval, the residency permit is given to the applicant." at bounding box center [259, 474] width 336 height 13
click at [202, 468] on span "After approval, the residency permit is given to the applicant." at bounding box center [259, 474] width 336 height 13
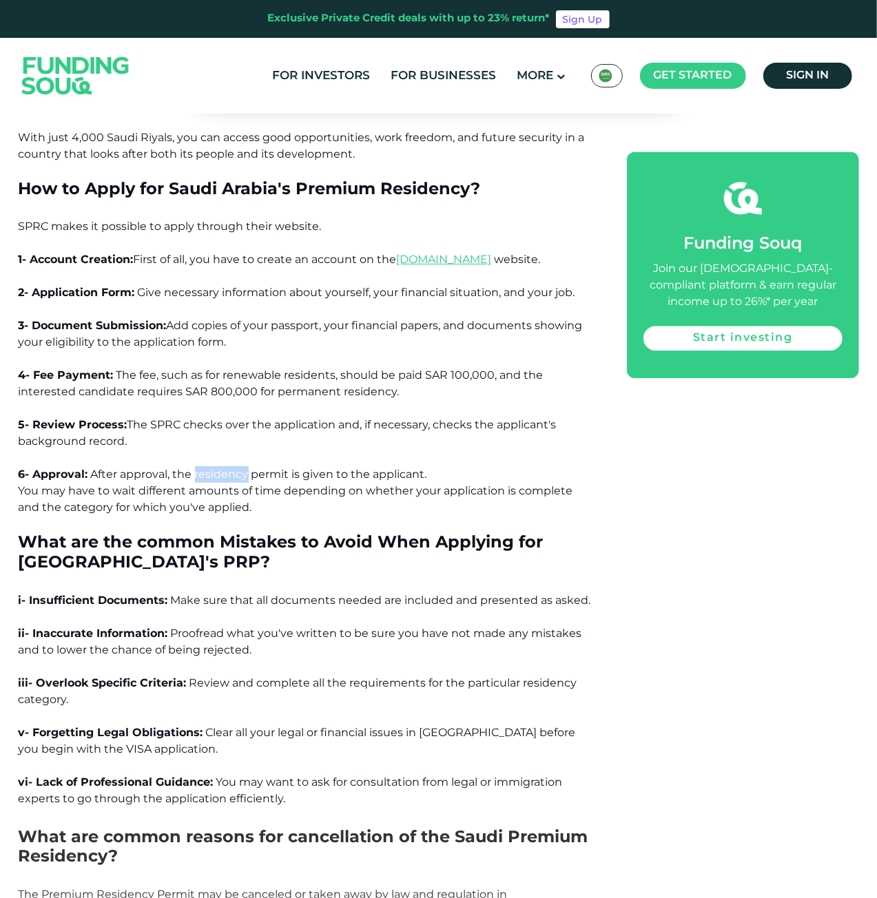
click at [202, 468] on span "After approval, the residency permit is given to the applicant." at bounding box center [259, 474] width 336 height 13
click at [205, 468] on span "After approval, the residency permit is given to the applicant." at bounding box center [259, 474] width 336 height 13
click at [214, 468] on span "After approval, the residency permit is given to the applicant." at bounding box center [259, 474] width 336 height 13
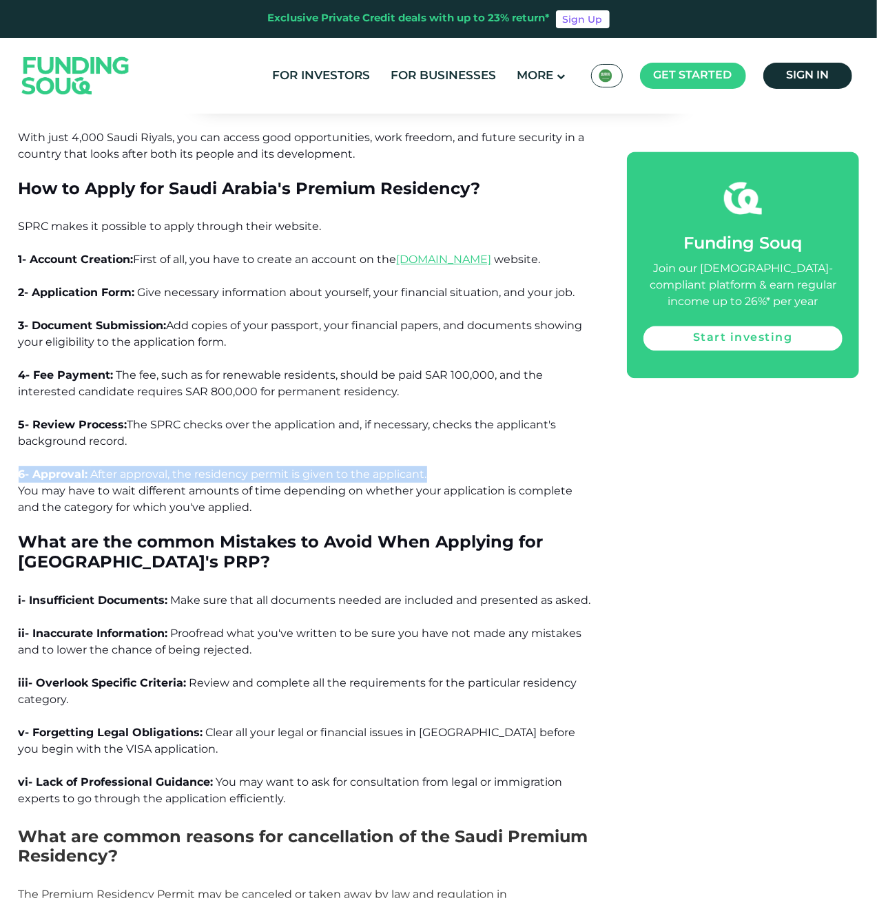
click at [214, 468] on span "After approval, the residency permit is given to the applicant." at bounding box center [259, 474] width 336 height 13
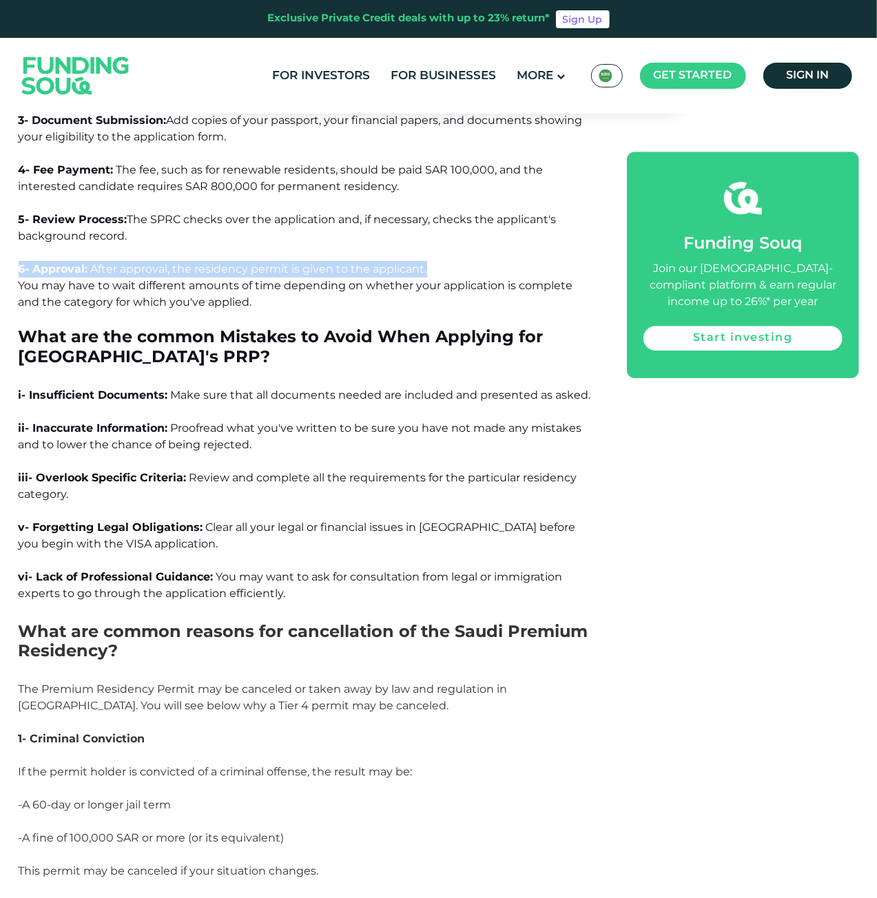
scroll to position [9573, 0]
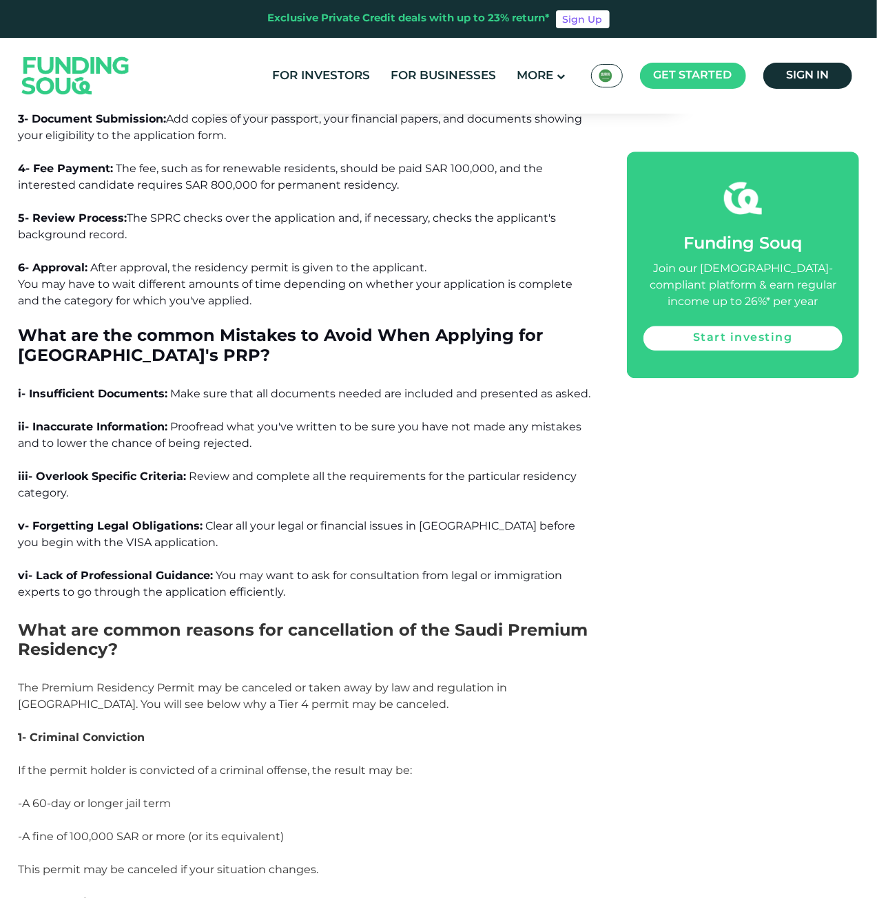
click at [207, 387] on span "Make sure that all documents needed are included and presented as asked." at bounding box center [381, 393] width 420 height 13
click at [212, 420] on span "Proofread what you've written to be sure you have not made any mistakes and to …" at bounding box center [300, 435] width 563 height 30
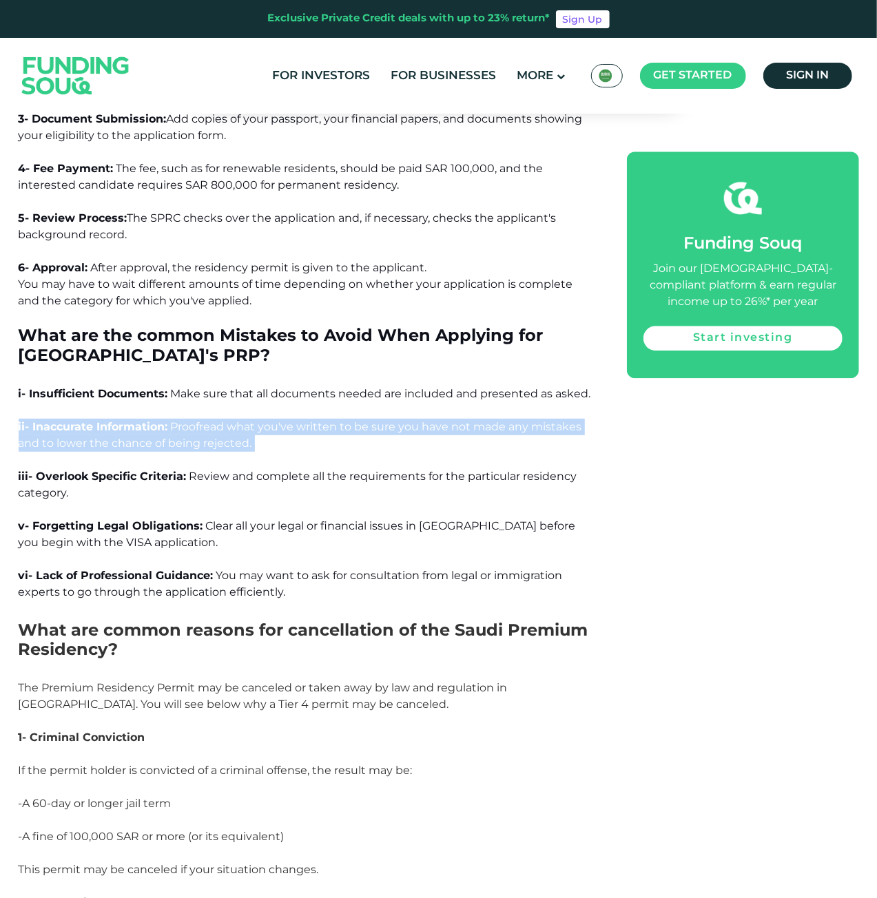
click at [212, 420] on span "Proofread what you've written to be sure you have not made any mistakes and to …" at bounding box center [300, 435] width 563 height 30
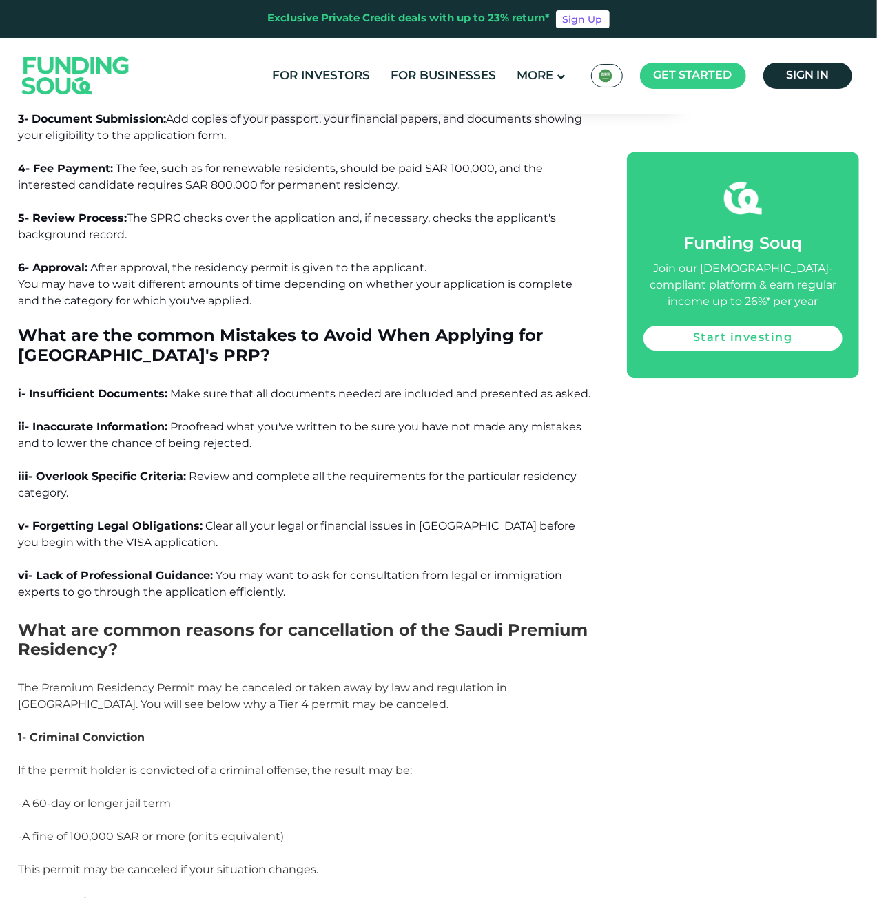
click at [244, 387] on span "Make sure that all documents needed are included and presented as asked." at bounding box center [381, 393] width 420 height 13
click at [231, 420] on span "Proofread what you've written to be sure you have not made any mistakes and to …" at bounding box center [300, 435] width 563 height 30
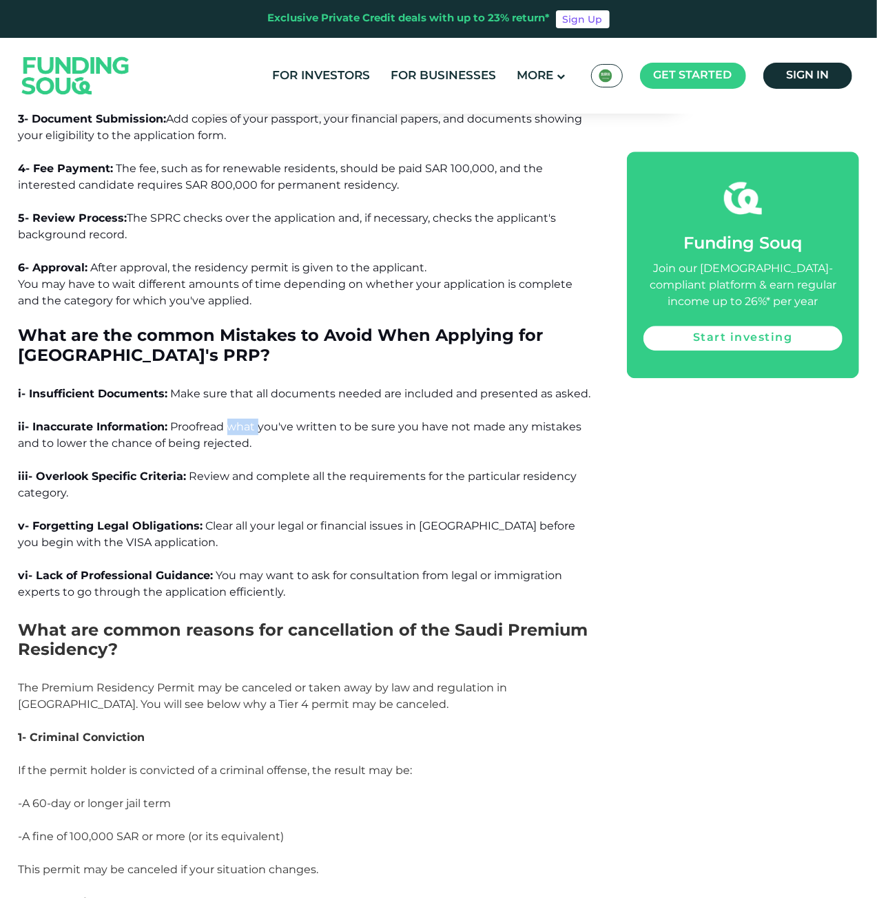
click at [231, 420] on span "Proofread what you've written to be sure you have not made any mistakes and to …" at bounding box center [300, 435] width 563 height 30
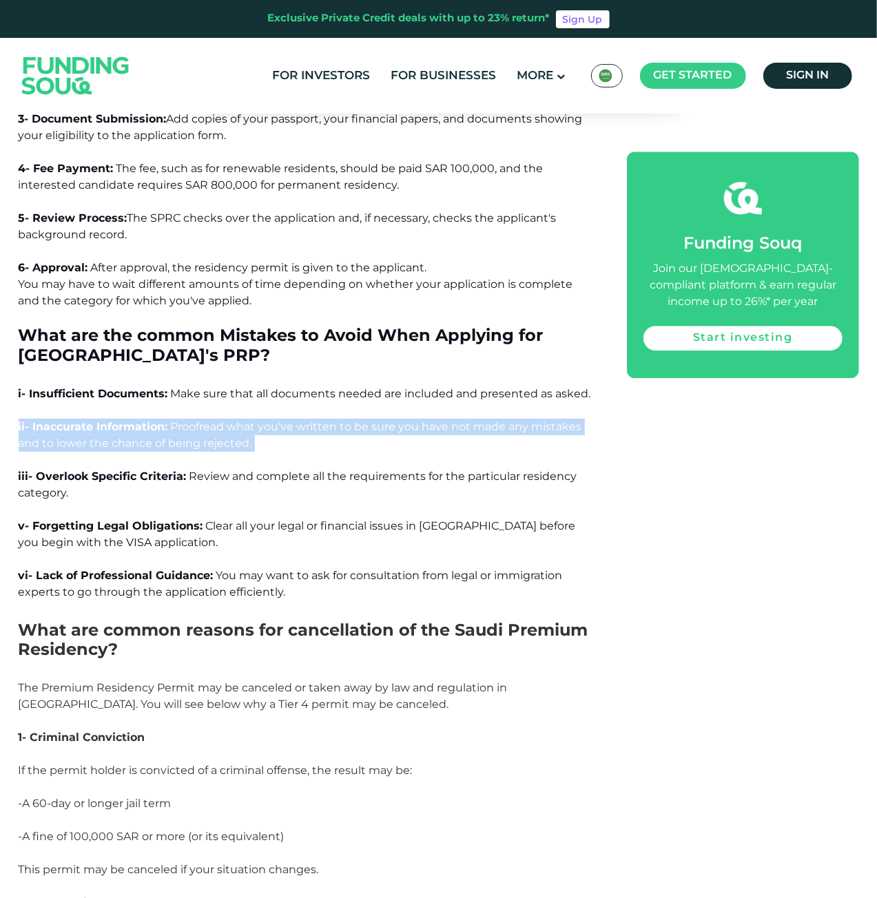
click at [231, 420] on span "Proofread what you've written to be sure you have not made any mistakes and to …" at bounding box center [300, 435] width 563 height 30
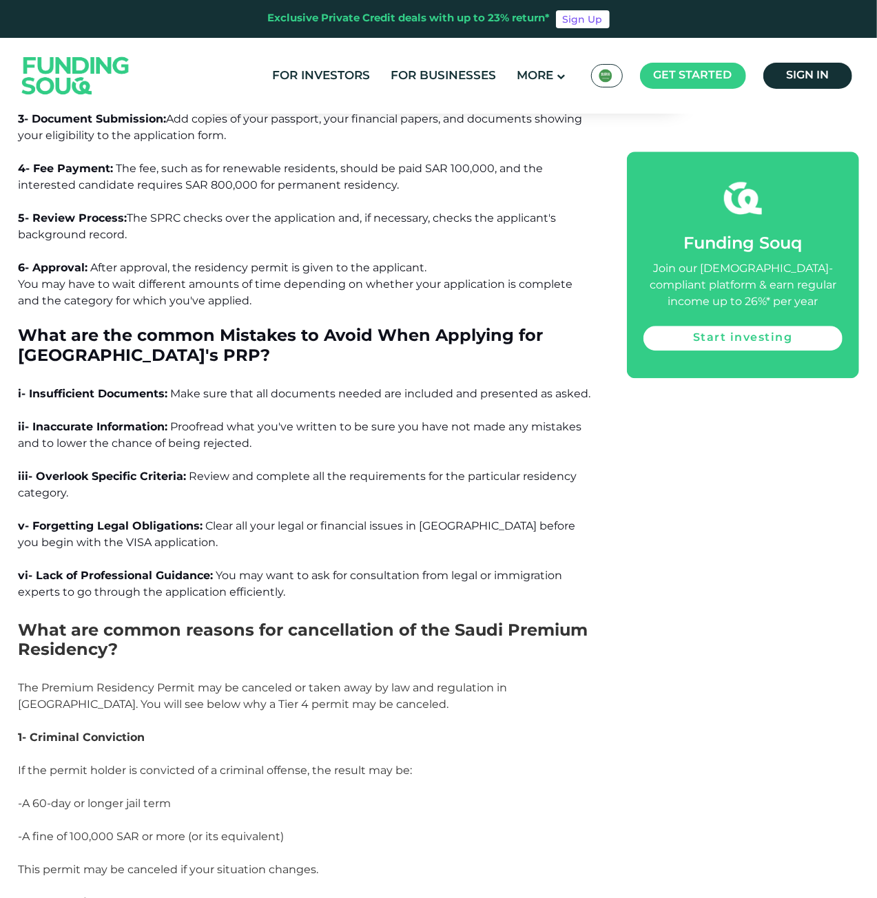
click at [291, 468] on p "iii- Overlook Specific Criteria: Review and complete all the requirements for t…" at bounding box center [308, 493] width 578 height 50
click at [292, 468] on p "iii- Overlook Specific Criteria: Review and complete all the requirements for t…" at bounding box center [308, 493] width 578 height 50
click at [262, 519] on span "Clear all your legal or financial issues in [GEOGRAPHIC_DATA] before you begin …" at bounding box center [297, 534] width 557 height 30
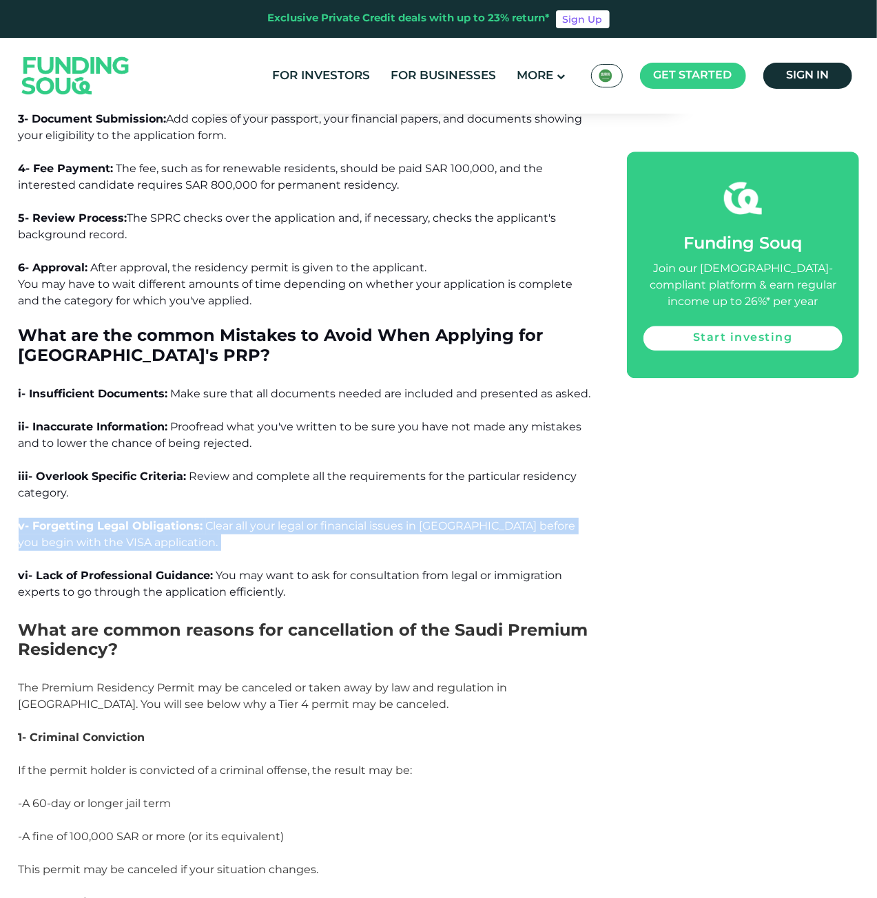
click at [262, 519] on span "Clear all your legal or financial issues in [GEOGRAPHIC_DATA] before you begin …" at bounding box center [297, 534] width 557 height 30
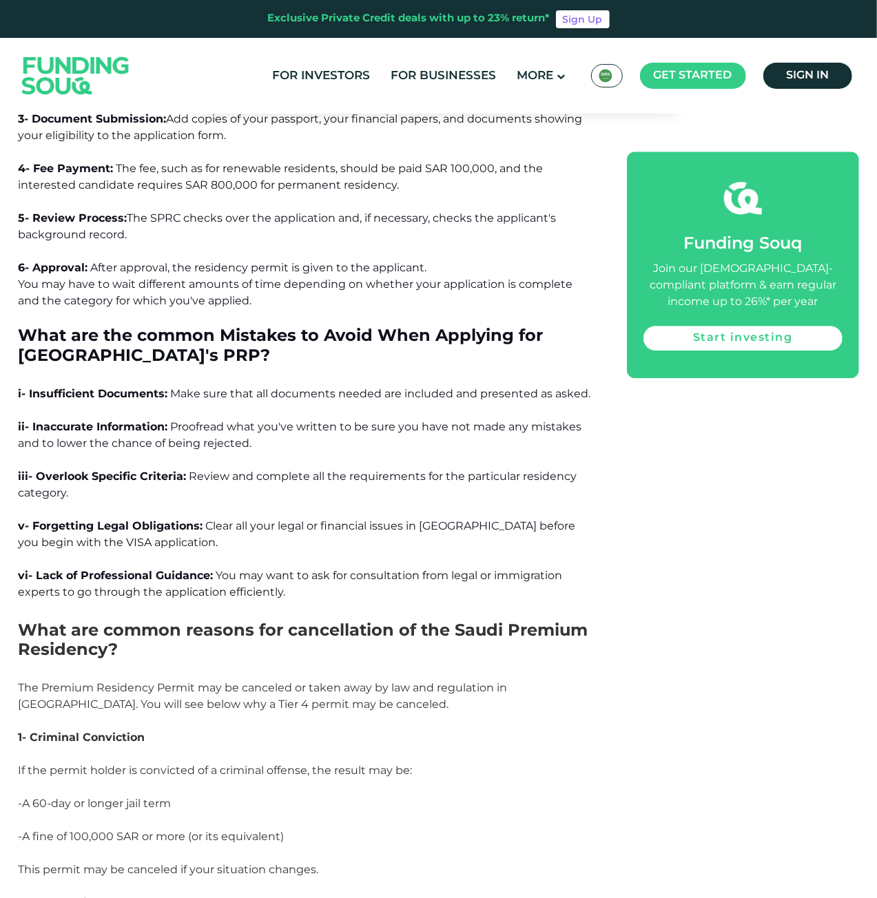
click at [283, 569] on span "You may want to ask for consultation from legal or immigration experts to go th…" at bounding box center [291, 584] width 544 height 30
click at [284, 569] on span "You may want to ask for consultation from legal or immigration experts to go th…" at bounding box center [291, 584] width 544 height 30
click at [285, 569] on span "You may want to ask for consultation from legal or immigration experts to go th…" at bounding box center [291, 584] width 544 height 30
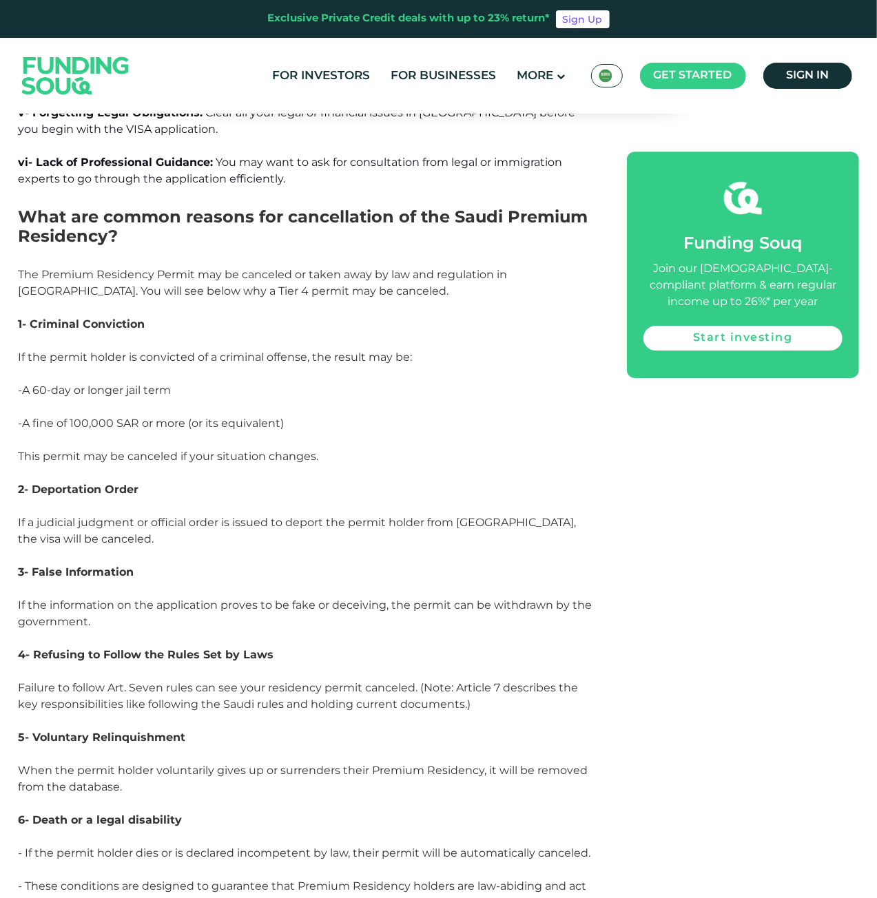
click at [287, 564] on p "3- False Information" at bounding box center [308, 580] width 578 height 33
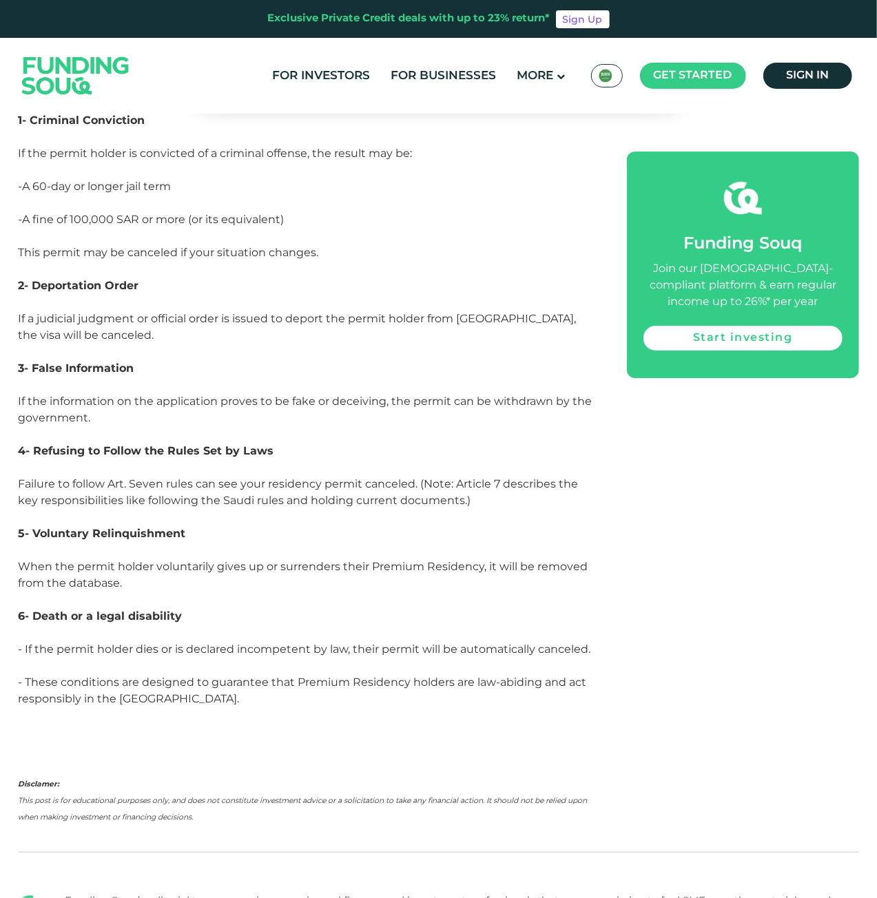
scroll to position [10193, 0]
